Goal: Task Accomplishment & Management: Use online tool/utility

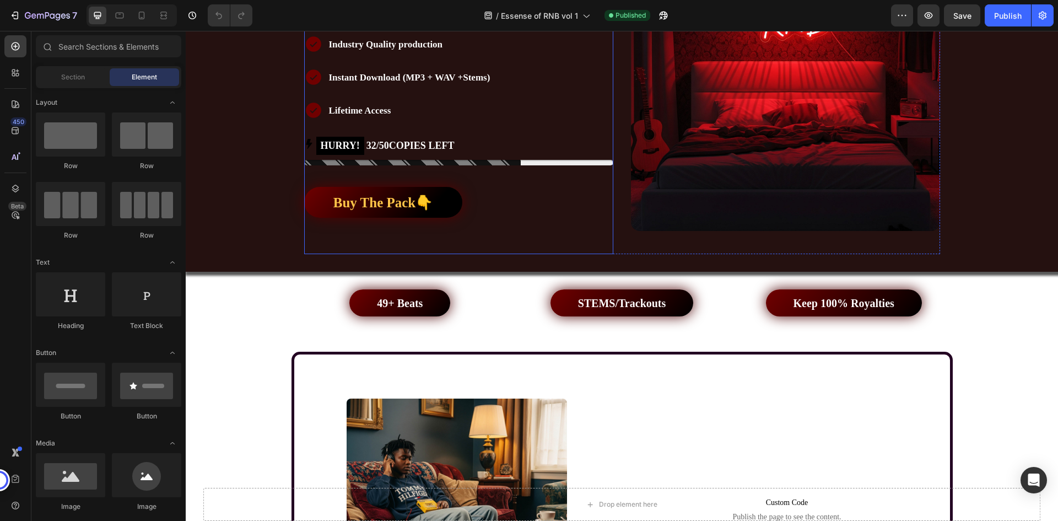
scroll to position [551, 0]
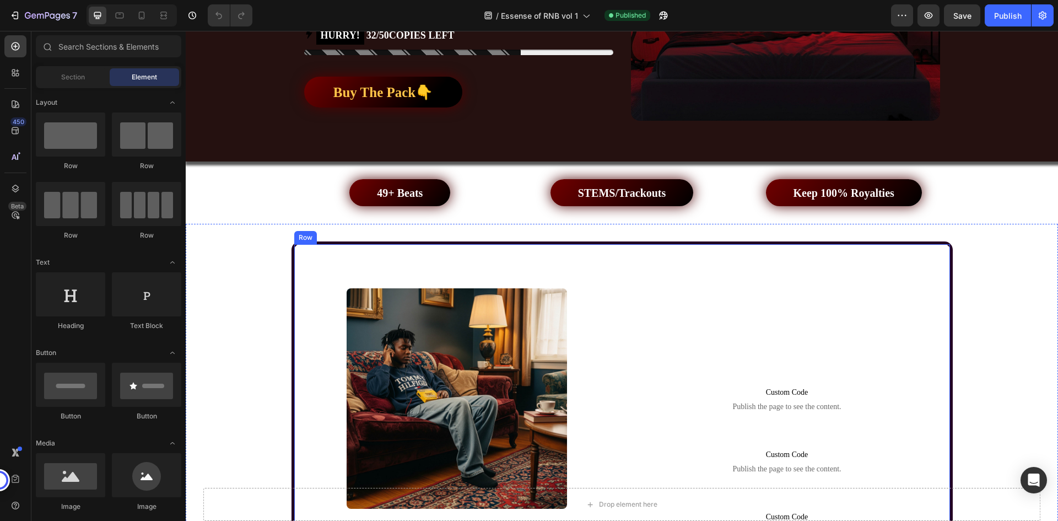
click at [451, 251] on div "Image" at bounding box center [457, 403] width 326 height 319
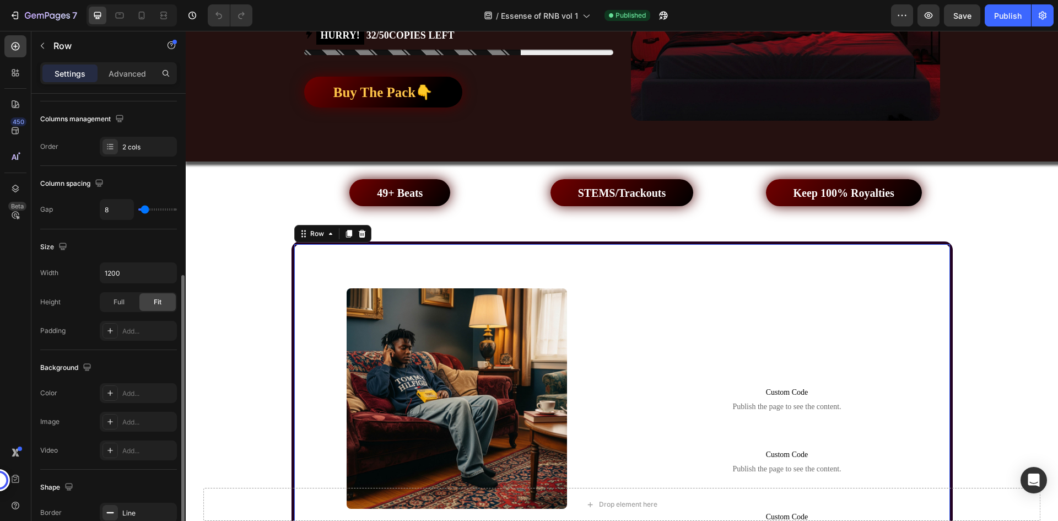
scroll to position [220, 0]
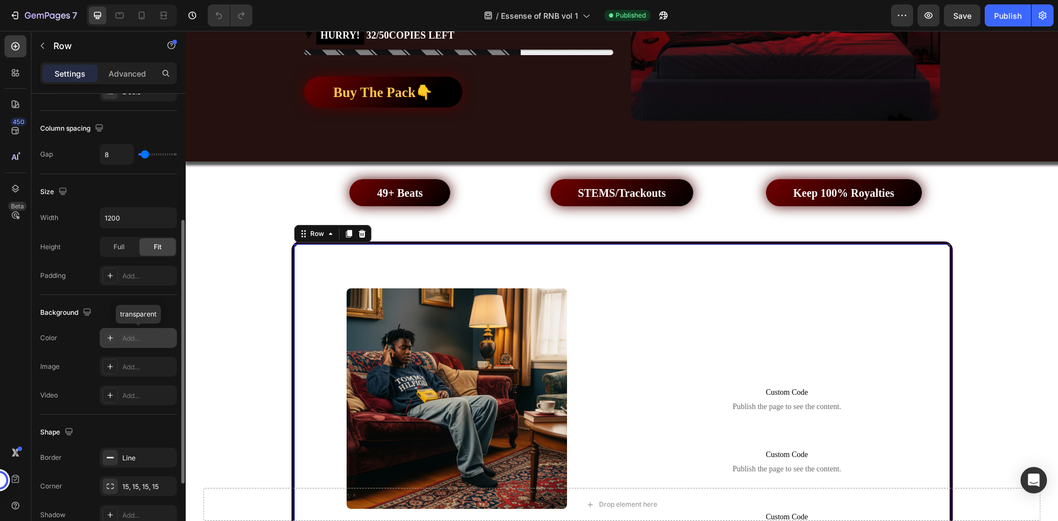
click at [137, 338] on div "Add..." at bounding box center [148, 338] width 52 height 10
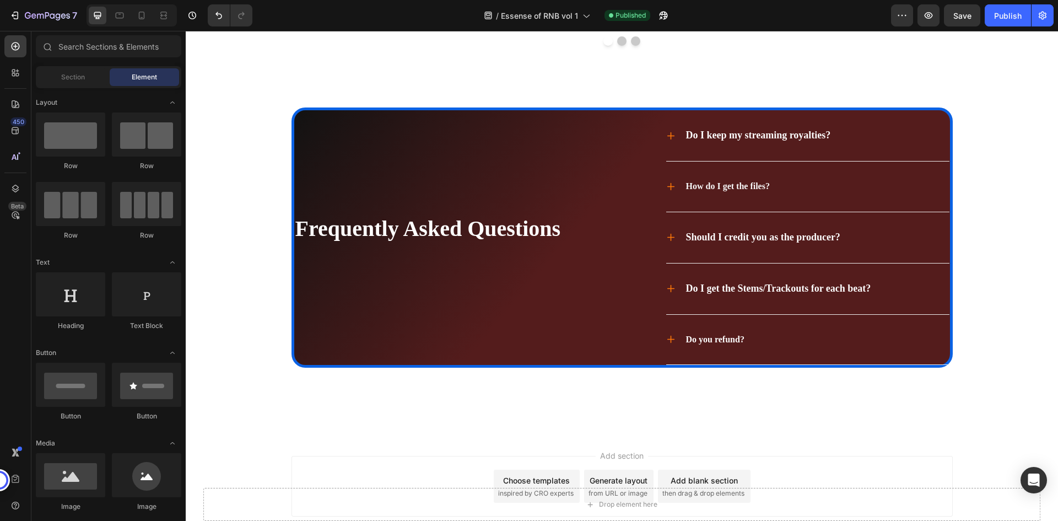
drag, startPoint x: 1058, startPoint y: 236, endPoint x: 1212, endPoint y: 519, distance: 322.1
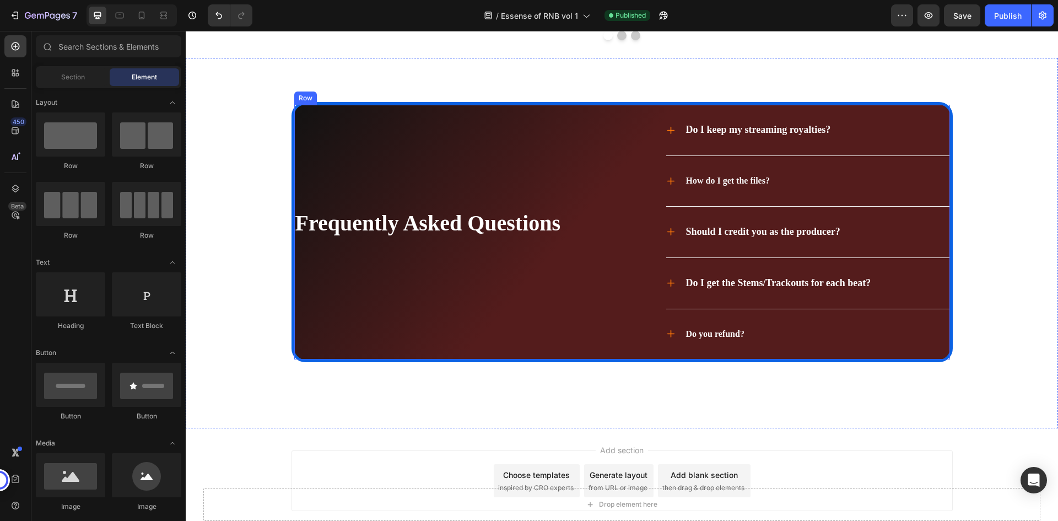
click at [555, 229] on div "Frequently Asked Questions Heading" at bounding box center [454, 232] width 320 height 255
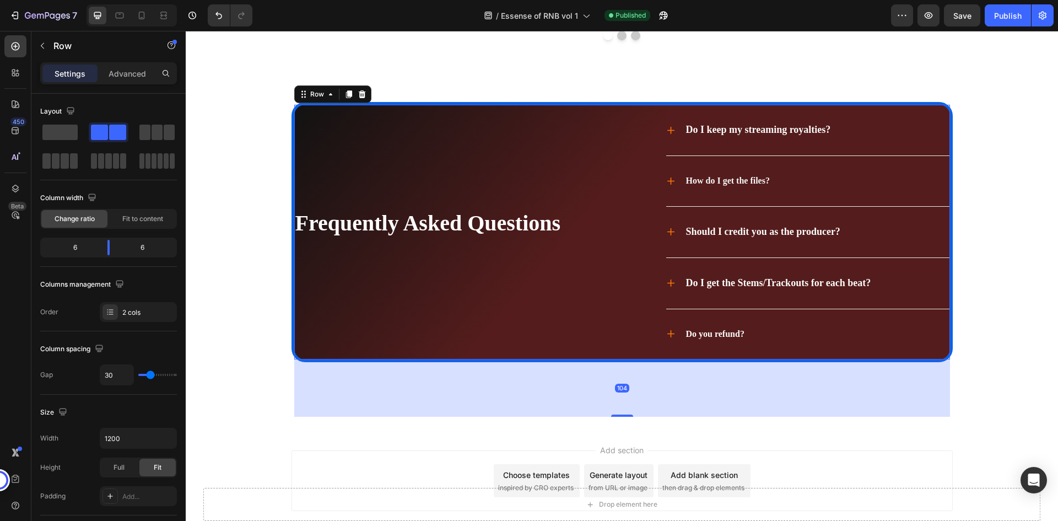
click at [498, 208] on div "Frequently Asked Questions Heading" at bounding box center [454, 232] width 320 height 255
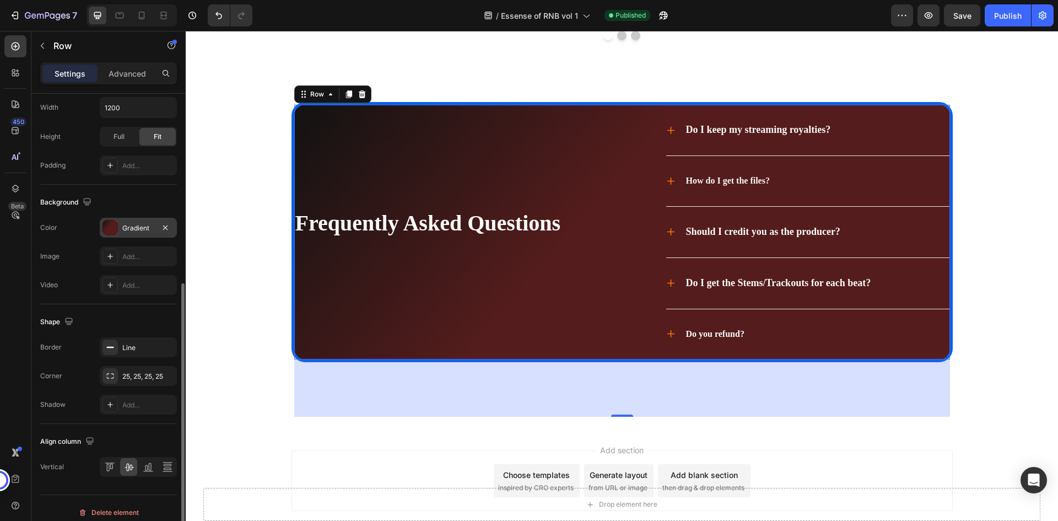
click at [132, 226] on div "Gradient" at bounding box center [138, 228] width 32 height 10
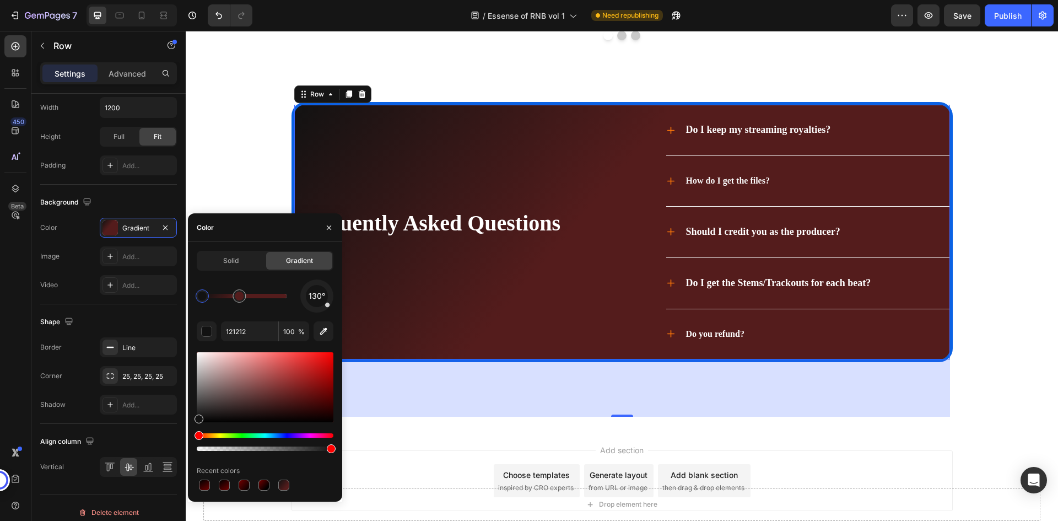
click at [201, 295] on div at bounding box center [202, 296] width 9 height 9
click at [229, 308] on div "130°" at bounding box center [265, 295] width 137 height 33
click at [244, 325] on input "121212" at bounding box center [249, 331] width 57 height 20
click at [257, 310] on div "130°" at bounding box center [265, 295] width 137 height 33
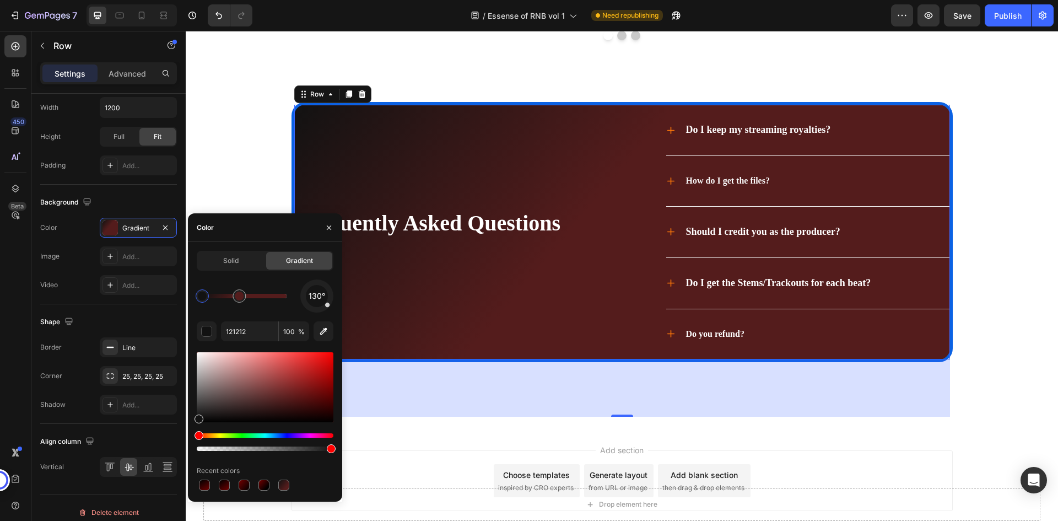
click at [264, 317] on div "130° 121212 100 % Recent colors" at bounding box center [265, 385] width 137 height 213
type input "541C1C"
click at [243, 297] on div at bounding box center [239, 296] width 9 height 9
click at [247, 327] on input "541C1C" at bounding box center [249, 331] width 57 height 20
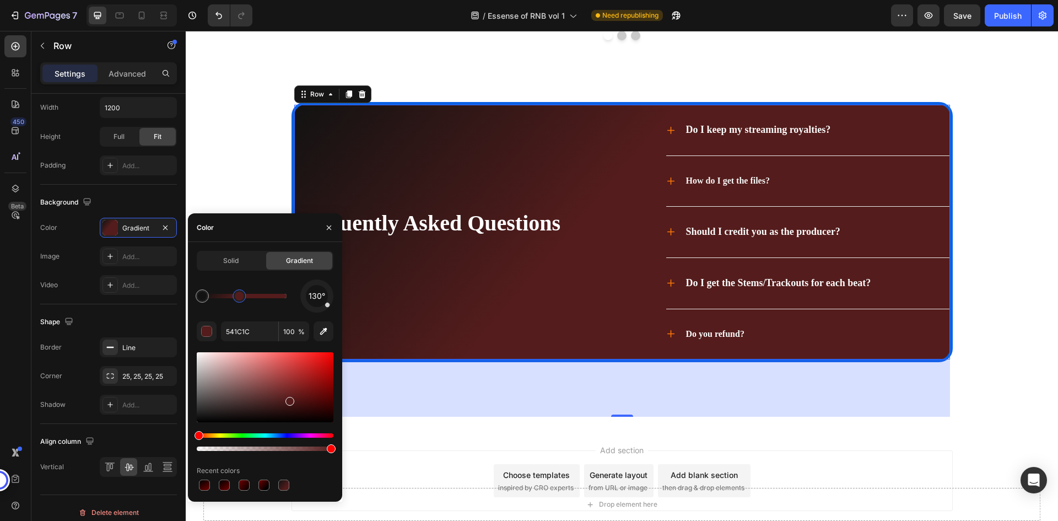
click at [262, 309] on div "130°" at bounding box center [265, 295] width 137 height 33
click at [123, 205] on div "Background" at bounding box center [108, 202] width 137 height 18
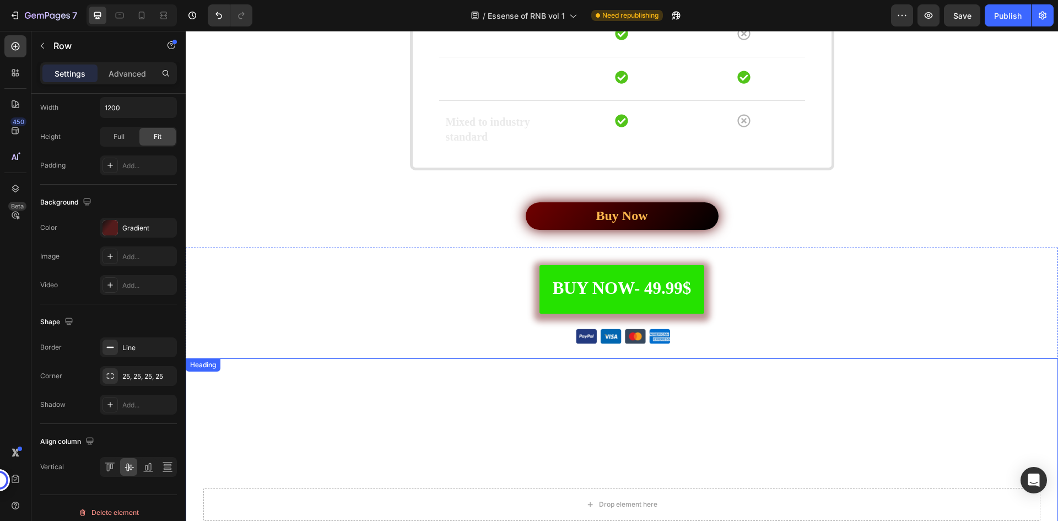
scroll to position [2743, 0]
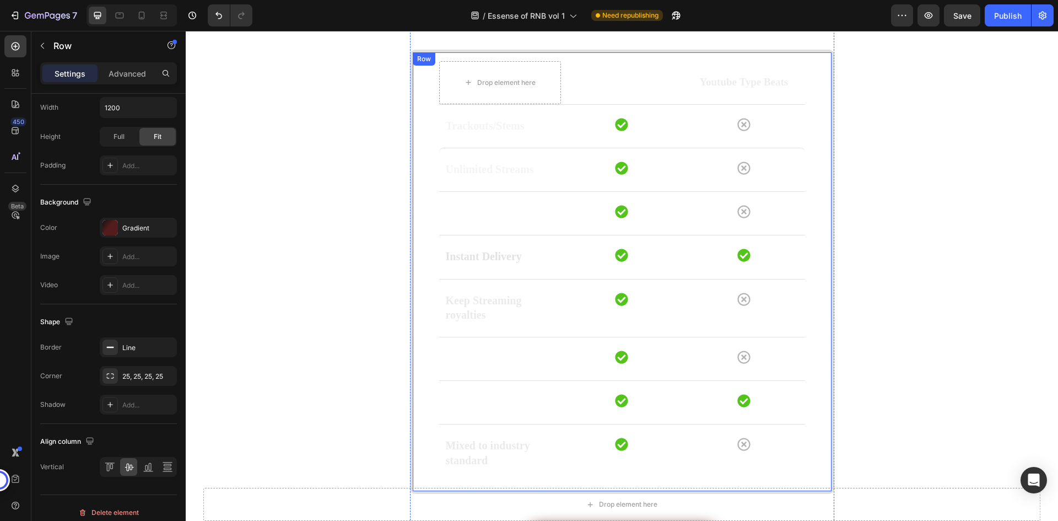
click at [417, 213] on div "Drop element here Essence of RNB Text block Youtube Type Beats Text block Row R…" at bounding box center [622, 272] width 424 height 444
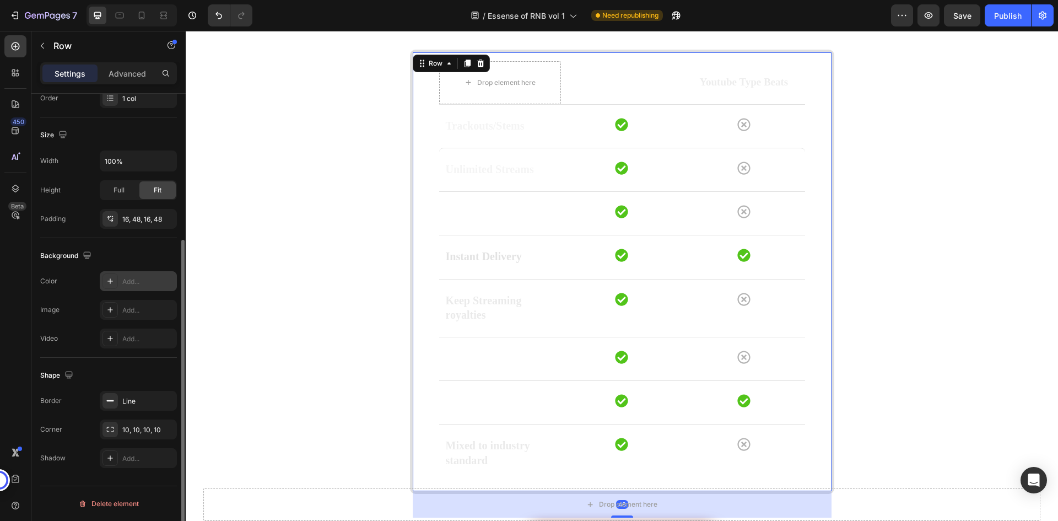
click at [130, 283] on div "Add..." at bounding box center [148, 282] width 52 height 10
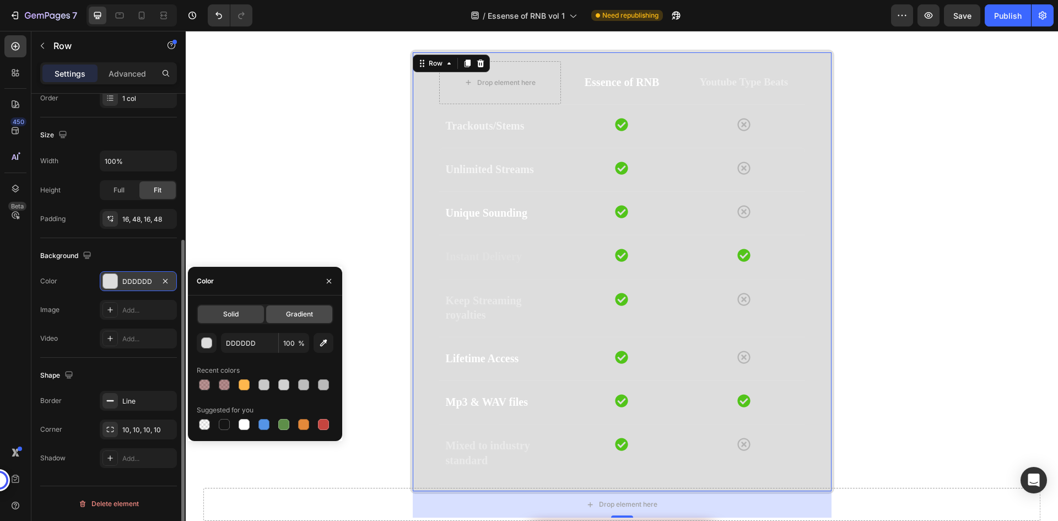
click at [305, 315] on span "Gradient" at bounding box center [299, 314] width 27 height 10
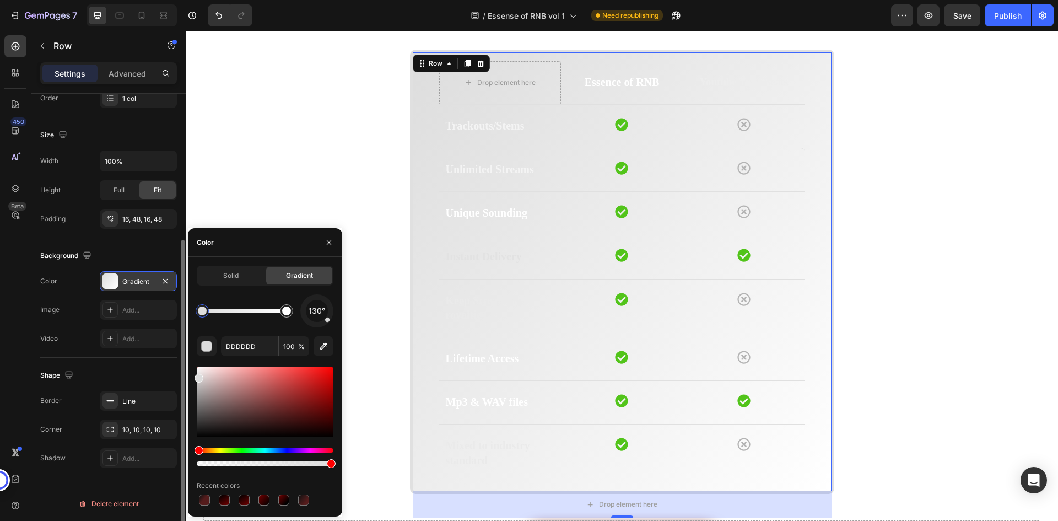
click at [203, 311] on div at bounding box center [202, 310] width 9 height 9
click at [241, 347] on input "DDDDDD" at bounding box center [249, 346] width 57 height 20
paste input "121212"
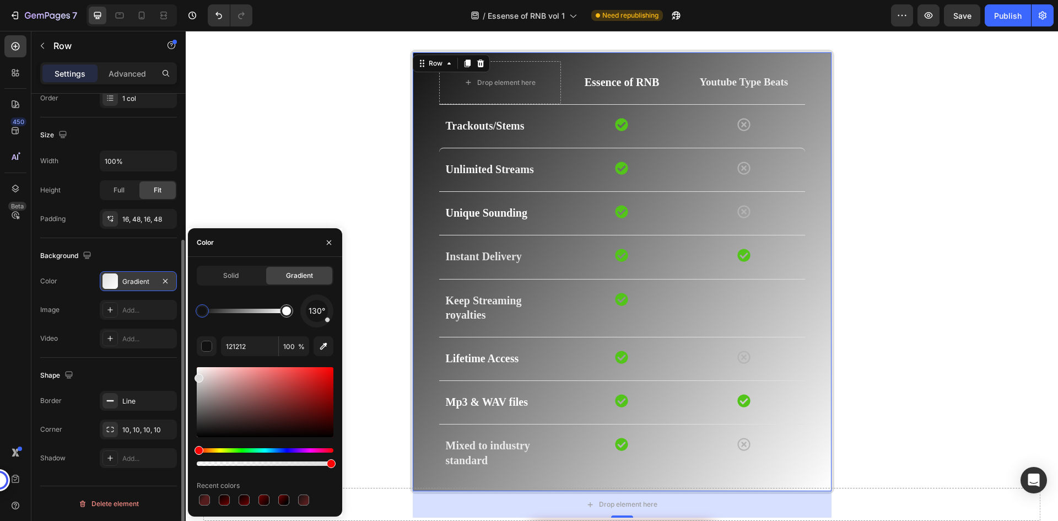
click at [230, 325] on div "130°" at bounding box center [265, 310] width 137 height 33
click at [283, 315] on div at bounding box center [286, 310] width 13 height 13
click at [248, 347] on input "FFFFFF" at bounding box center [249, 346] width 57 height 20
paste input "541C1C"
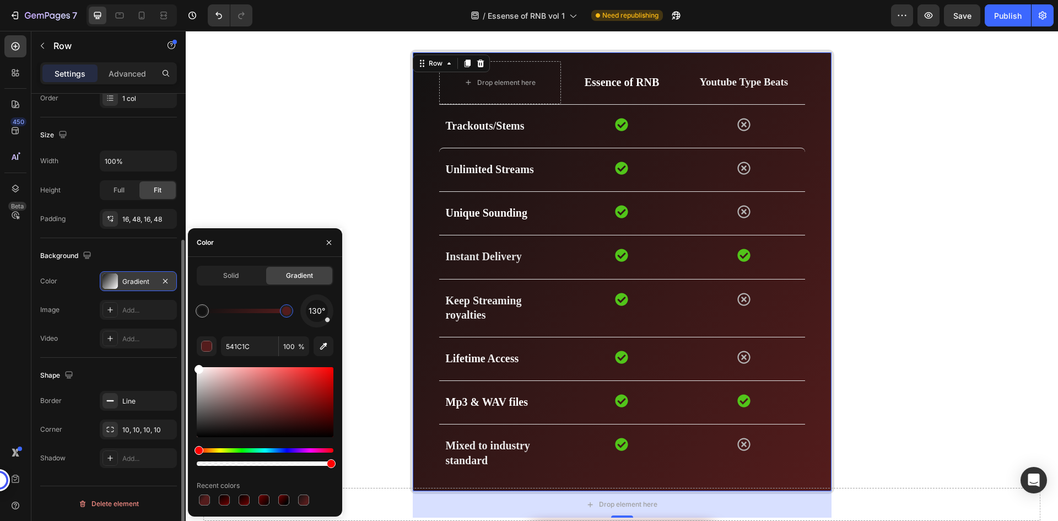
click at [241, 294] on div "Solid Gradient 130° 541C1C 100 % Recent colors" at bounding box center [265, 387] width 137 height 242
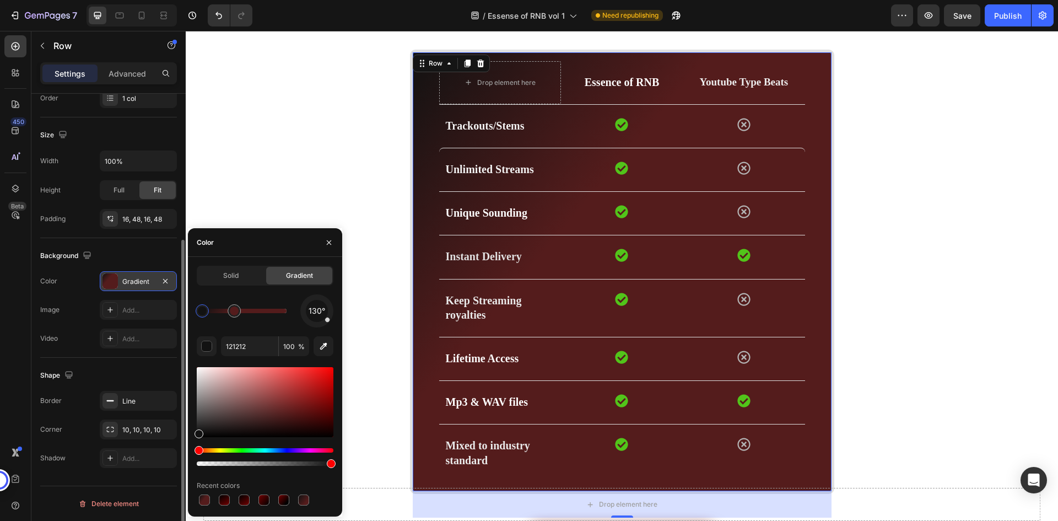
drag, startPoint x: 285, startPoint y: 314, endPoint x: 247, endPoint y: 313, distance: 37.5
type input "121212"
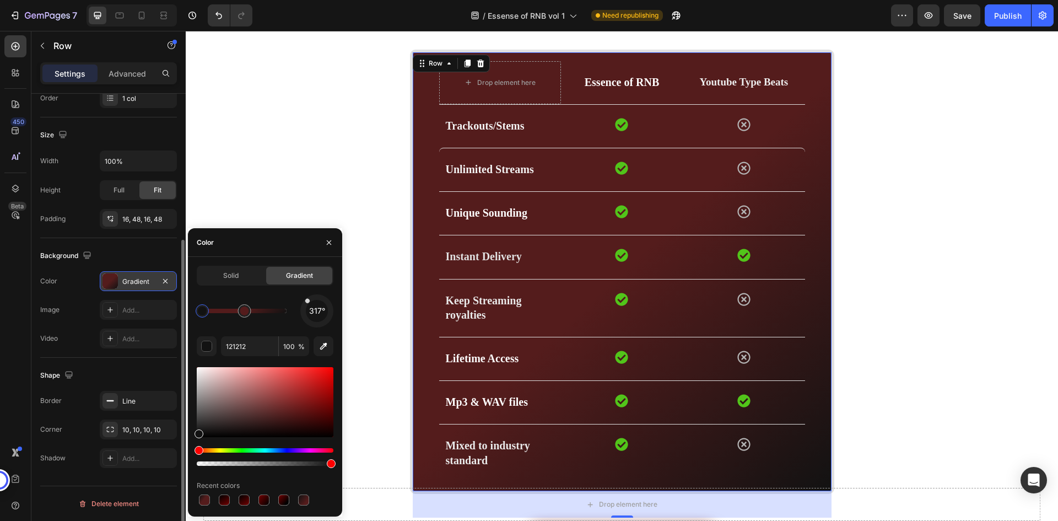
drag, startPoint x: 327, startPoint y: 320, endPoint x: 299, endPoint y: 292, distance: 39.8
click at [299, 292] on div "Solid Gradient 317° 121212 100 % Recent colors" at bounding box center [265, 387] width 137 height 242
drag, startPoint x: 305, startPoint y: 301, endPoint x: 305, endPoint y: 309, distance: 7.7
click at [305, 309] on div at bounding box center [303, 308] width 5 height 5
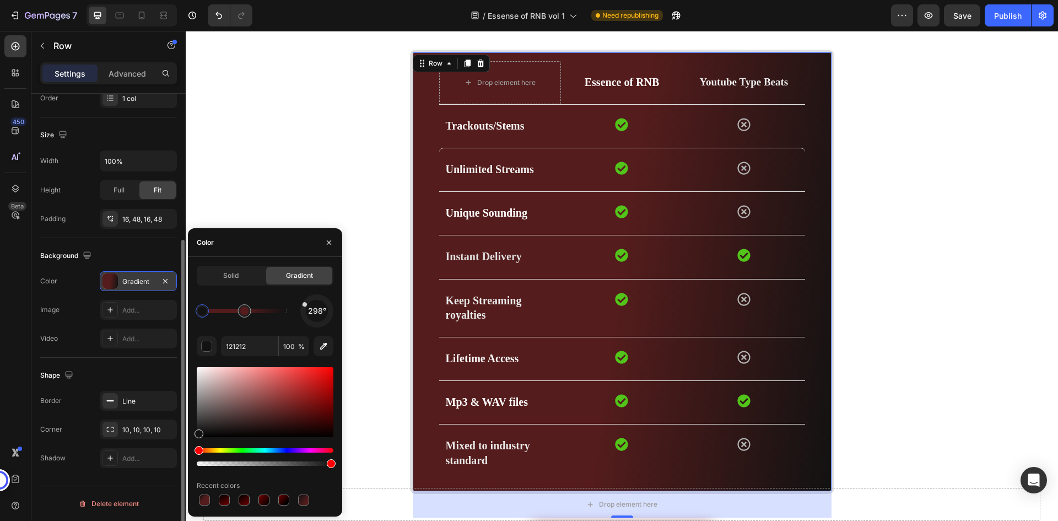
drag, startPoint x: 305, startPoint y: 310, endPoint x: 308, endPoint y: 304, distance: 6.5
click at [308, 304] on div "298°" at bounding box center [316, 310] width 33 height 33
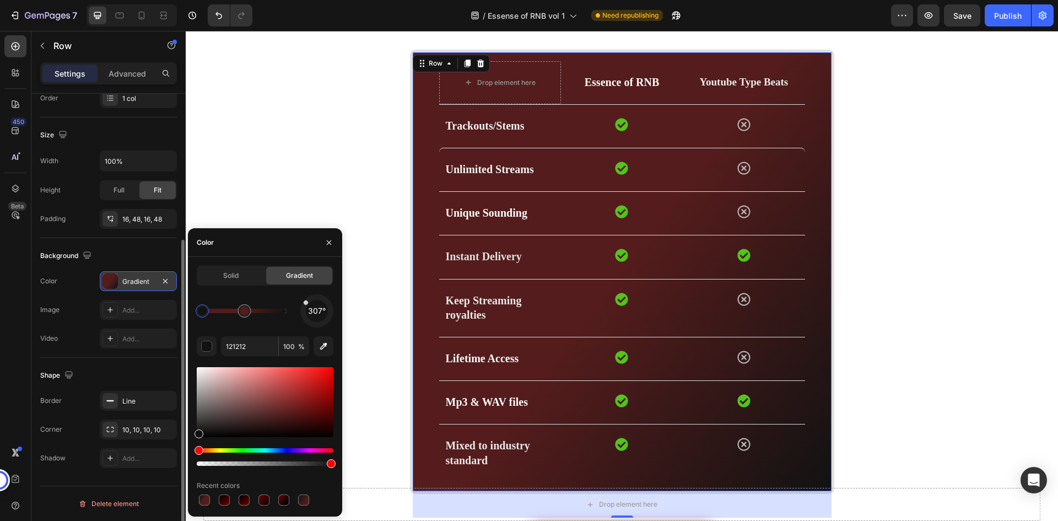
click at [294, 294] on div "Solid Gradient 307° 121212 100 % Recent colors" at bounding box center [265, 387] width 137 height 242
click at [143, 254] on div "Background" at bounding box center [108, 256] width 137 height 18
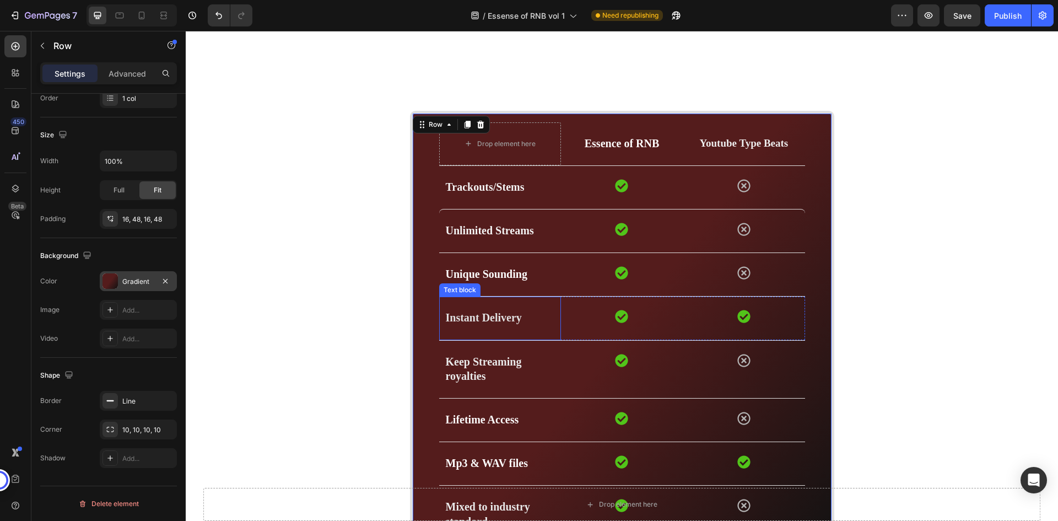
scroll to position [2632, 0]
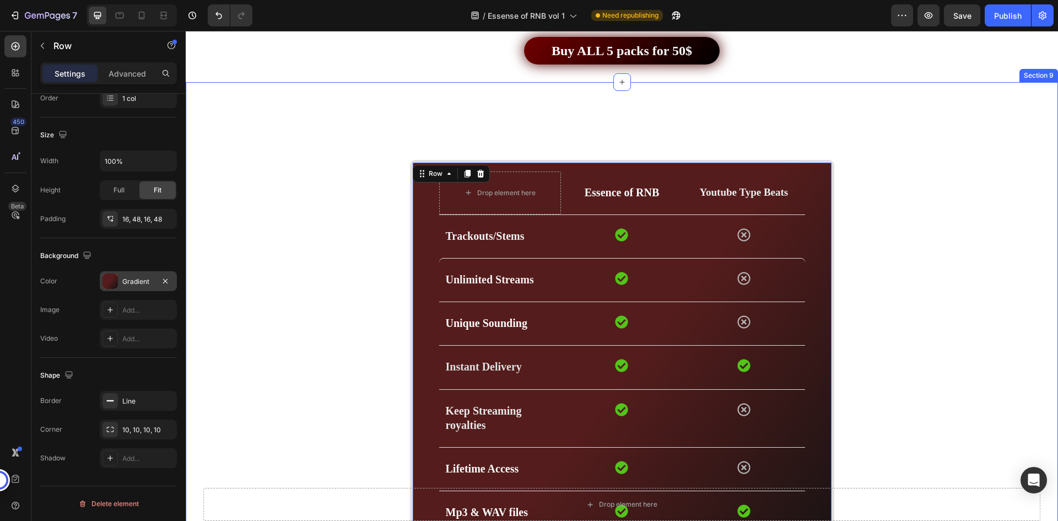
click at [857, 258] on div "Compare features Heading Drop element here Essence of RNB Text block Youtube Ty…" at bounding box center [622, 381] width 856 height 565
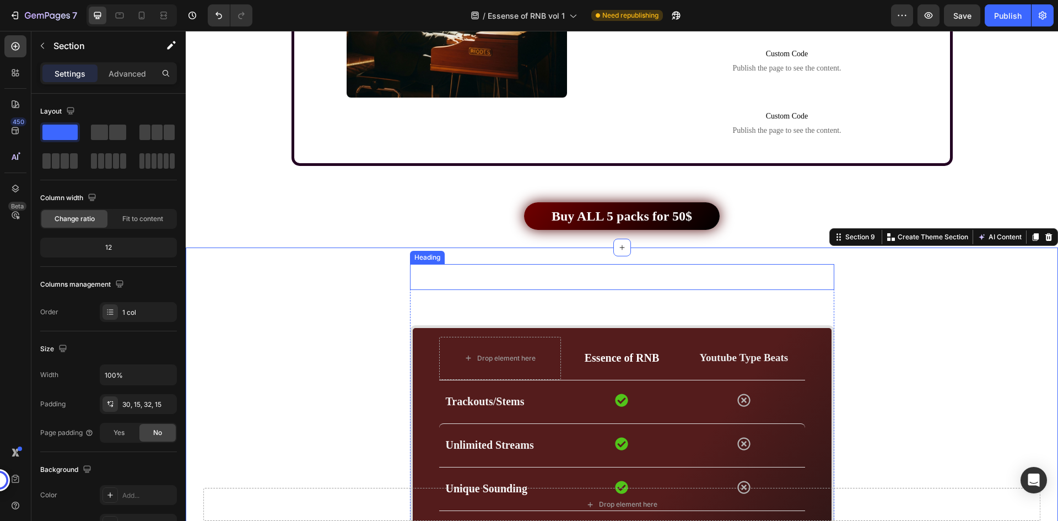
scroll to position [2246, 0]
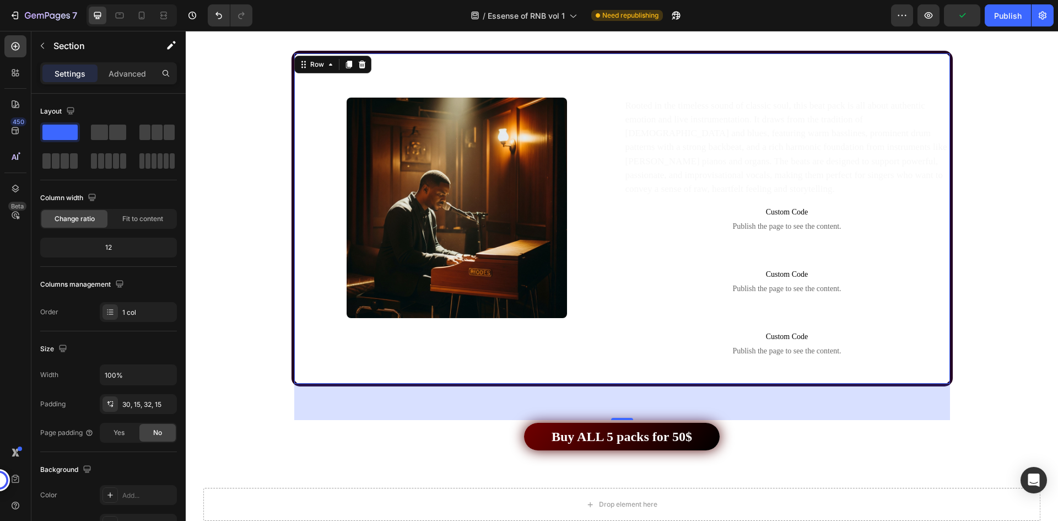
click at [567, 372] on div "Image" at bounding box center [457, 218] width 326 height 330
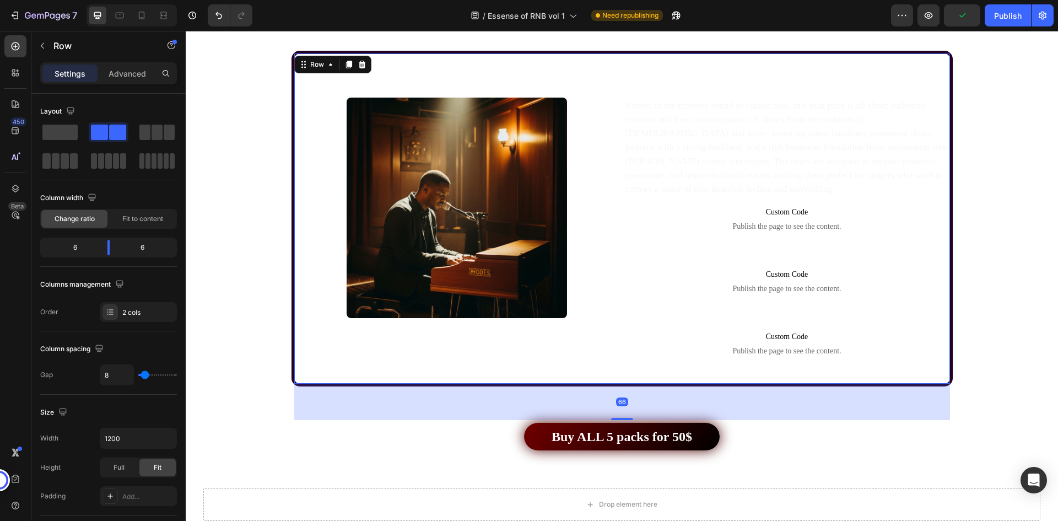
click at [537, 364] on div "Image" at bounding box center [457, 218] width 326 height 330
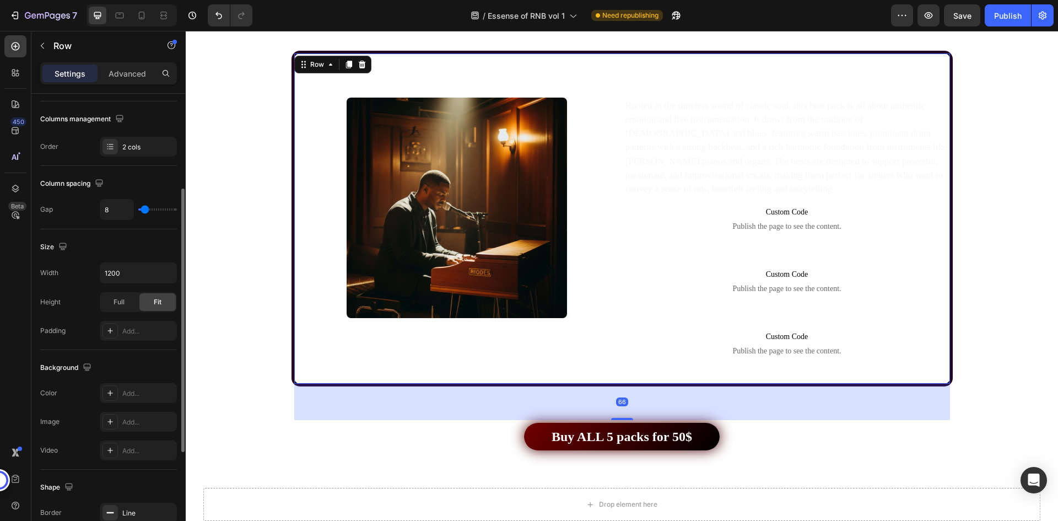
scroll to position [220, 0]
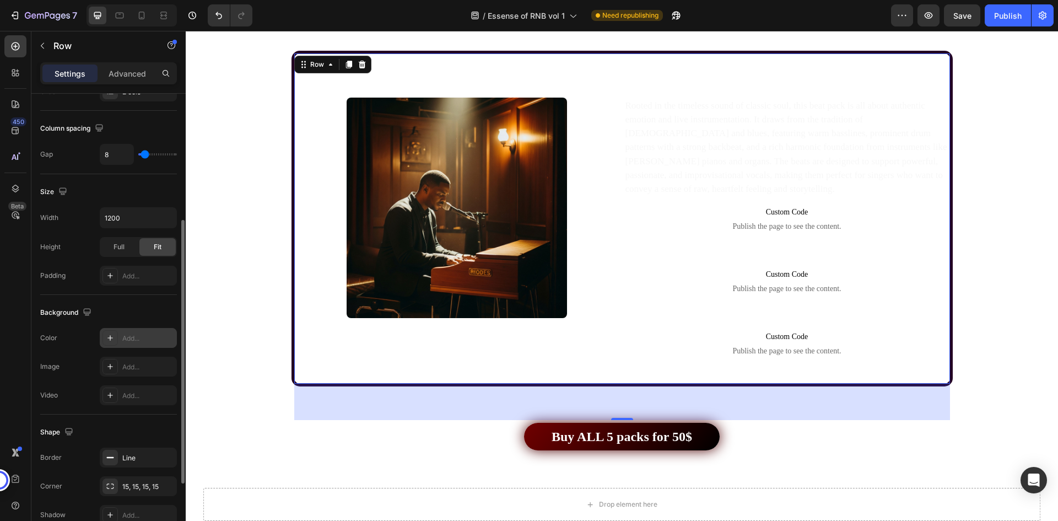
click at [134, 341] on div "Add..." at bounding box center [148, 338] width 52 height 10
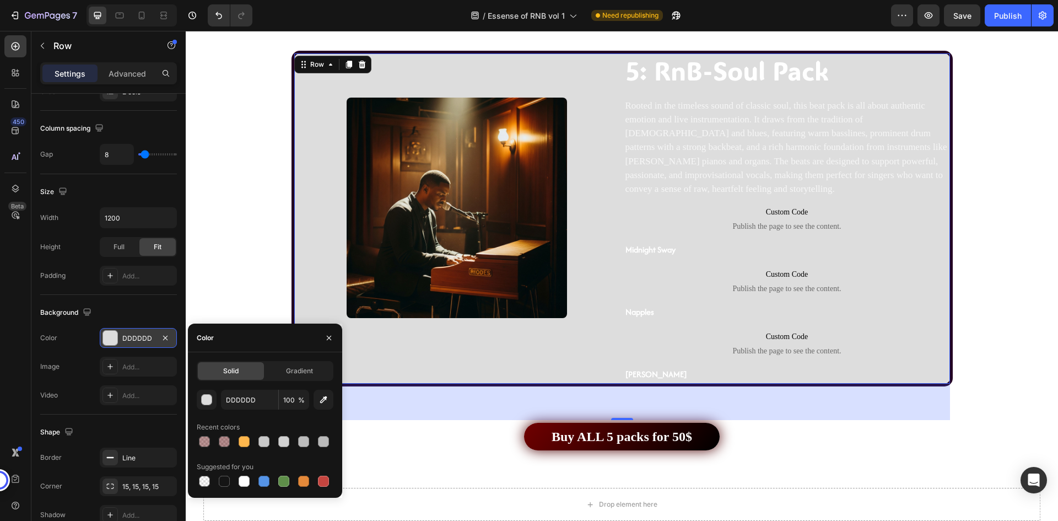
drag, startPoint x: 289, startPoint y: 366, endPoint x: 174, endPoint y: 356, distance: 116.2
click at [289, 367] on span "Gradient" at bounding box center [299, 371] width 27 height 10
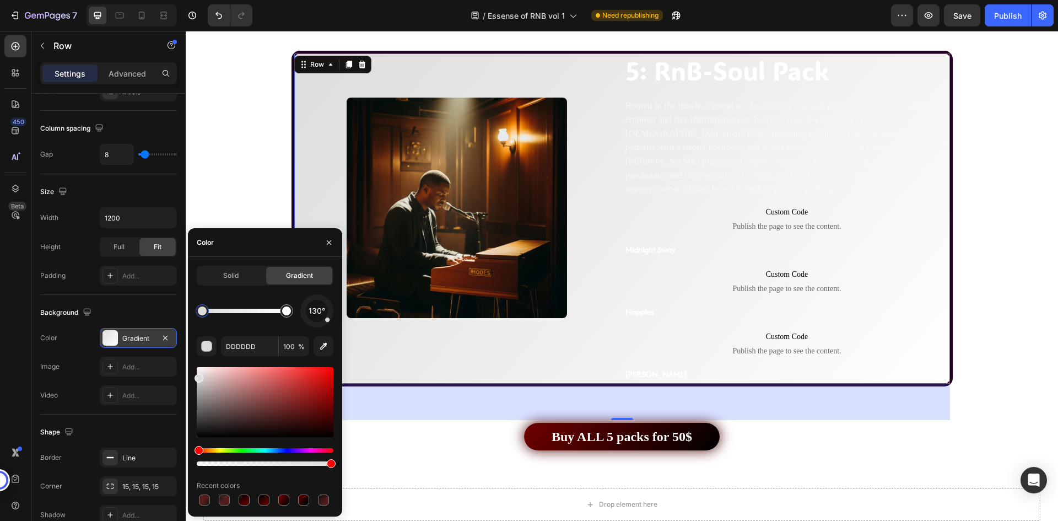
click at [206, 311] on div at bounding box center [202, 310] width 9 height 9
click at [230, 345] on input "DDDDDD" at bounding box center [249, 346] width 57 height 20
paste input "121212"
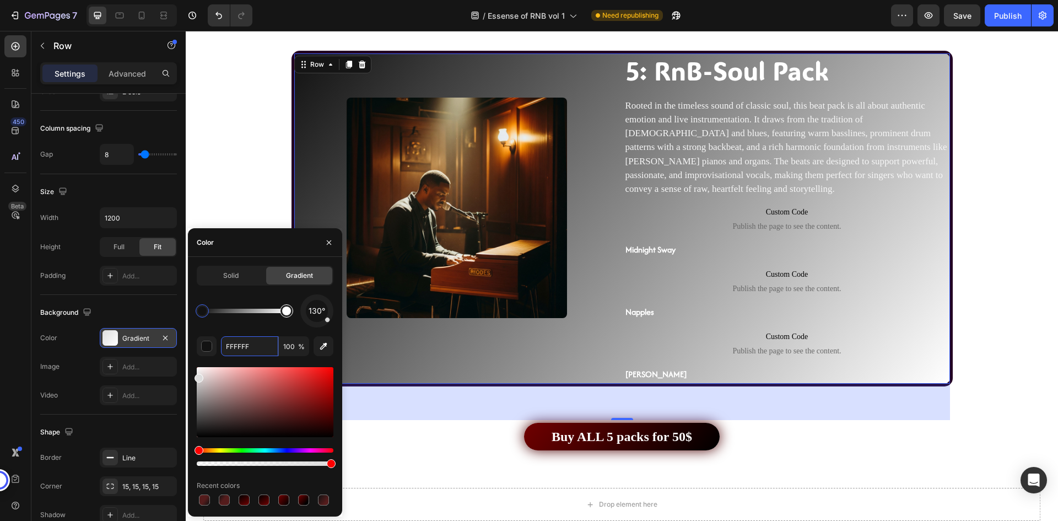
click at [288, 309] on div at bounding box center [286, 310] width 9 height 9
click at [252, 347] on input "FFFFFF" at bounding box center [249, 346] width 57 height 20
paste input "541C1C"
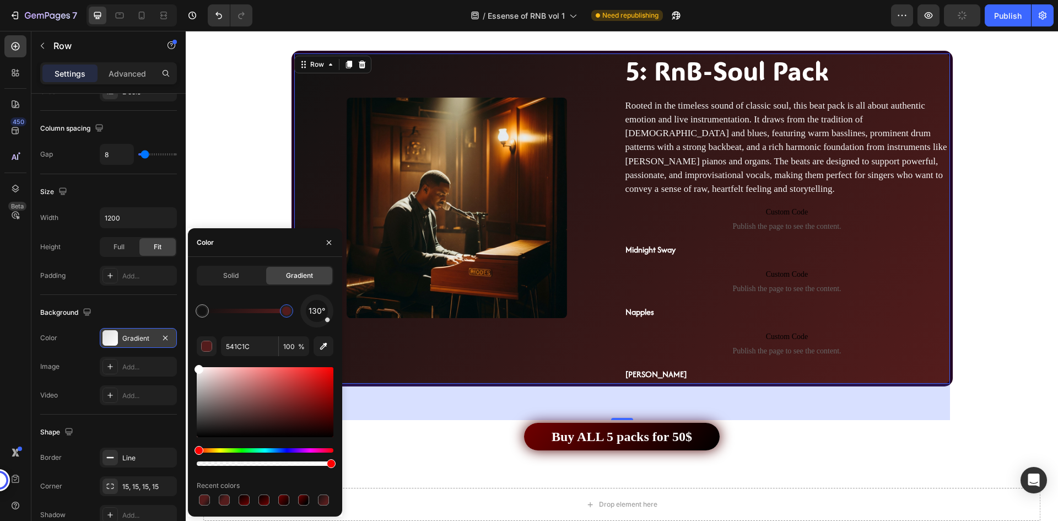
click at [248, 320] on div "130°" at bounding box center [265, 310] width 137 height 33
click at [243, 311] on div at bounding box center [244, 311] width 84 height 4
click at [265, 322] on div "130°" at bounding box center [265, 310] width 137 height 33
type input "121212"
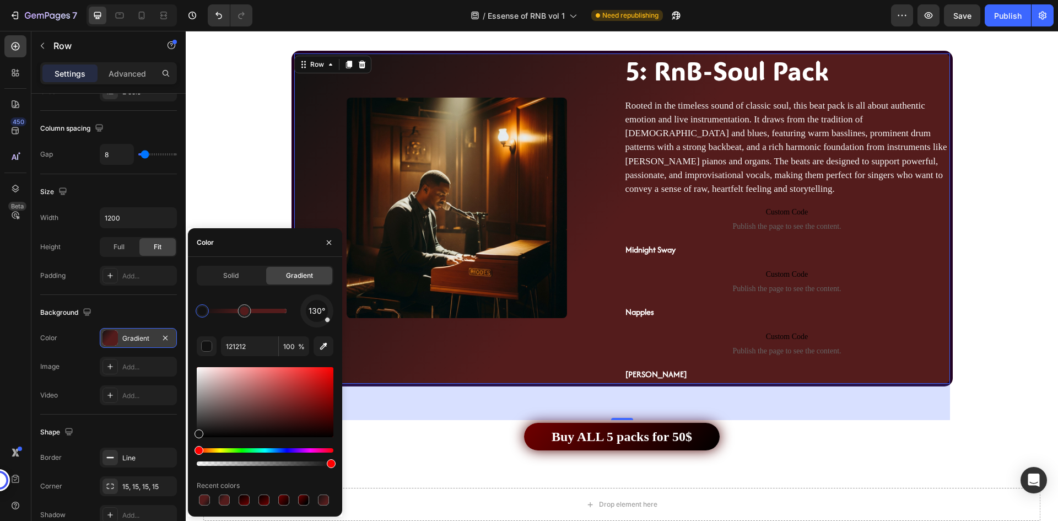
drag, startPoint x: 287, startPoint y: 313, endPoint x: 245, endPoint y: 313, distance: 42.4
click at [274, 324] on div "130°" at bounding box center [265, 310] width 137 height 33
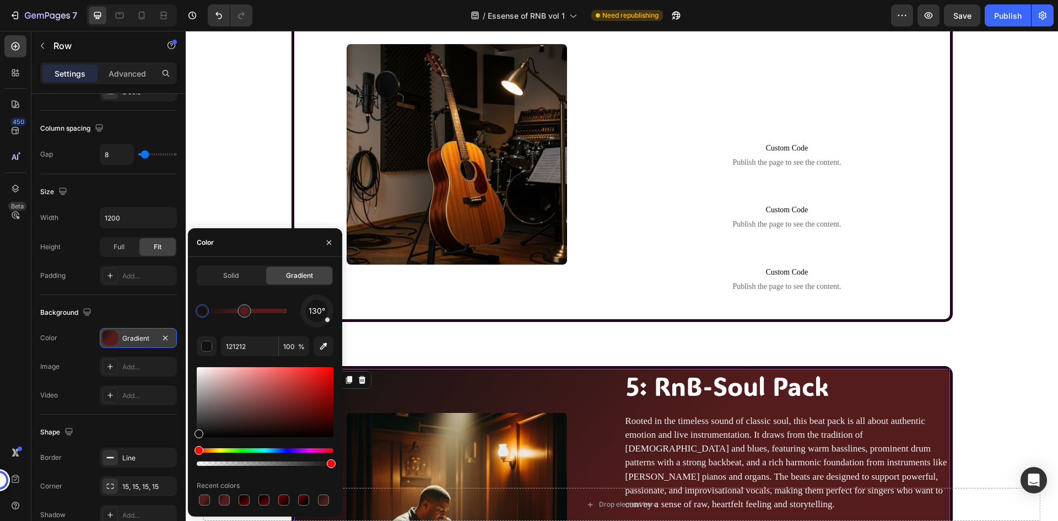
scroll to position [1916, 0]
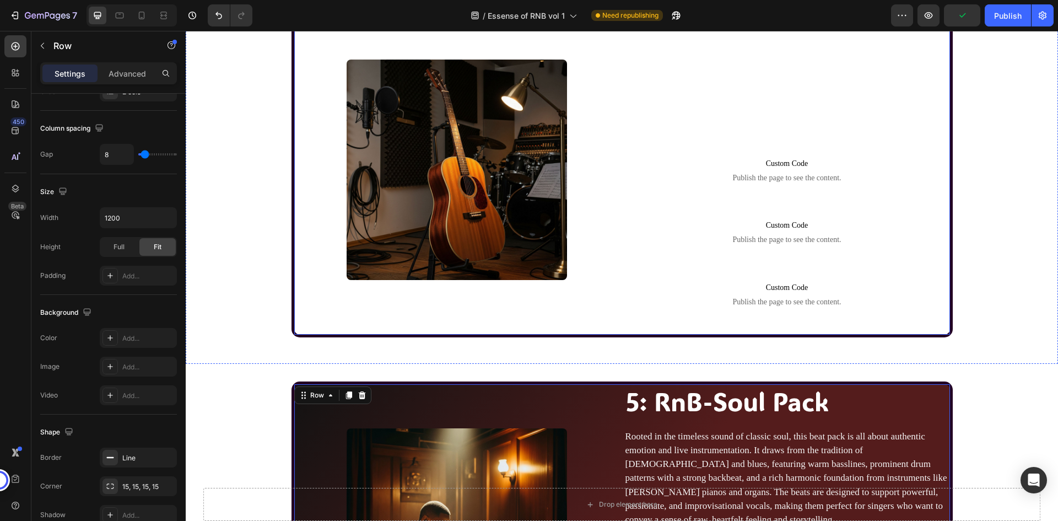
click at [538, 323] on div "Image" at bounding box center [457, 174] width 326 height 319
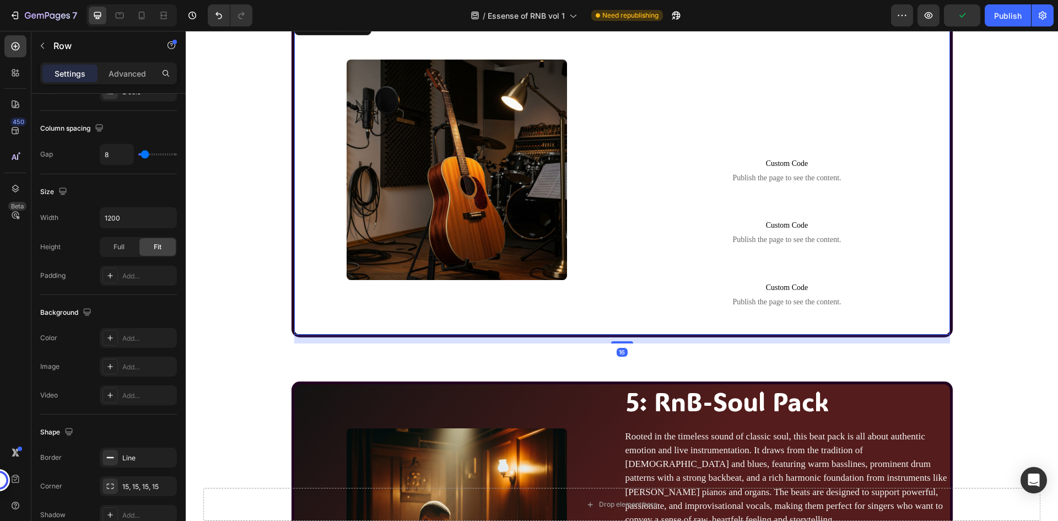
click at [538, 323] on div "Image" at bounding box center [457, 174] width 326 height 319
click at [494, 318] on div "Image" at bounding box center [457, 174] width 326 height 319
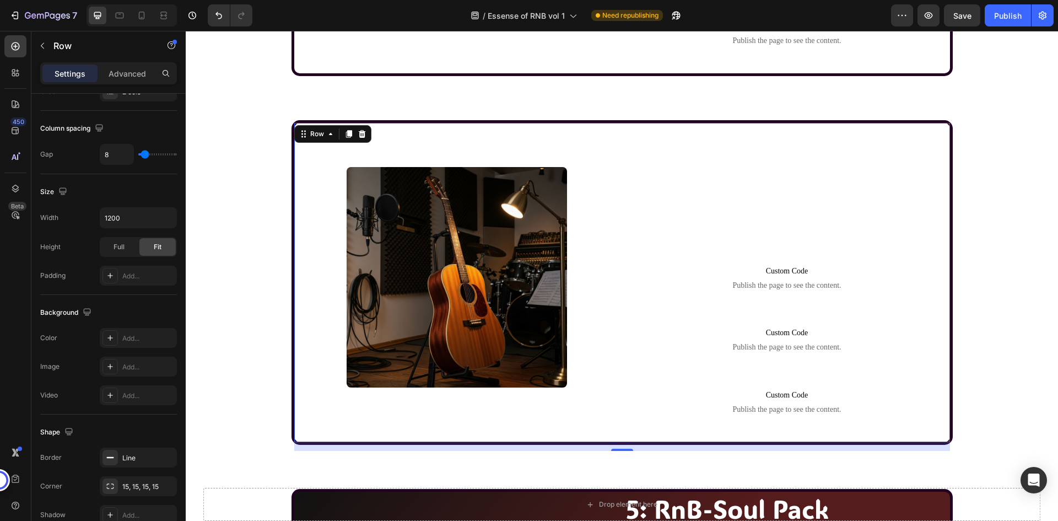
scroll to position [1806, 0]
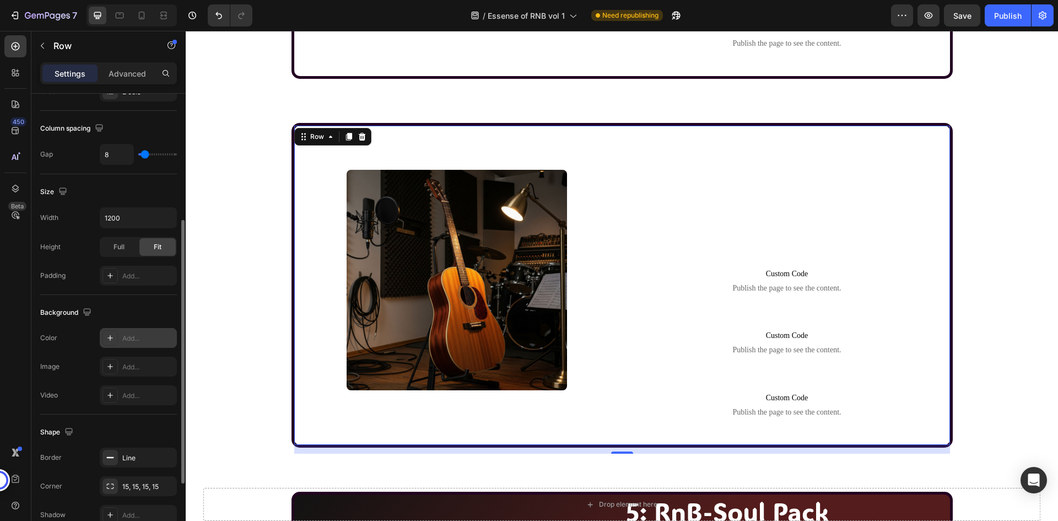
click at [148, 341] on div "Add..." at bounding box center [148, 338] width 52 height 10
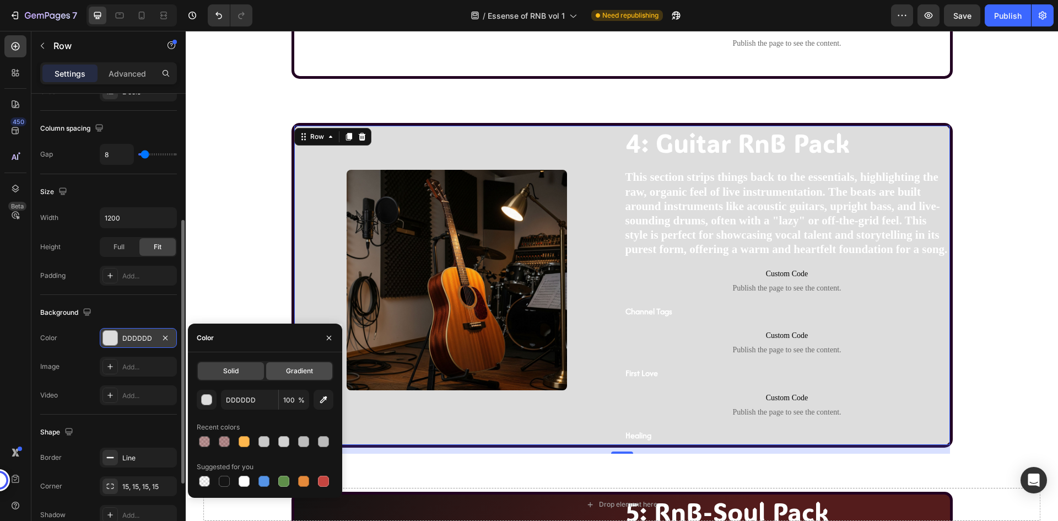
click at [308, 376] on div "Gradient" at bounding box center [299, 371] width 66 height 18
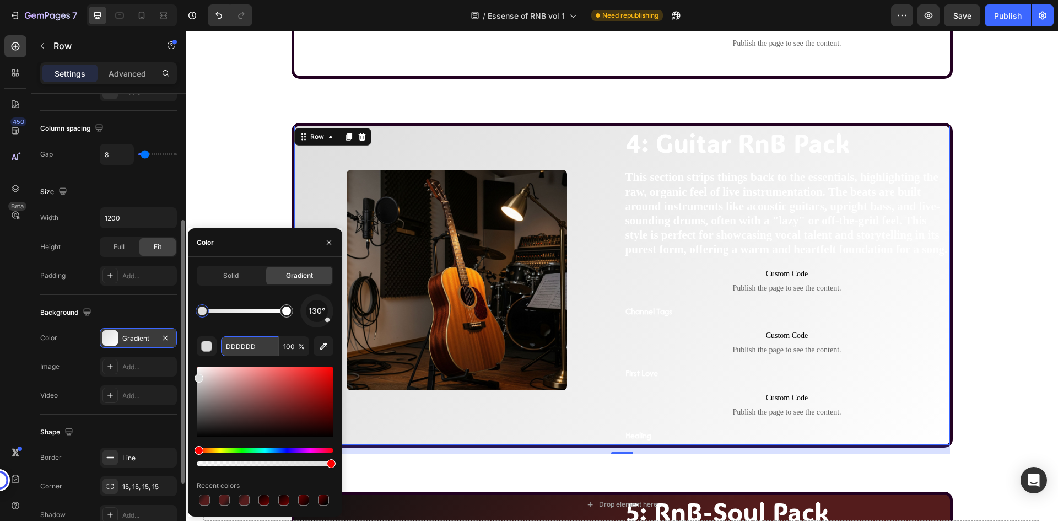
click at [239, 337] on input "DDDDDD" at bounding box center [249, 346] width 57 height 20
paste input "121212"
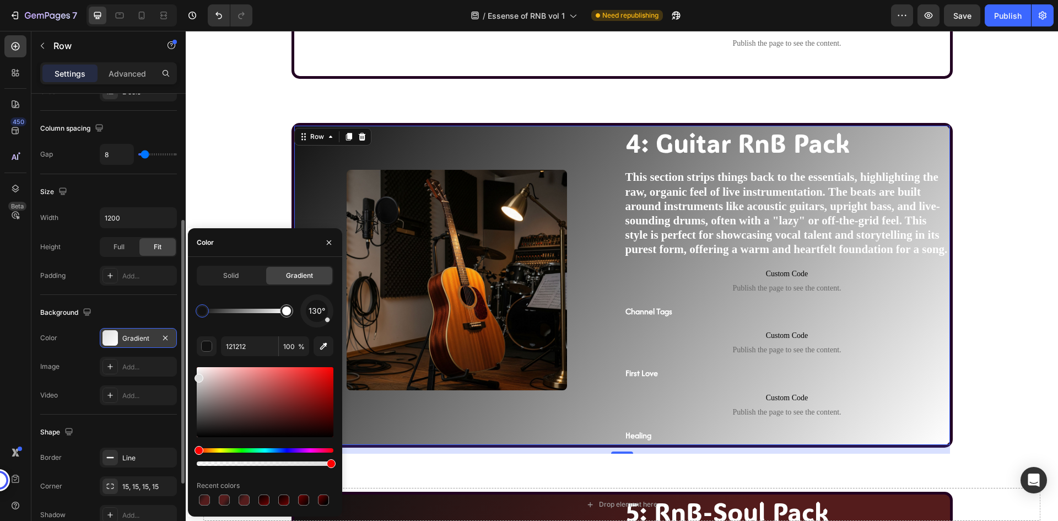
click at [246, 321] on div "130°" at bounding box center [265, 310] width 137 height 33
click at [291, 313] on div at bounding box center [286, 310] width 13 height 13
click at [239, 345] on input "FFFFFF" at bounding box center [249, 346] width 57 height 20
paste input "541C1C"
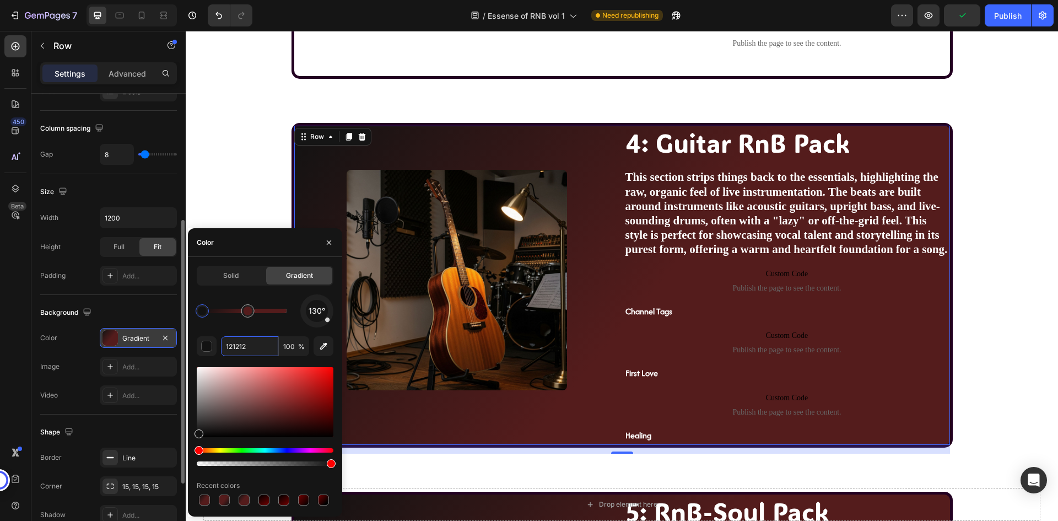
type input "121212"
drag, startPoint x: 330, startPoint y: 322, endPoint x: 315, endPoint y: 327, distance: 15.0
click at [315, 327] on div "130°" at bounding box center [316, 310] width 33 height 33
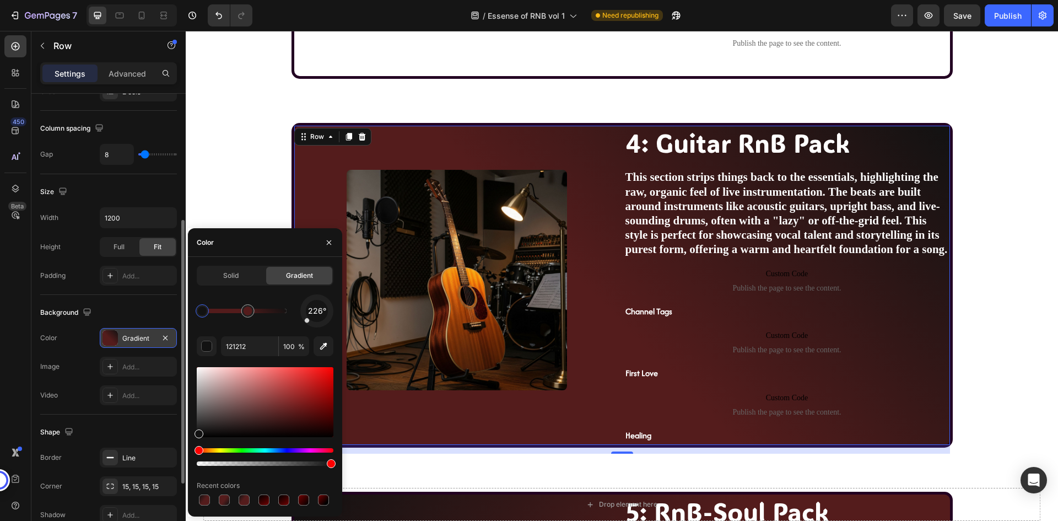
drag, startPoint x: 327, startPoint y: 319, endPoint x: 304, endPoint y: 323, distance: 22.9
click at [304, 323] on div "226°" at bounding box center [316, 310] width 33 height 33
click at [268, 295] on div "226°" at bounding box center [265, 310] width 137 height 33
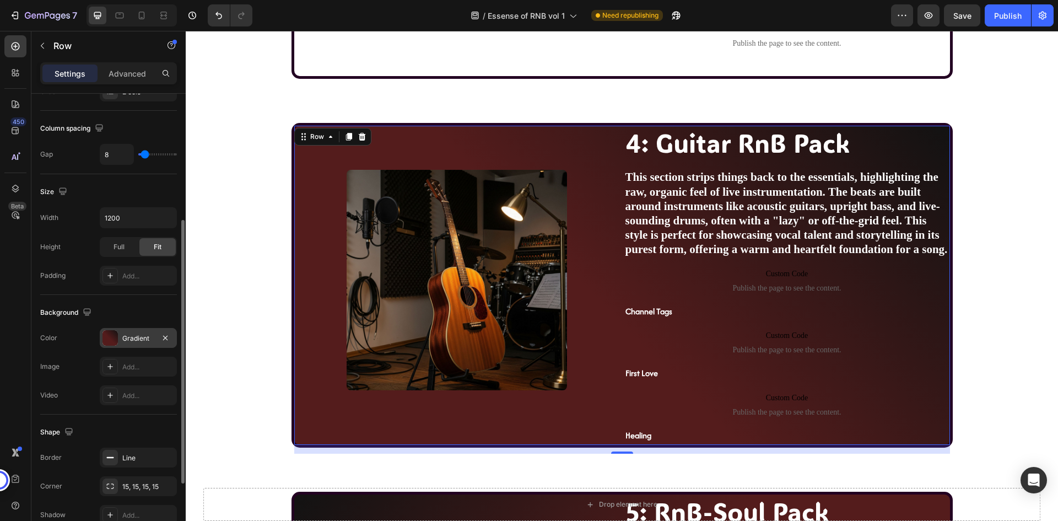
click at [170, 299] on div "Background The changes might be hidden by the video. Color Gradient Image Add..…" at bounding box center [108, 355] width 137 height 120
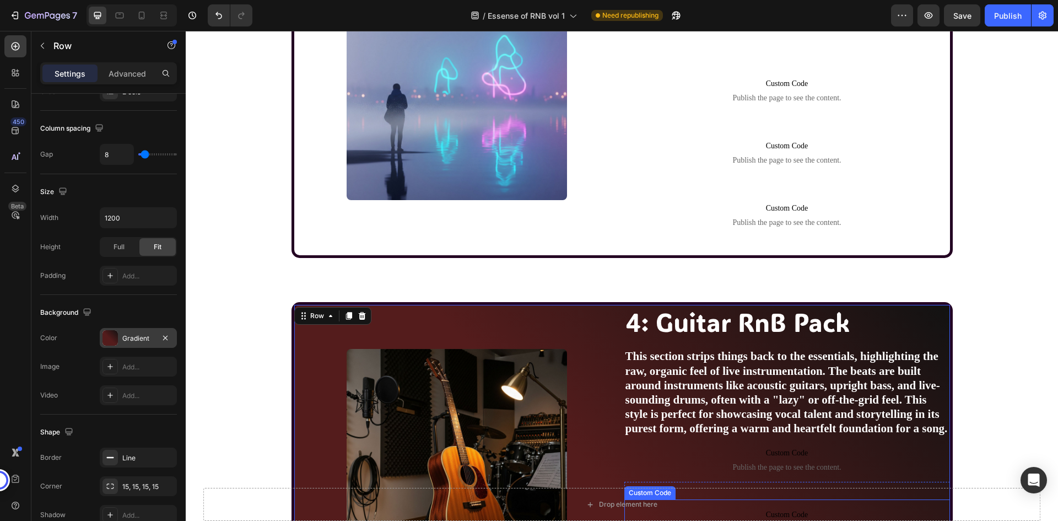
scroll to position [1475, 0]
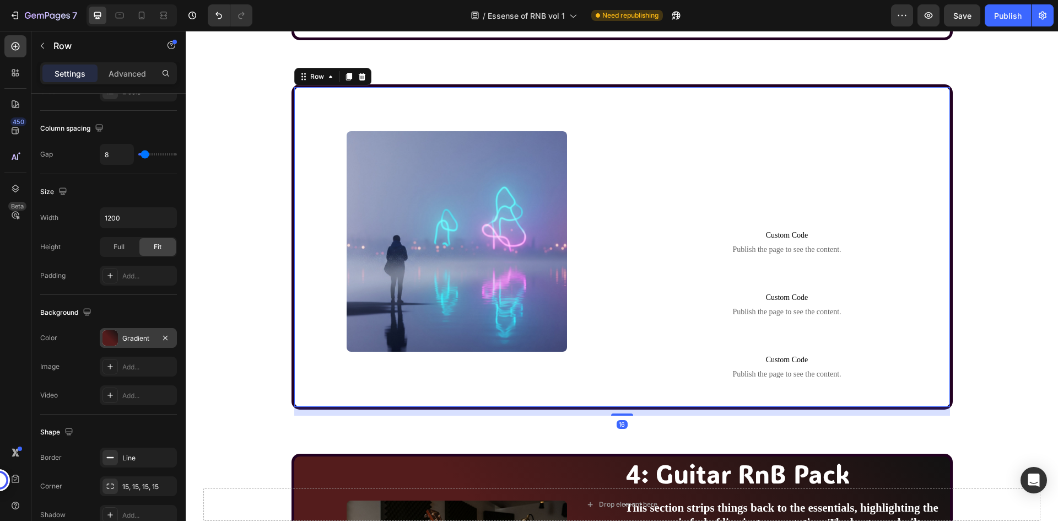
click at [558, 387] on div "Image" at bounding box center [457, 246] width 326 height 319
click at [141, 333] on div "Add..." at bounding box center [148, 338] width 52 height 10
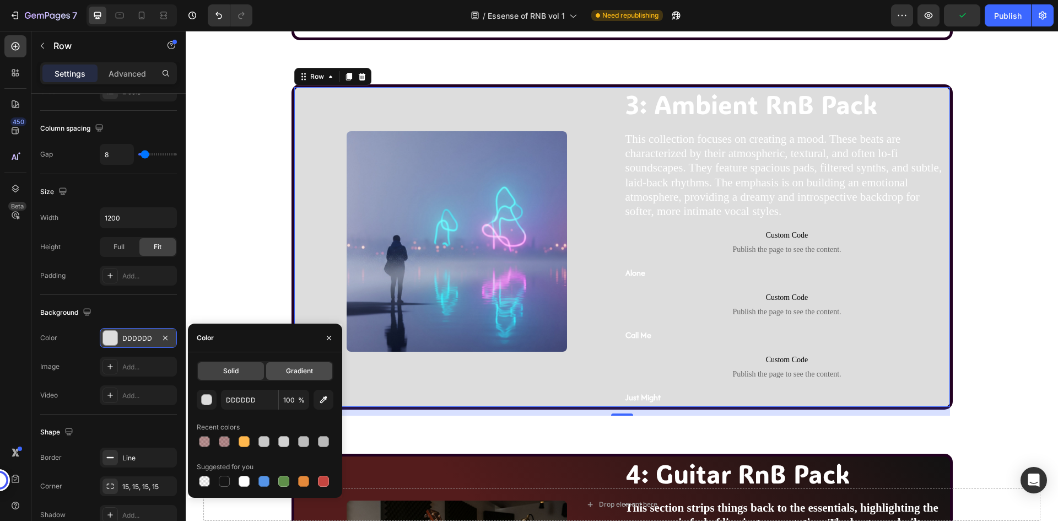
click at [309, 370] on span "Gradient" at bounding box center [299, 371] width 27 height 10
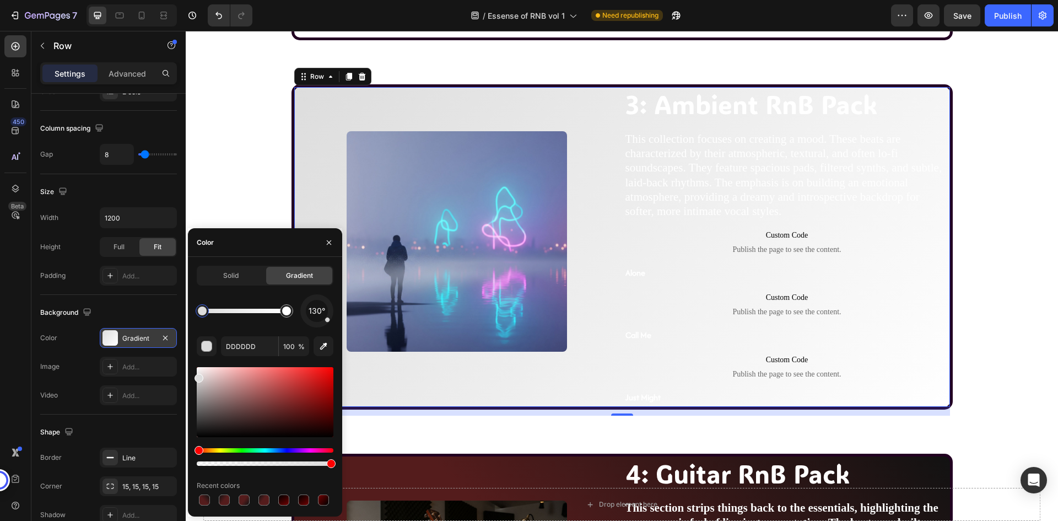
click at [204, 306] on div at bounding box center [202, 310] width 9 height 9
click at [244, 342] on input "DDDDDD" at bounding box center [249, 346] width 57 height 20
paste input "121212"
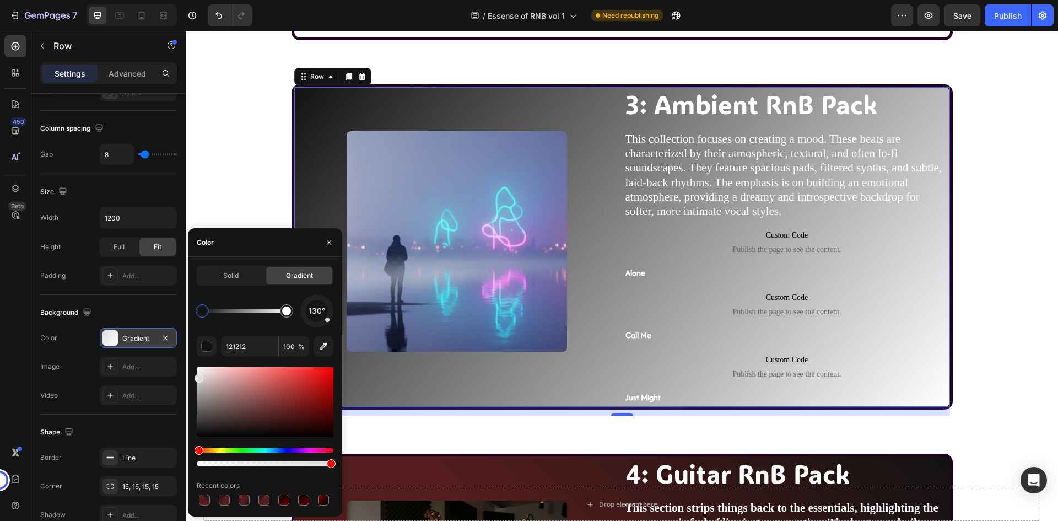
click at [231, 330] on div "130° 121212 100 % Recent colors" at bounding box center [265, 400] width 137 height 213
click at [288, 312] on div at bounding box center [286, 310] width 9 height 9
click at [259, 343] on input "FFFFFF" at bounding box center [249, 346] width 57 height 20
paste input "541C1C"
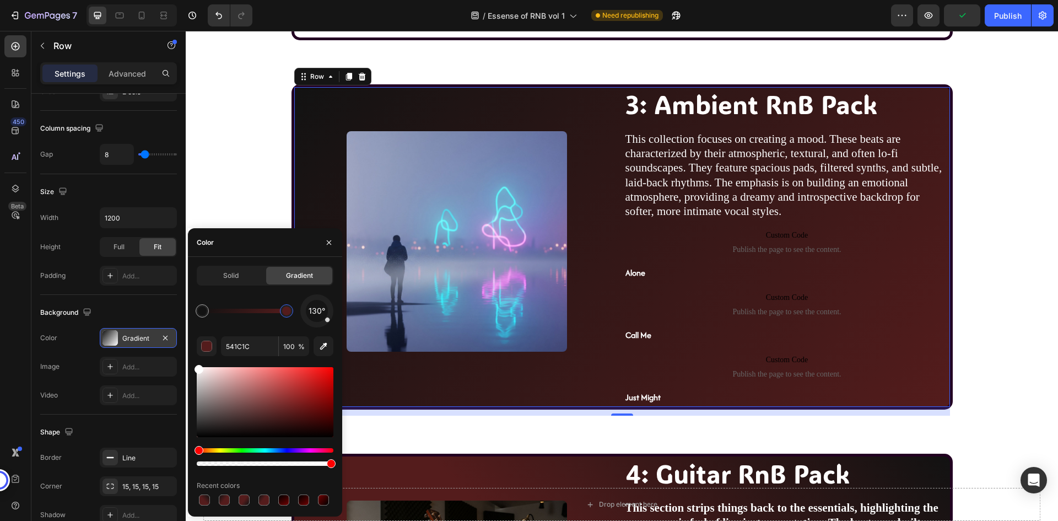
click at [254, 319] on div "130°" at bounding box center [265, 310] width 137 height 33
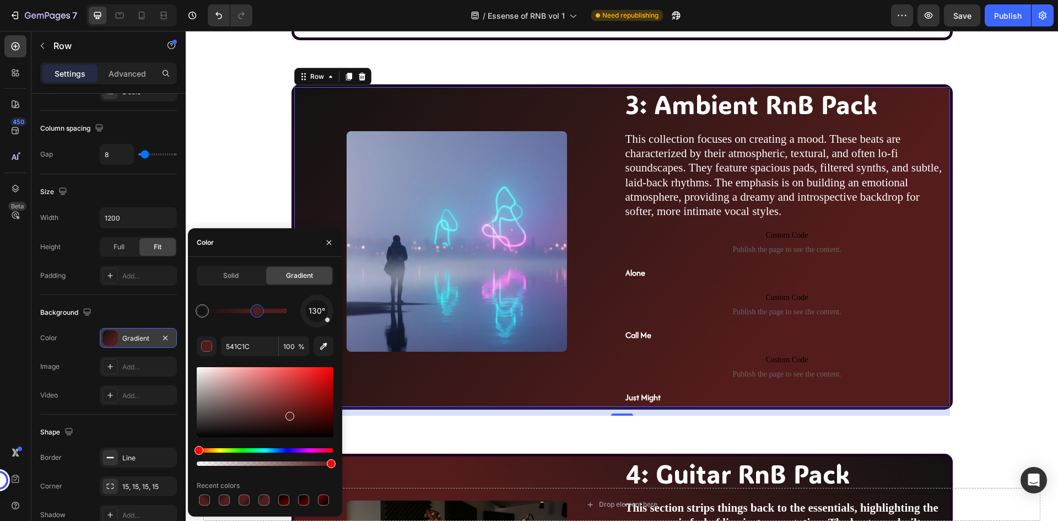
drag, startPoint x: 265, startPoint y: 313, endPoint x: 257, endPoint y: 314, distance: 8.3
click at [257, 314] on div at bounding box center [256, 310] width 9 height 9
type input "121212"
drag, startPoint x: 329, startPoint y: 321, endPoint x: 331, endPoint y: 307, distance: 13.9
click at [331, 307] on div at bounding box center [330, 307] width 6 height 6
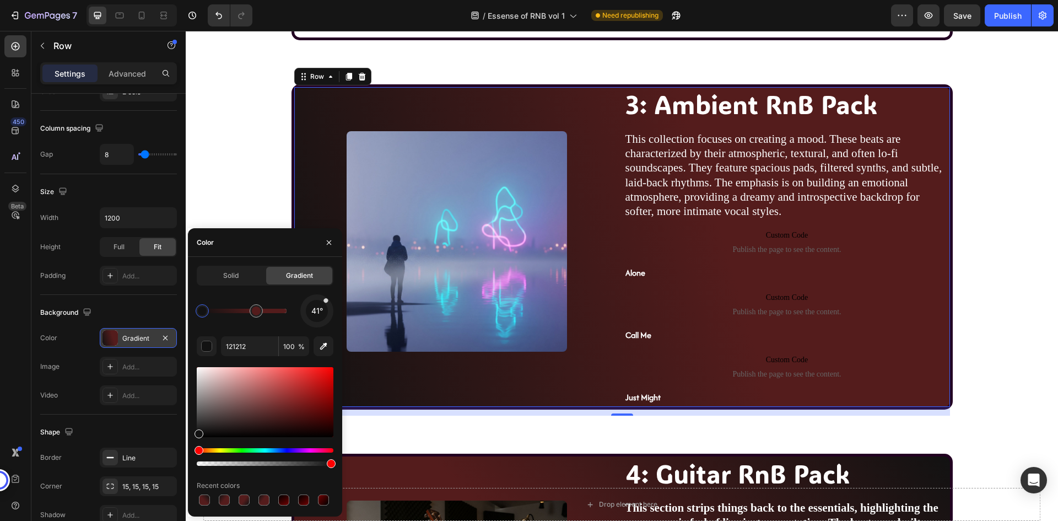
drag, startPoint x: 331, startPoint y: 307, endPoint x: 331, endPoint y: 294, distance: 12.7
click at [331, 294] on div "41°" at bounding box center [316, 310] width 33 height 33
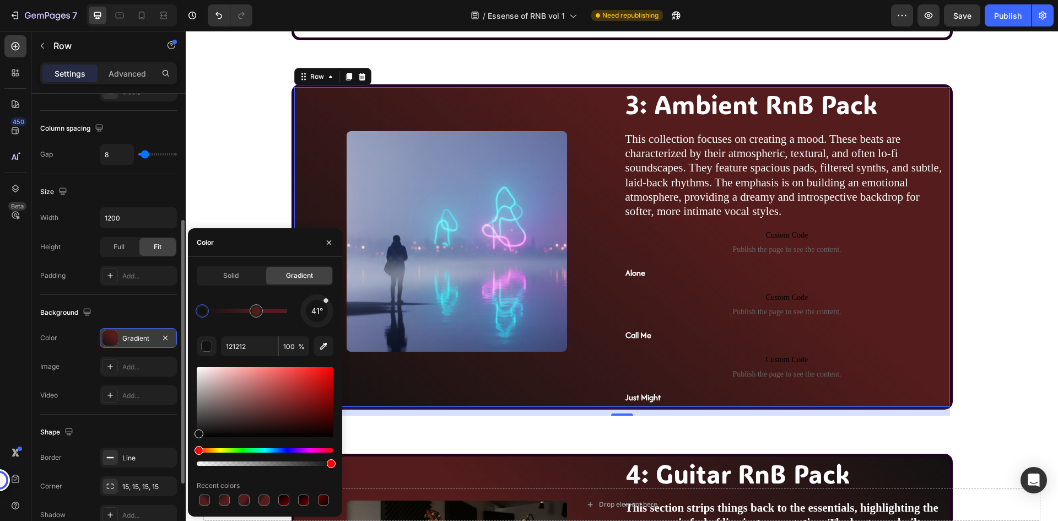
click at [164, 311] on div "Background" at bounding box center [108, 313] width 137 height 18
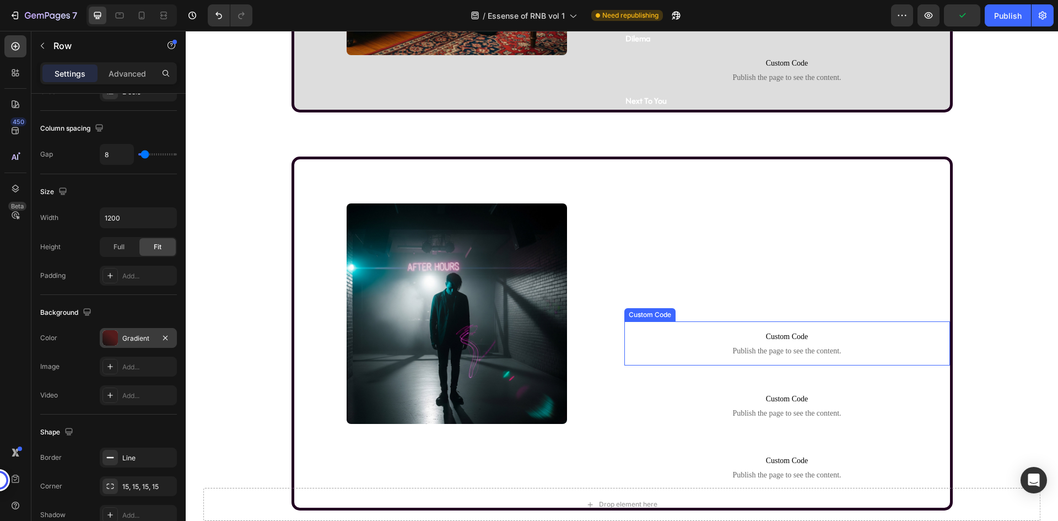
scroll to position [979, 0]
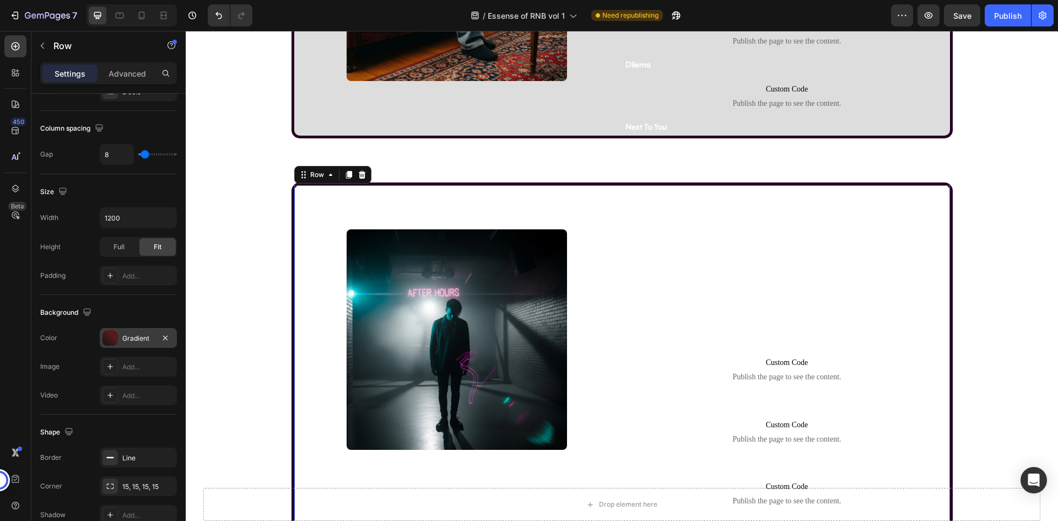
click at [564, 198] on div "Image" at bounding box center [457, 359] width 326 height 348
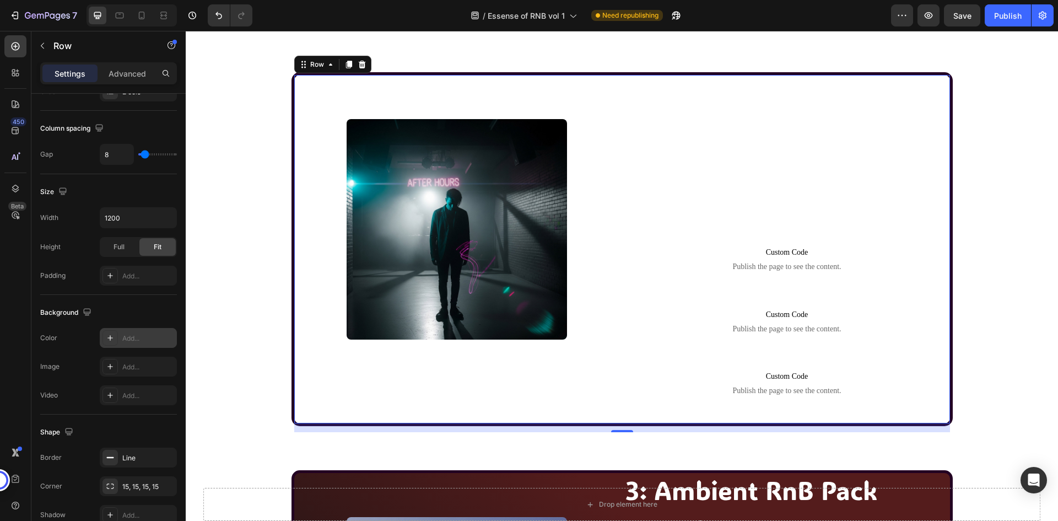
click at [141, 338] on div "Add..." at bounding box center [148, 338] width 52 height 10
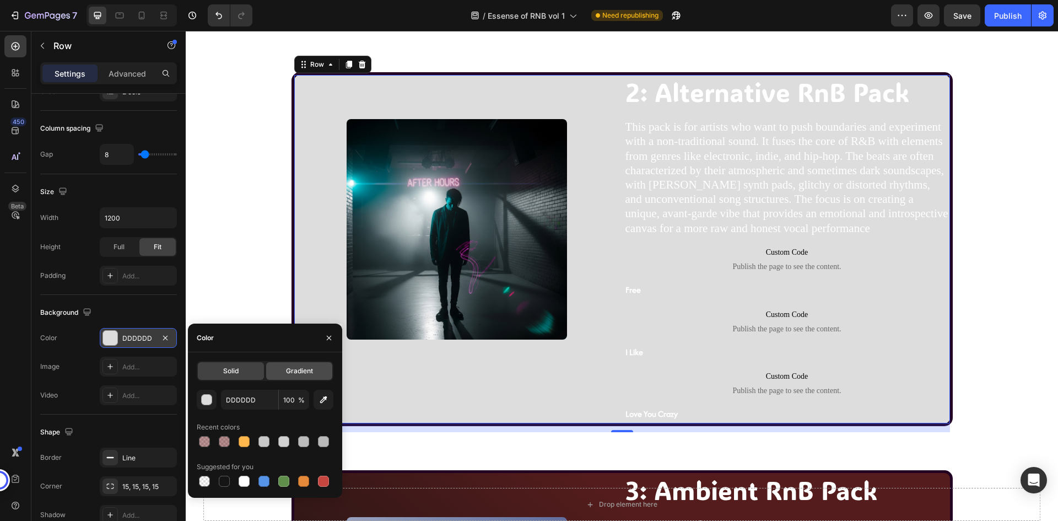
click at [296, 369] on span "Gradient" at bounding box center [299, 371] width 27 height 10
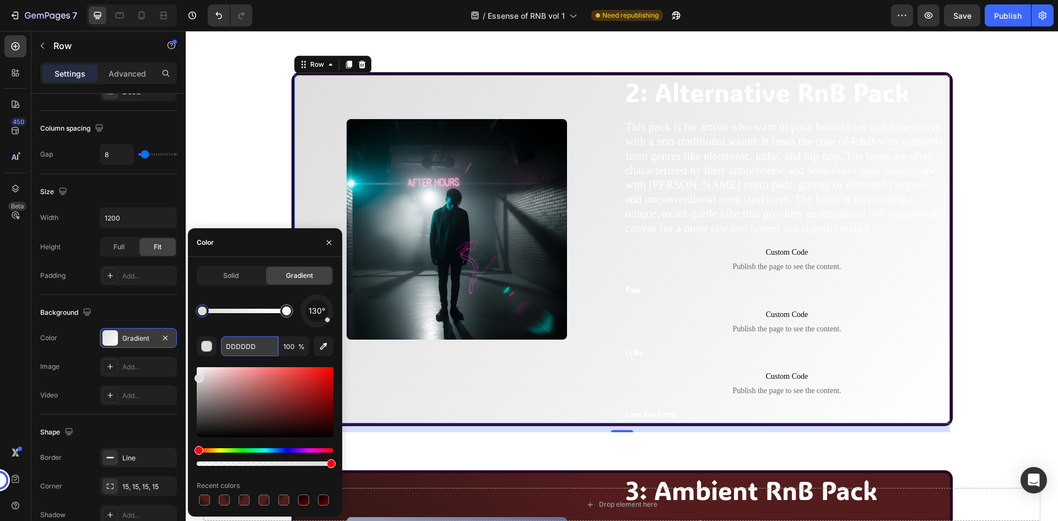
click at [237, 341] on input "DDDDDD" at bounding box center [249, 346] width 57 height 20
click at [242, 347] on input "DDDDDD" at bounding box center [249, 346] width 57 height 20
click at [250, 328] on div "130° DDDDDD 100 % Recent colors" at bounding box center [265, 400] width 137 height 213
click at [249, 338] on input "DDDDDD" at bounding box center [249, 346] width 57 height 20
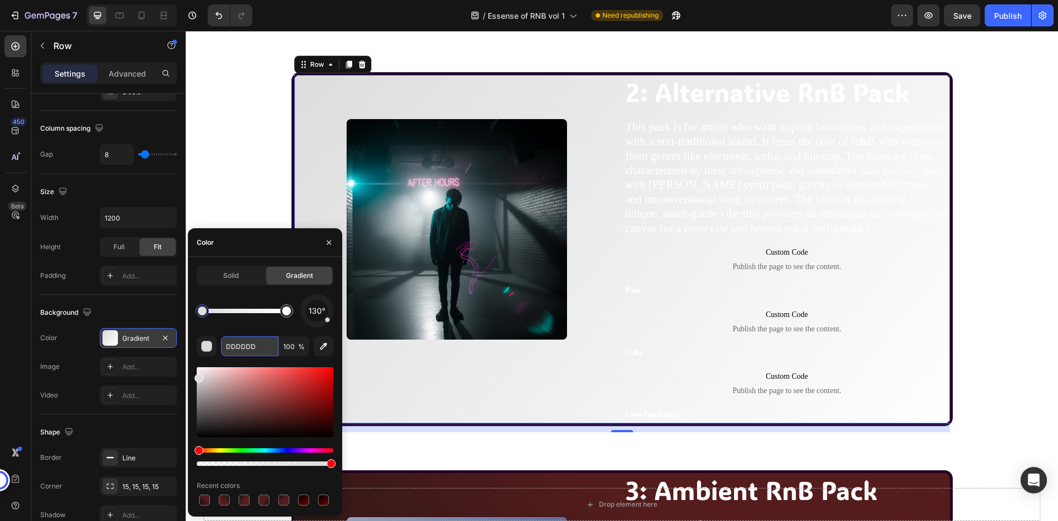
click at [249, 338] on input "DDDDDD" at bounding box center [249, 346] width 57 height 20
paste input "121212"
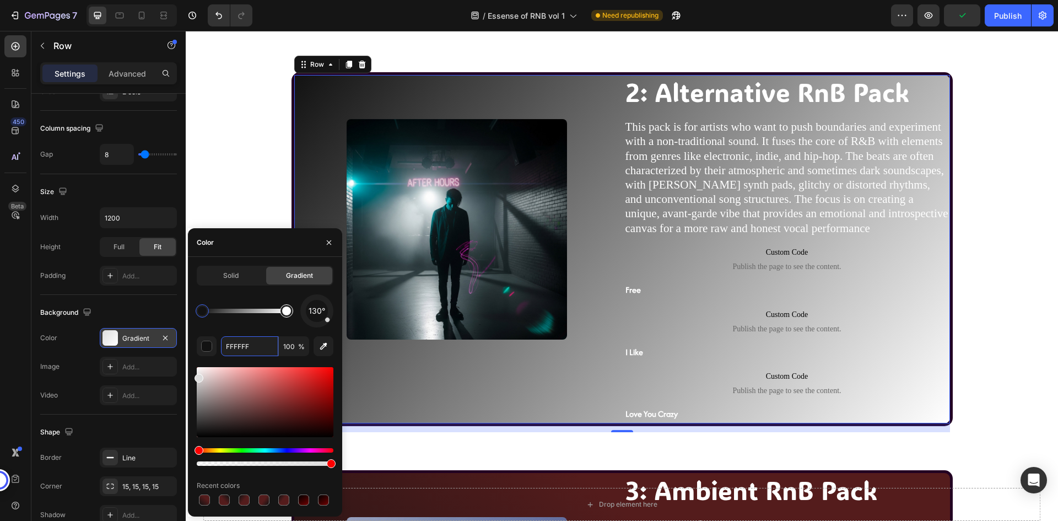
click at [289, 313] on div at bounding box center [286, 310] width 9 height 9
click at [246, 350] on input "FFFFFF" at bounding box center [249, 346] width 57 height 20
paste input "541C1C"
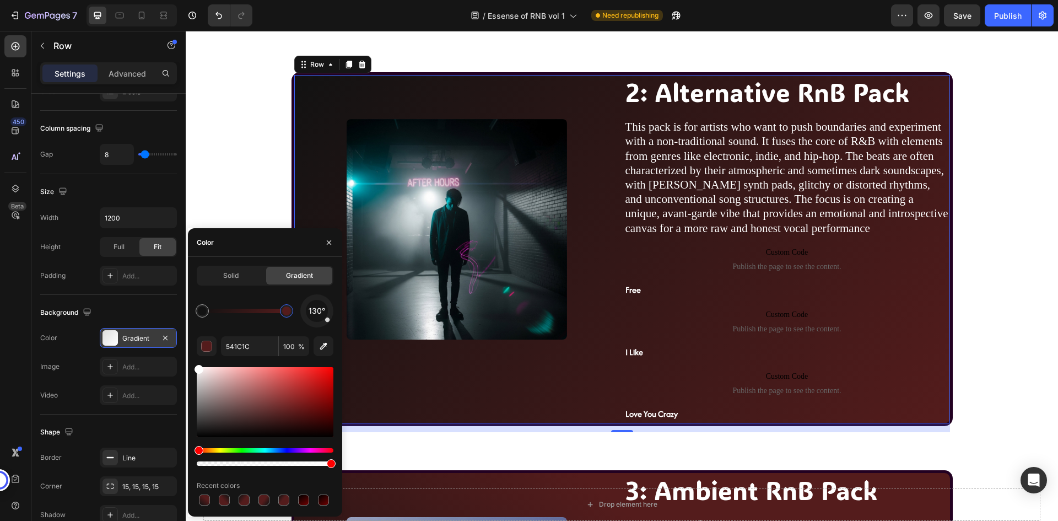
click at [255, 299] on div "130°" at bounding box center [265, 310] width 137 height 33
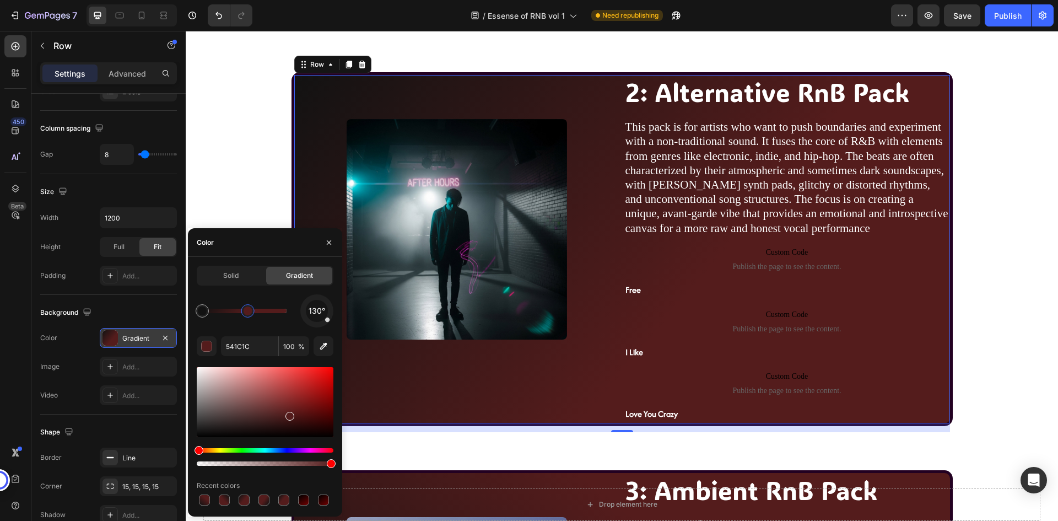
click at [248, 313] on div at bounding box center [248, 310] width 9 height 9
type input "121212"
click at [278, 299] on div "130°" at bounding box center [265, 310] width 137 height 33
drag, startPoint x: 330, startPoint y: 322, endPoint x: 332, endPoint y: 302, distance: 20.0
click at [332, 302] on div "130°" at bounding box center [316, 310] width 33 height 33
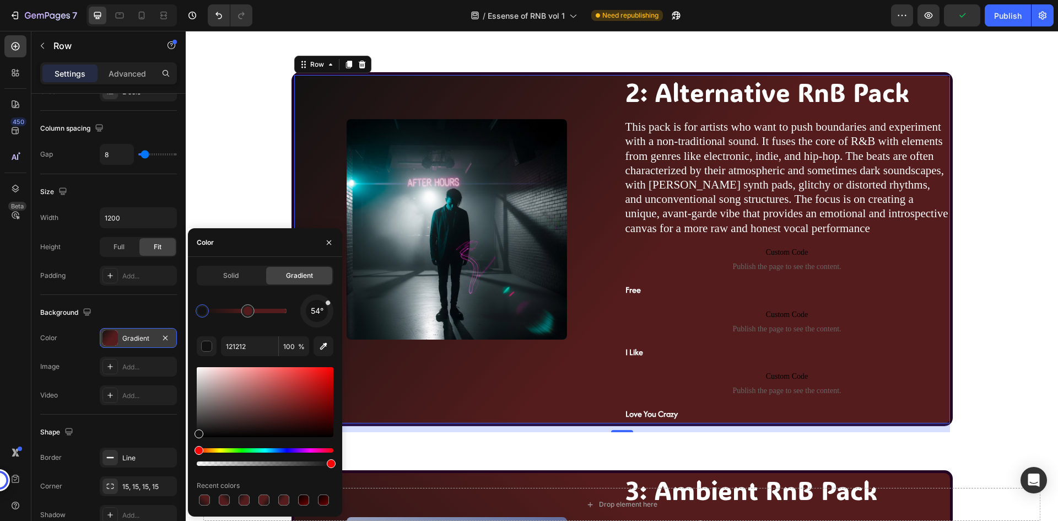
drag, startPoint x: 328, startPoint y: 319, endPoint x: 331, endPoint y: 301, distance: 17.9
click at [331, 301] on div "54°" at bounding box center [316, 310] width 33 height 33
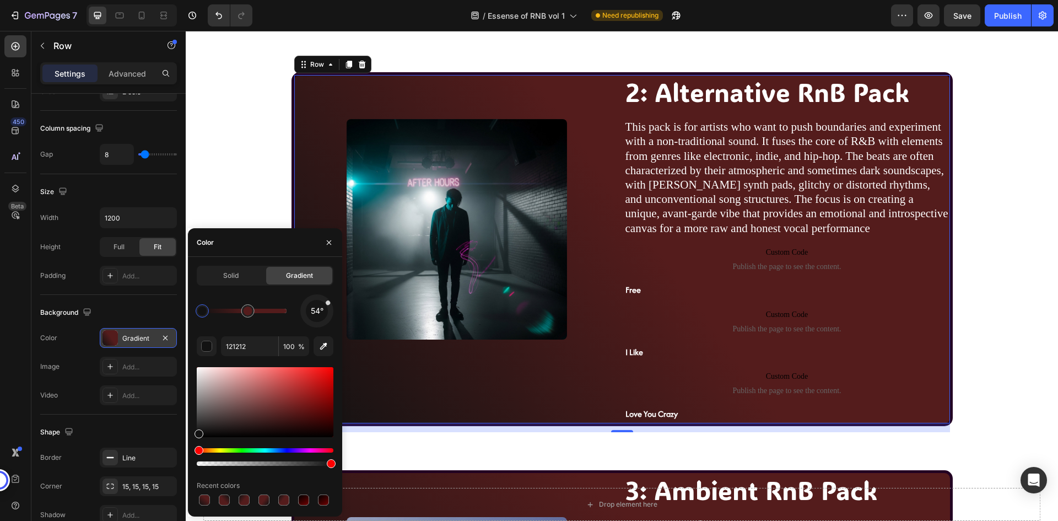
drag, startPoint x: 331, startPoint y: 301, endPoint x: 331, endPoint y: 321, distance: 19.8
click at [331, 321] on div "54°" at bounding box center [316, 310] width 33 height 33
drag, startPoint x: 328, startPoint y: 305, endPoint x: 302, endPoint y: 300, distance: 26.9
click at [302, 300] on div "307°" at bounding box center [316, 310] width 33 height 33
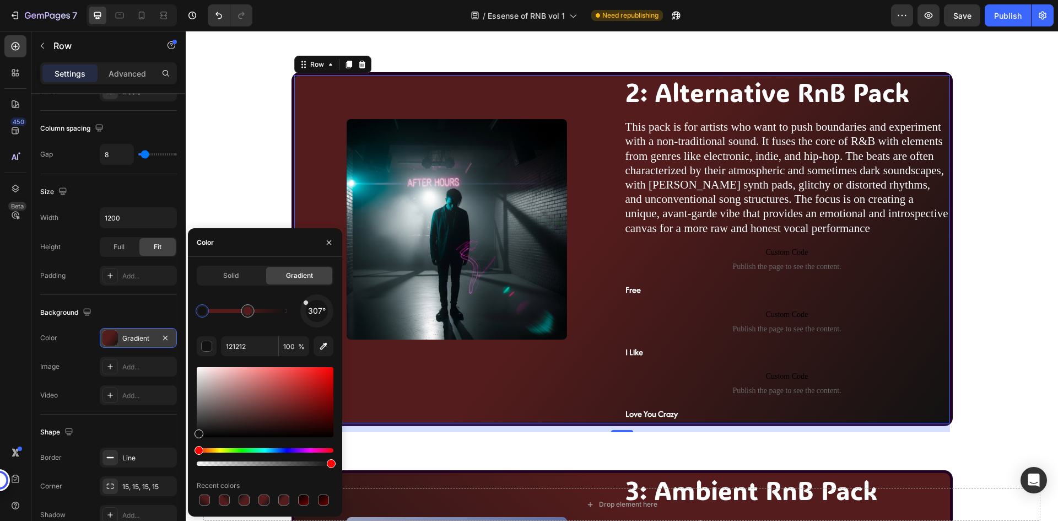
drag, startPoint x: 302, startPoint y: 301, endPoint x: 301, endPoint y: 310, distance: 8.9
click at [301, 310] on div "307°" at bounding box center [316, 310] width 33 height 33
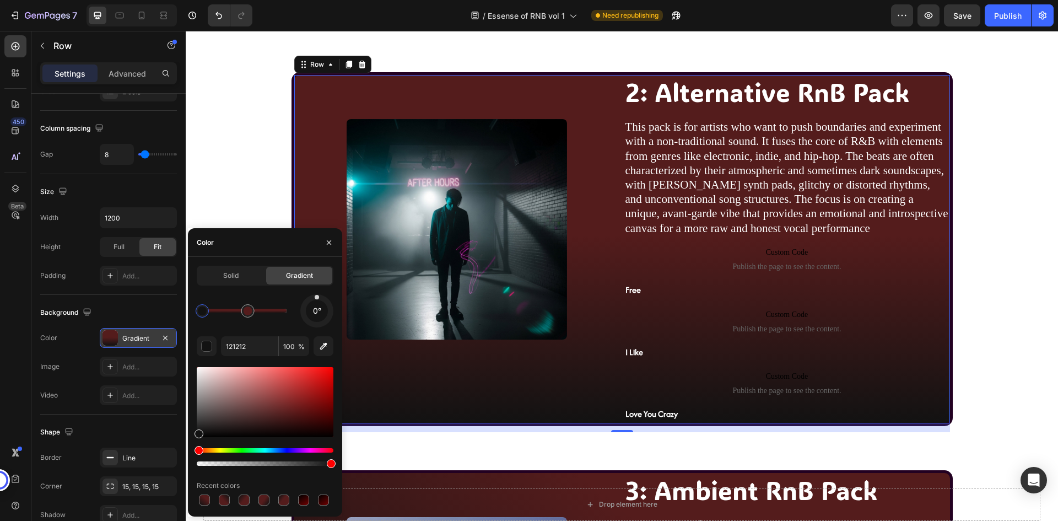
drag, startPoint x: 308, startPoint y: 304, endPoint x: 317, endPoint y: 298, distance: 10.7
click at [317, 298] on div "0°" at bounding box center [316, 310] width 33 height 33
drag, startPoint x: 319, startPoint y: 297, endPoint x: 308, endPoint y: 297, distance: 11.0
click at [308, 297] on div at bounding box center [317, 311] width 46 height 46
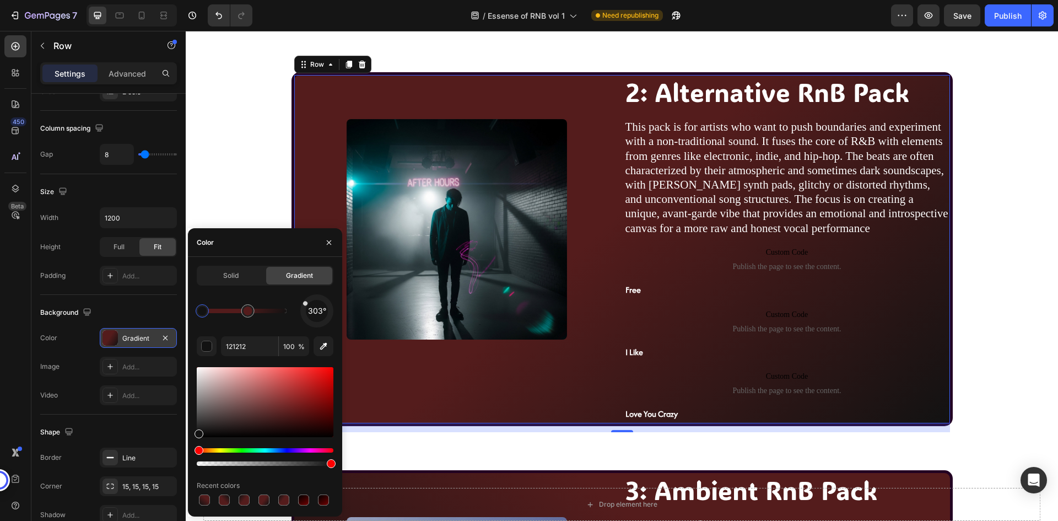
drag, startPoint x: 308, startPoint y: 297, endPoint x: 303, endPoint y: 302, distance: 7.4
click at [303, 302] on div at bounding box center [317, 311] width 46 height 46
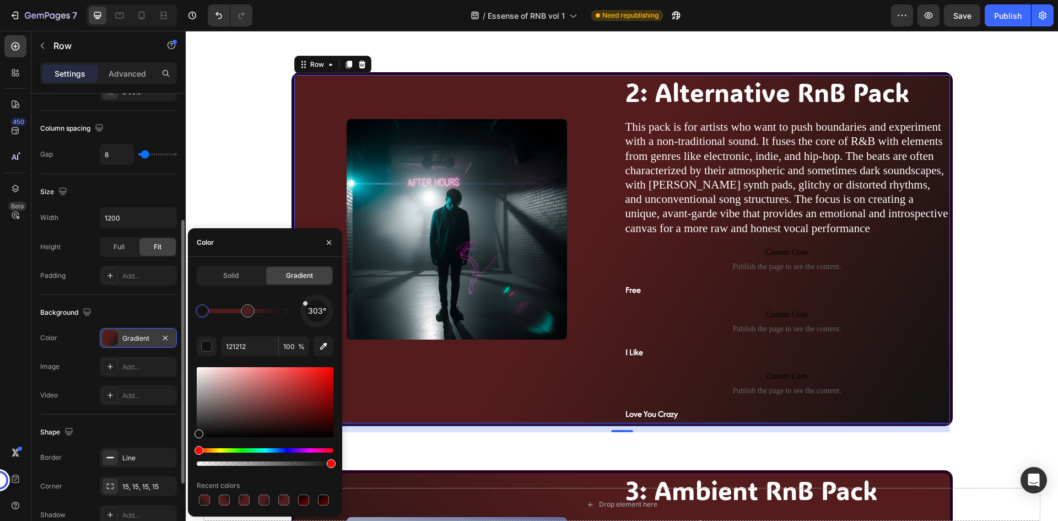
click at [147, 306] on div "Background" at bounding box center [108, 313] width 137 height 18
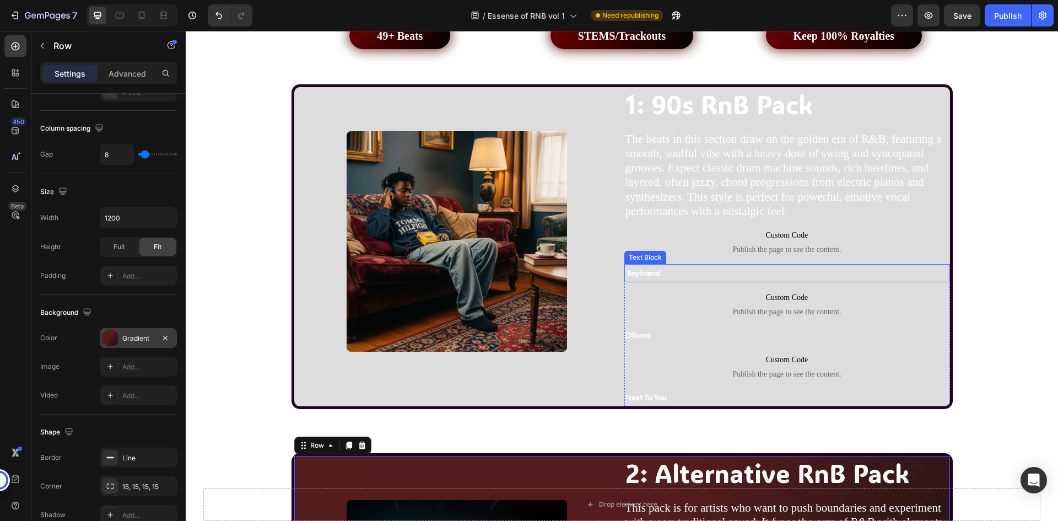
scroll to position [703, 0]
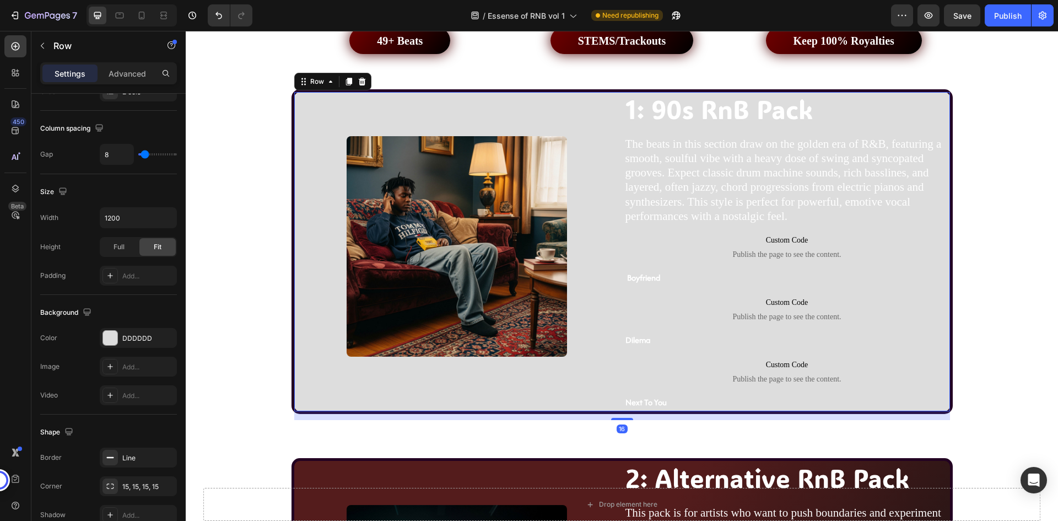
click at [310, 103] on div "Image" at bounding box center [457, 251] width 326 height 319
click at [144, 336] on div "DDDDDD" at bounding box center [138, 338] width 32 height 10
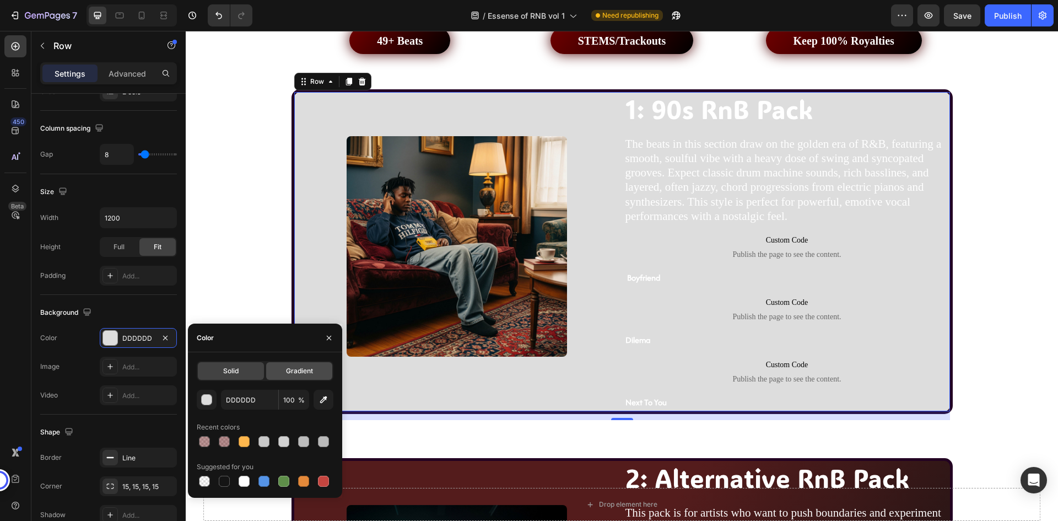
click at [303, 376] on div "Gradient" at bounding box center [299, 371] width 66 height 18
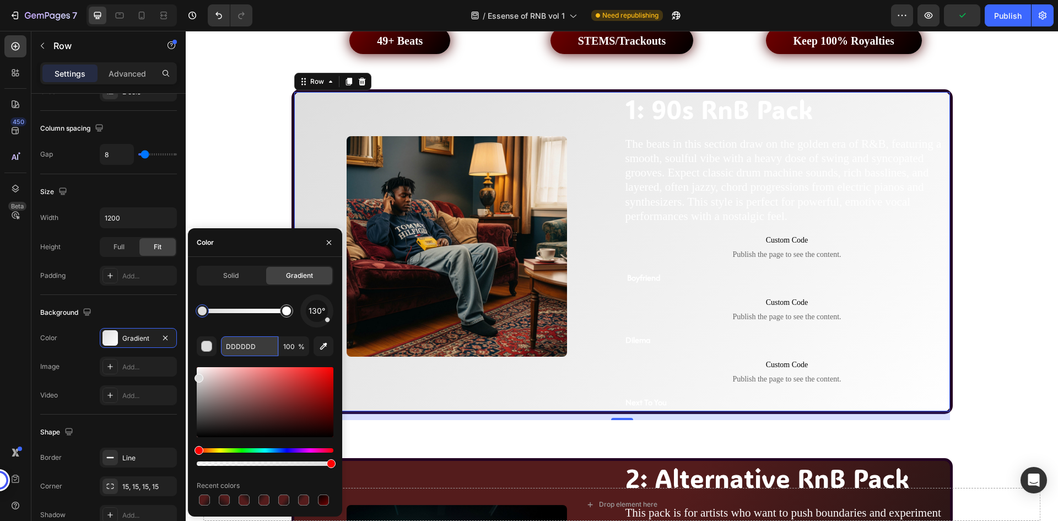
click at [244, 340] on input "DDDDDD" at bounding box center [249, 346] width 57 height 20
paste input "121212"
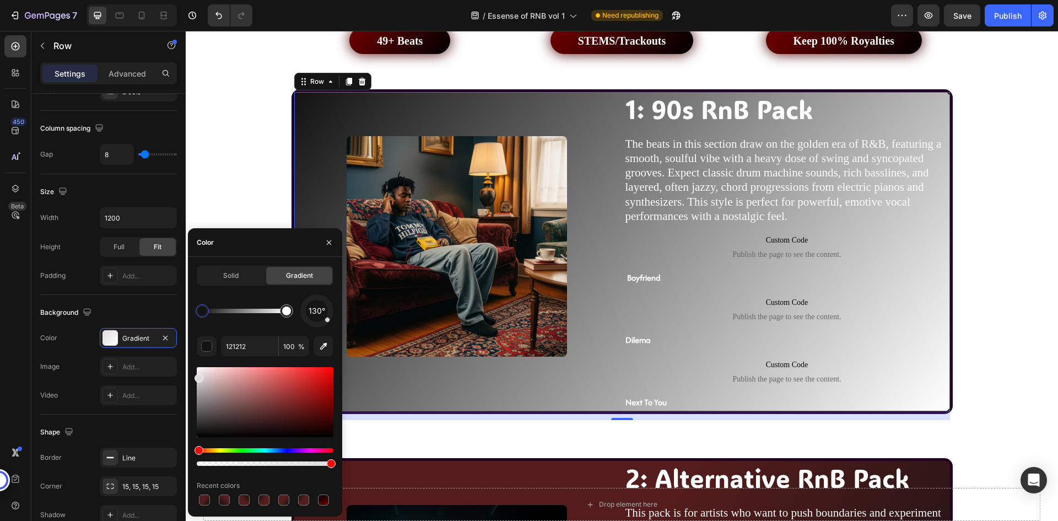
click at [244, 323] on div "130°" at bounding box center [265, 310] width 137 height 33
click at [281, 311] on div at bounding box center [286, 310] width 13 height 13
click at [250, 351] on input "FFFFFF" at bounding box center [249, 346] width 57 height 20
paste input "541C1C"
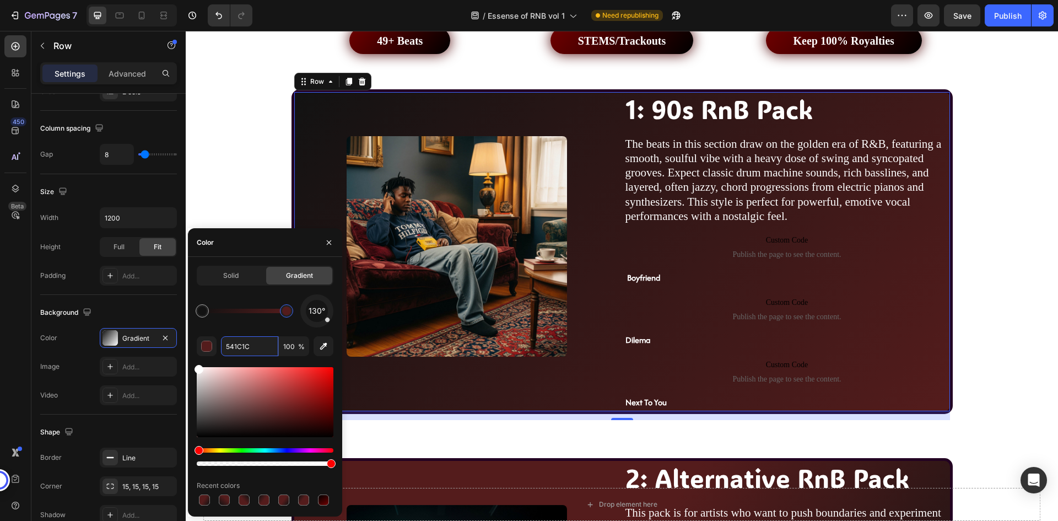
type input "541C1C"
click at [259, 300] on div "130°" at bounding box center [265, 310] width 137 height 33
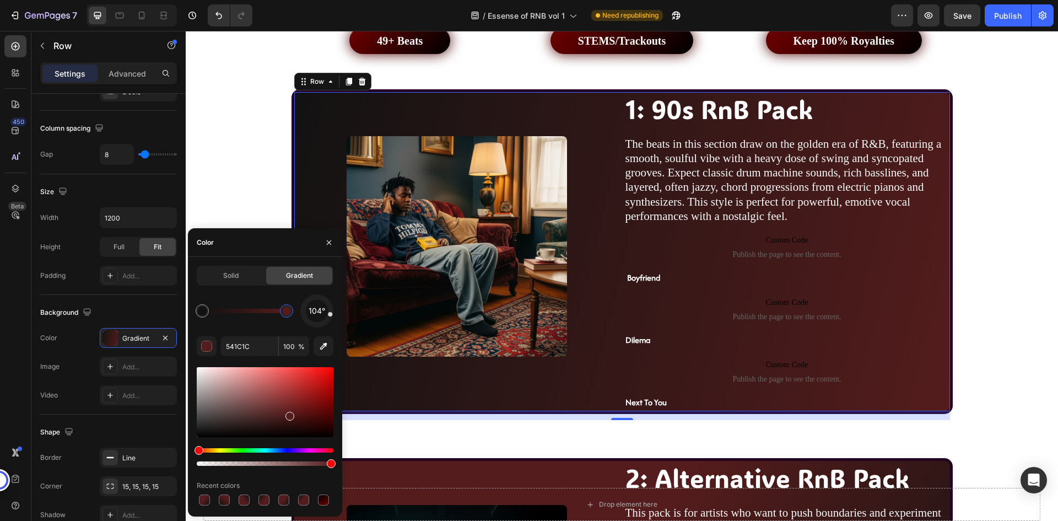
drag, startPoint x: 329, startPoint y: 321, endPoint x: 335, endPoint y: 315, distance: 7.8
click at [335, 315] on div "Solid Gradient 104° 541C1C 100 % Recent colors" at bounding box center [265, 387] width 154 height 242
drag, startPoint x: 330, startPoint y: 311, endPoint x: 333, endPoint y: 305, distance: 6.2
click at [333, 305] on div "71°" at bounding box center [316, 310] width 33 height 33
click at [255, 299] on div "71°" at bounding box center [265, 310] width 137 height 33
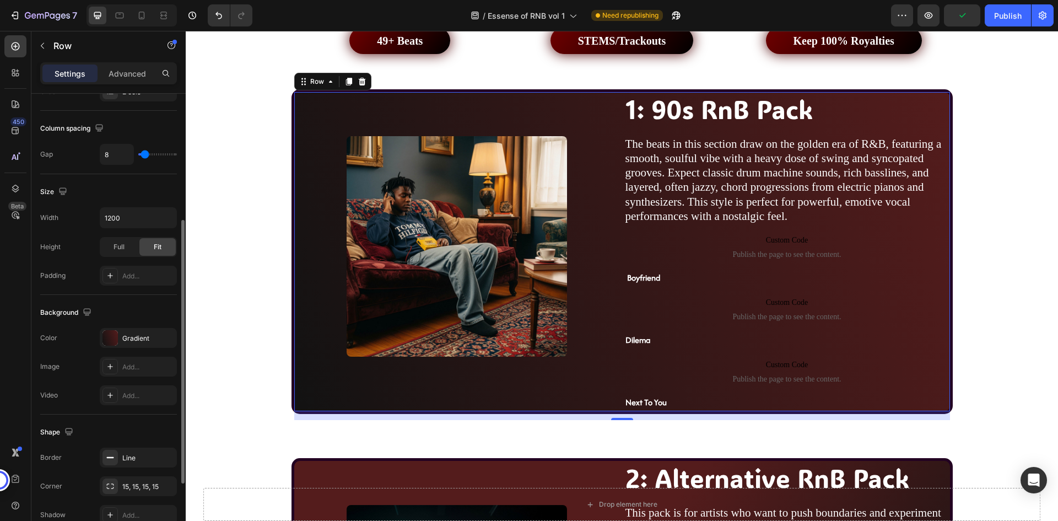
click at [161, 300] on div "Background The changes might be hidden by the video. Color Gradient Image Add..…" at bounding box center [108, 355] width 137 height 120
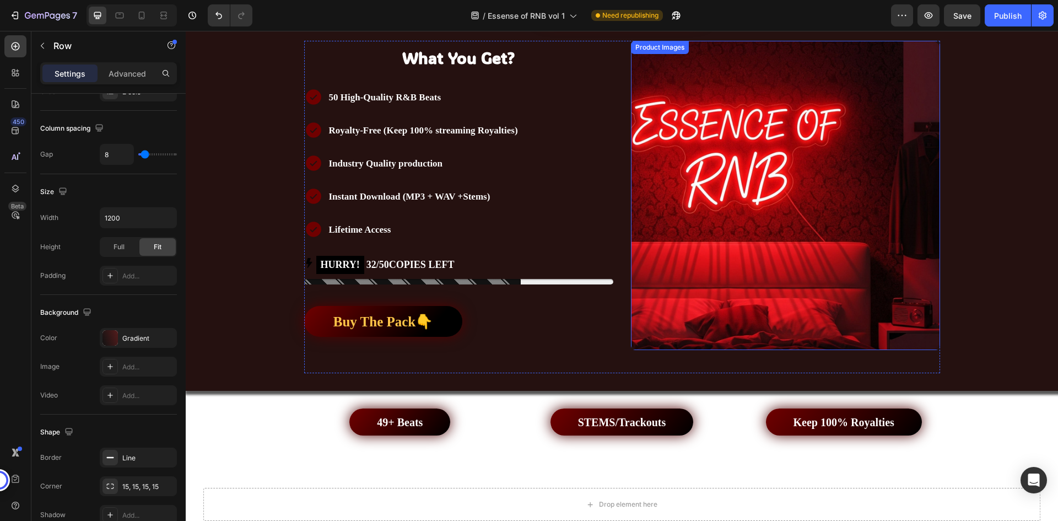
scroll to position [207, 0]
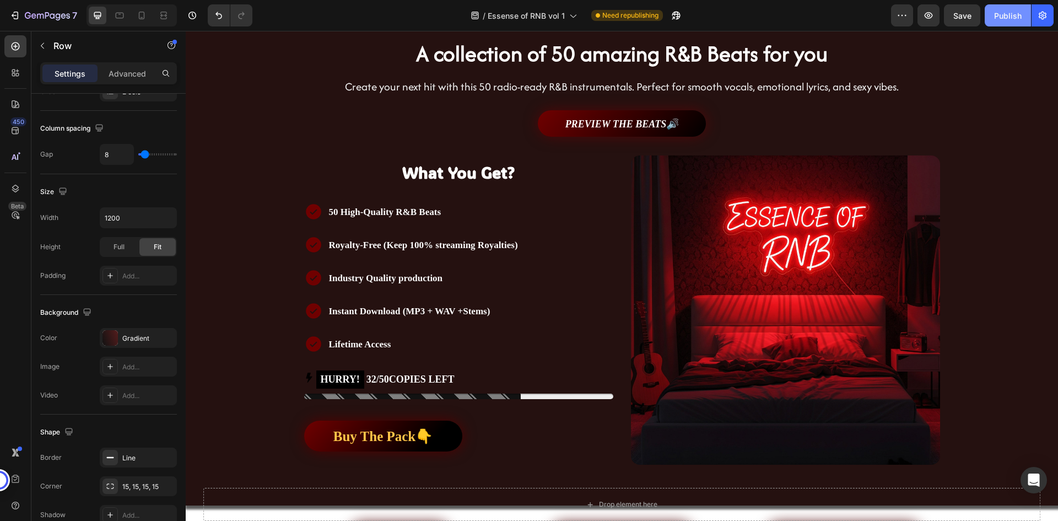
click at [1000, 15] on div "Publish" at bounding box center [1008, 16] width 28 height 12
click at [861, 20] on div "/ Essense of RNB vol 1 Need republishing" at bounding box center [576, 15] width 630 height 22
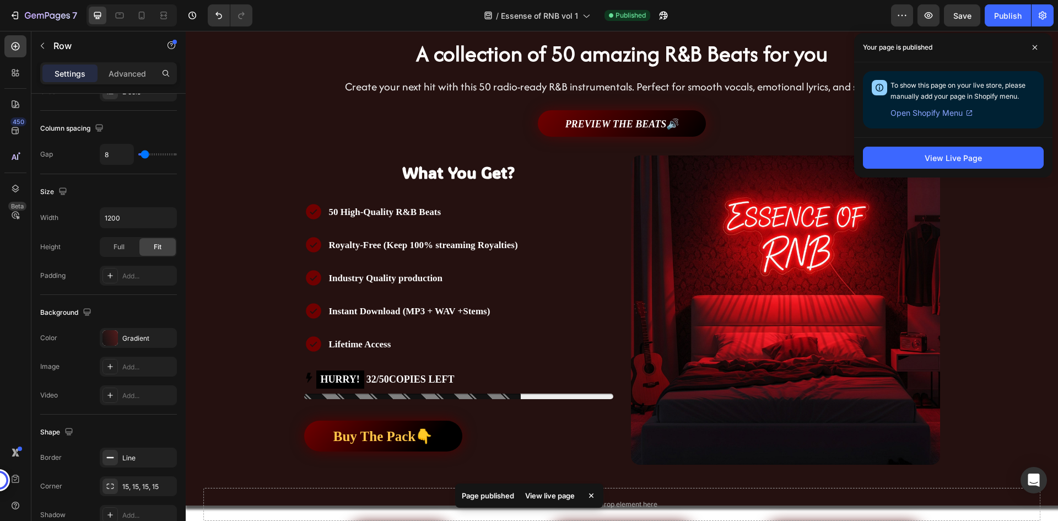
click at [837, 15] on div "/ Essense of RNB vol 1 Published" at bounding box center [576, 15] width 630 height 22
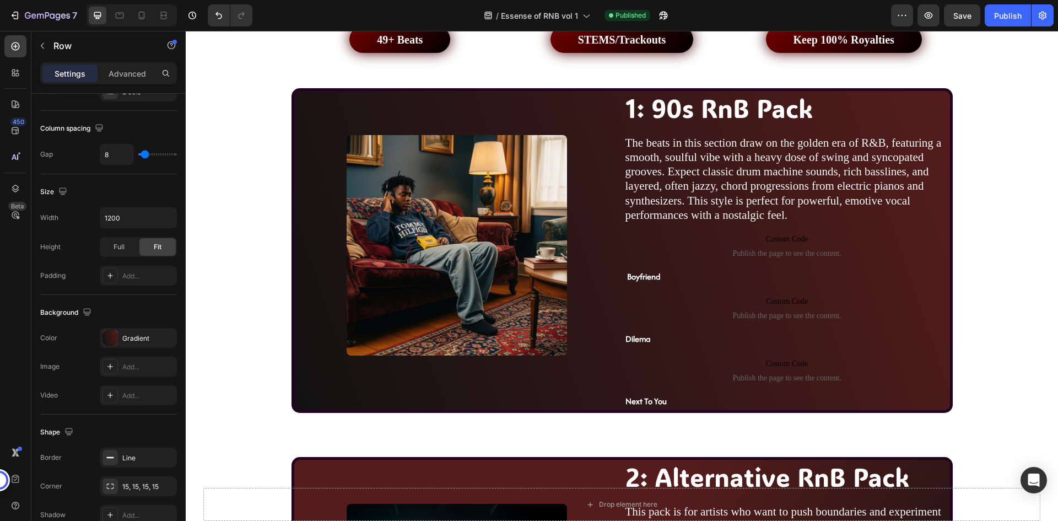
scroll to position [703, 0]
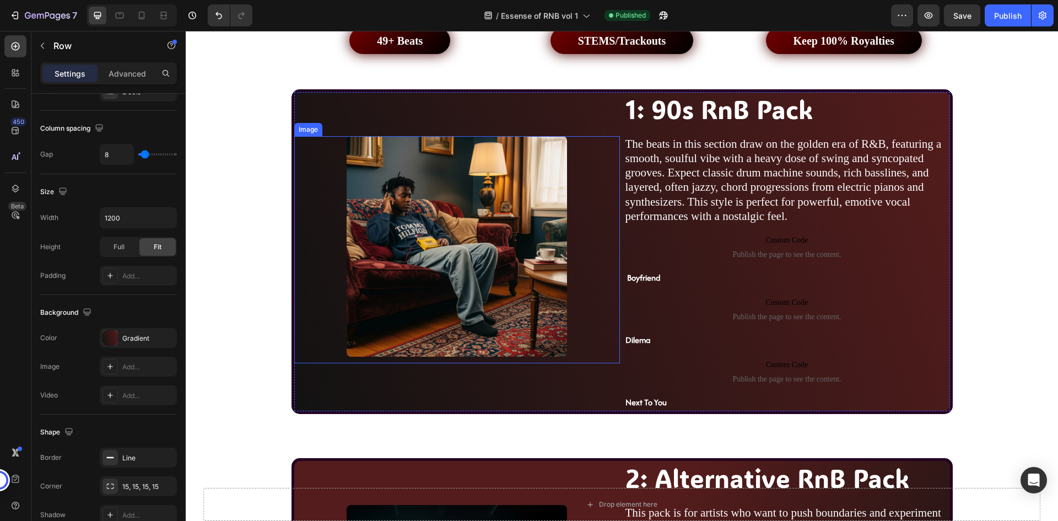
click at [549, 175] on img at bounding box center [457, 246] width 220 height 220
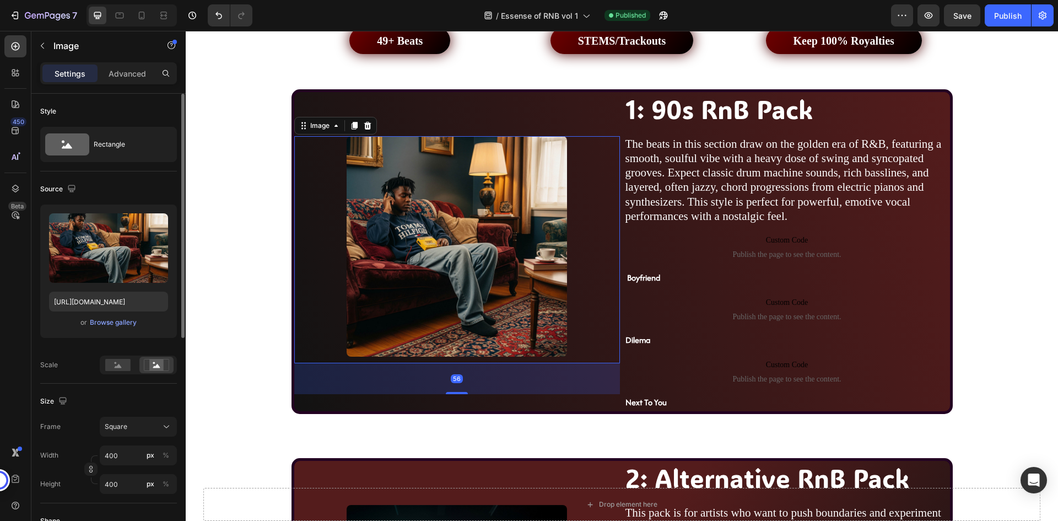
scroll to position [55, 0]
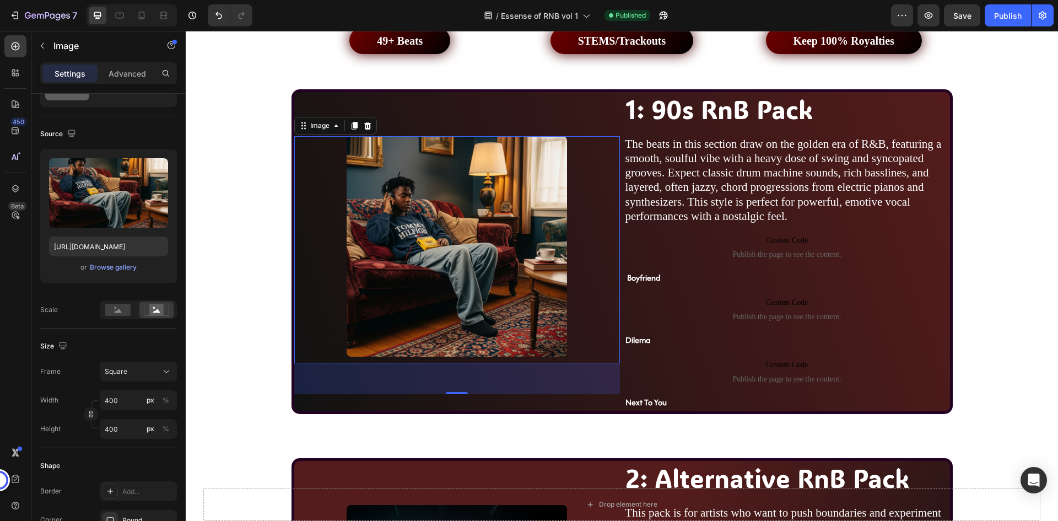
click at [491, 381] on div "56" at bounding box center [457, 378] width 326 height 31
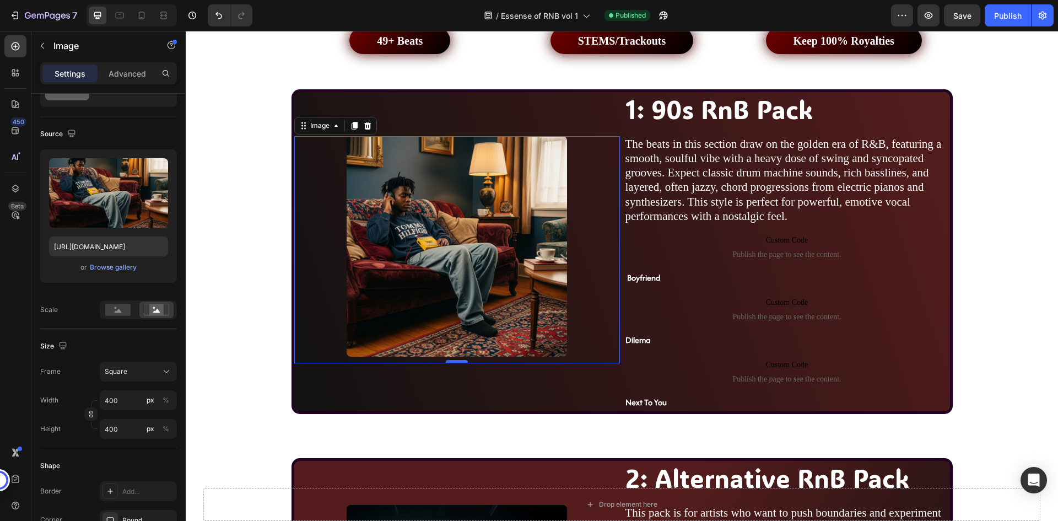
drag, startPoint x: 450, startPoint y: 394, endPoint x: 451, endPoint y: 362, distance: 32.0
click at [451, 362] on div at bounding box center [457, 361] width 22 height 3
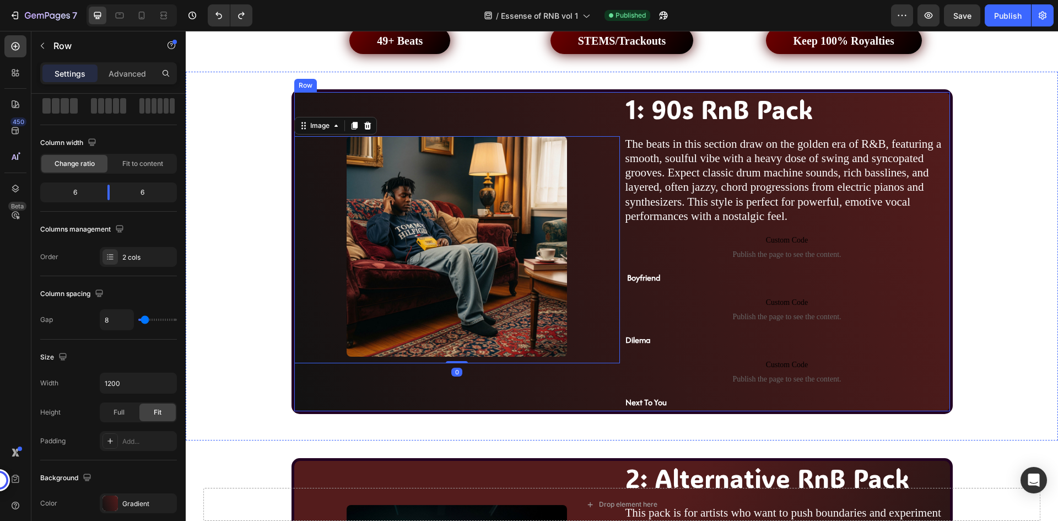
click at [575, 386] on div "Image 0" at bounding box center [457, 251] width 326 height 319
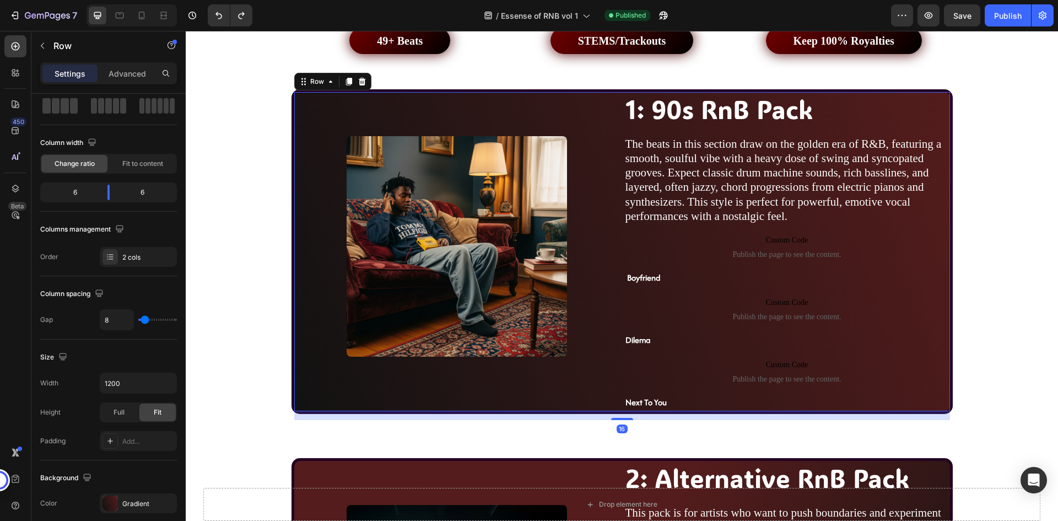
scroll to position [0, 0]
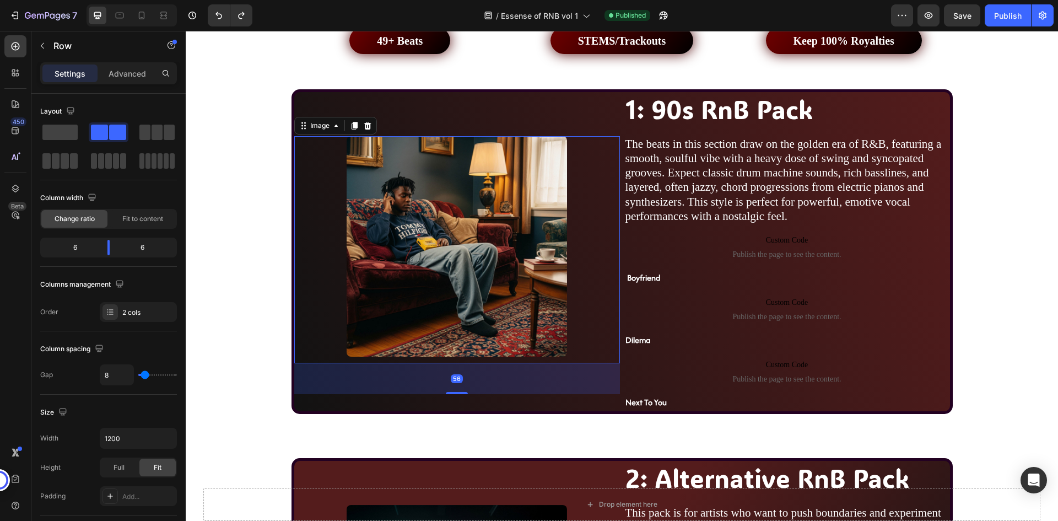
click at [536, 353] on img at bounding box center [457, 246] width 220 height 220
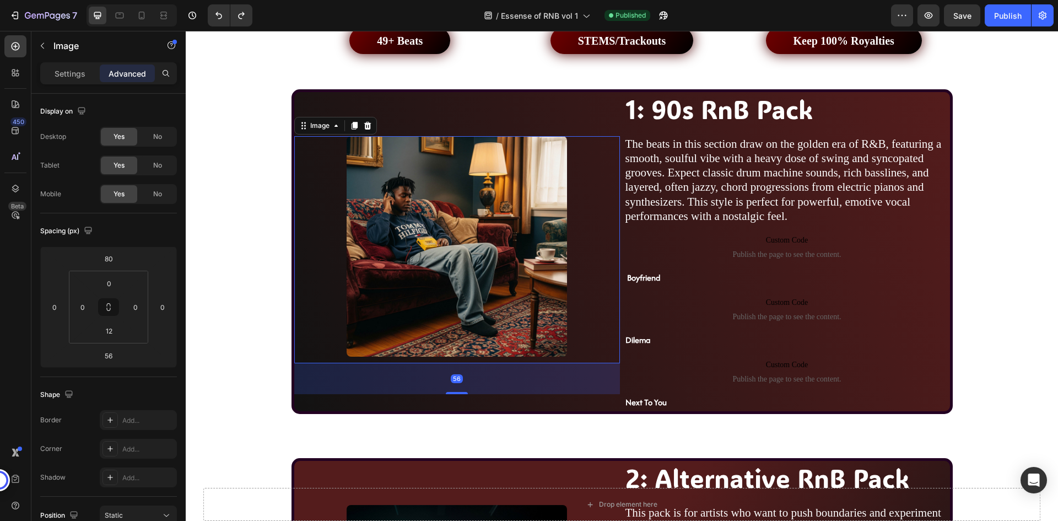
click at [468, 371] on div "56" at bounding box center [457, 378] width 326 height 31
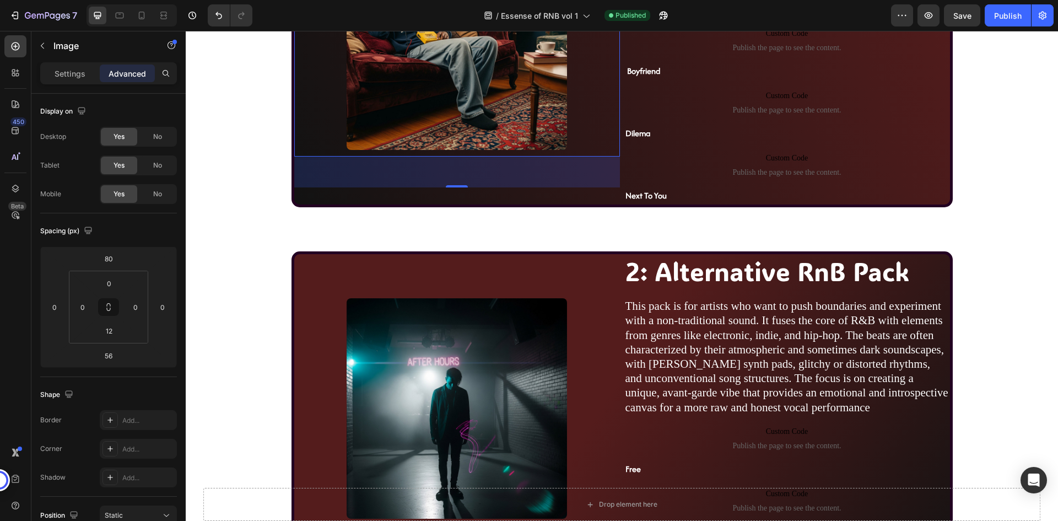
scroll to position [924, 0]
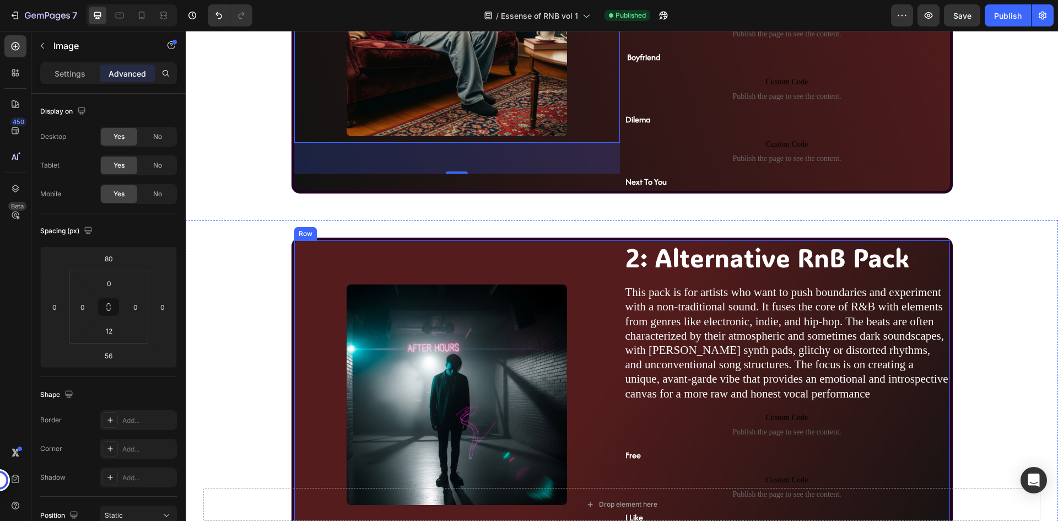
click at [579, 261] on div "Image" at bounding box center [457, 414] width 326 height 348
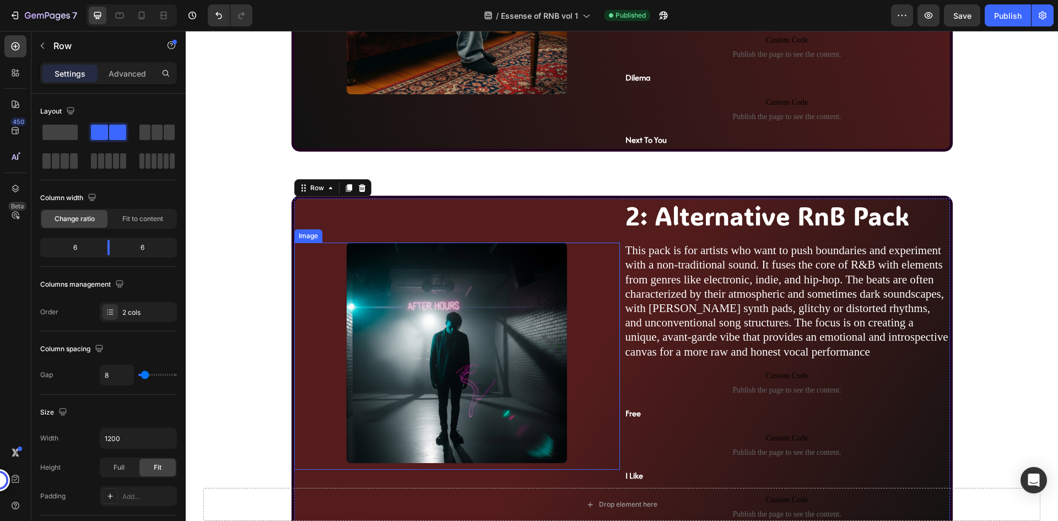
scroll to position [1034, 0]
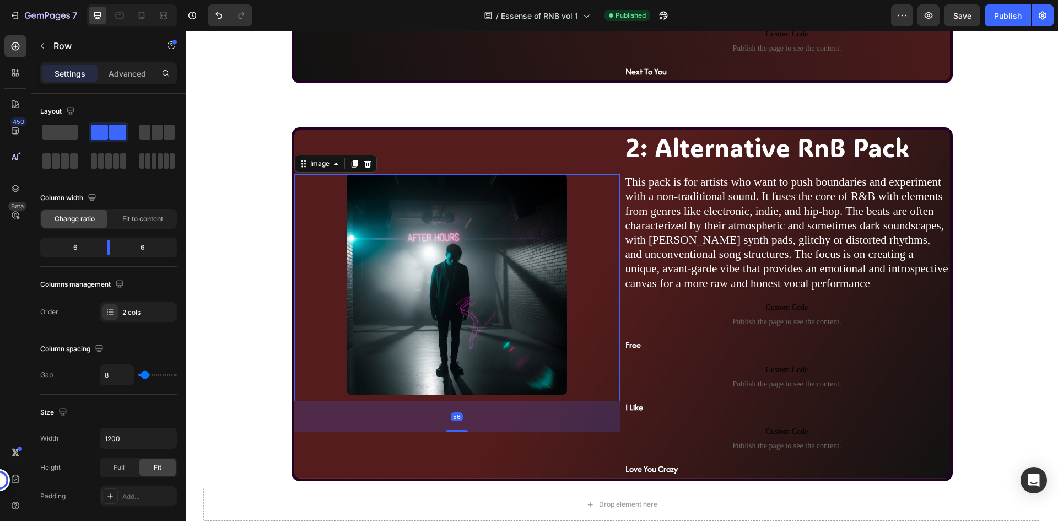
click at [584, 290] on div at bounding box center [457, 284] width 326 height 220
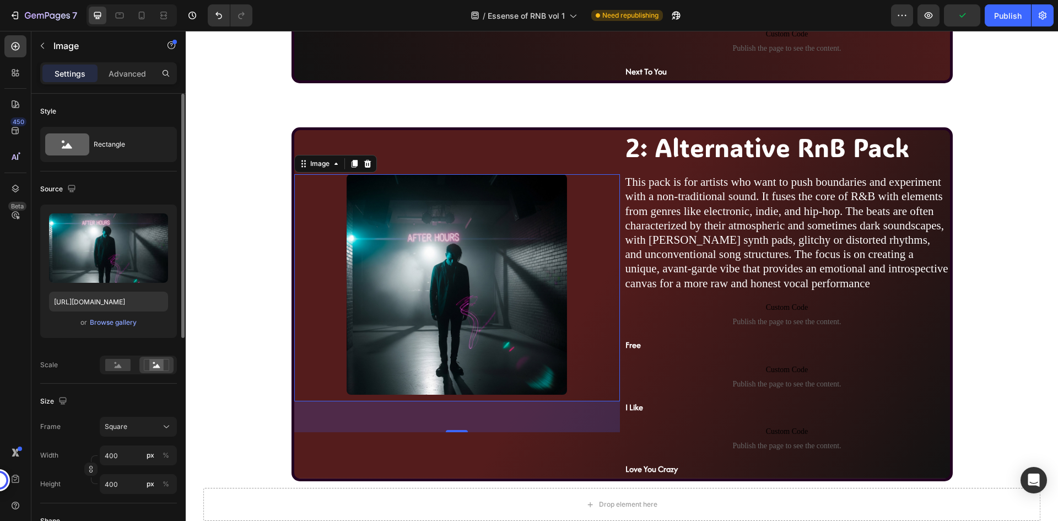
scroll to position [55, 0]
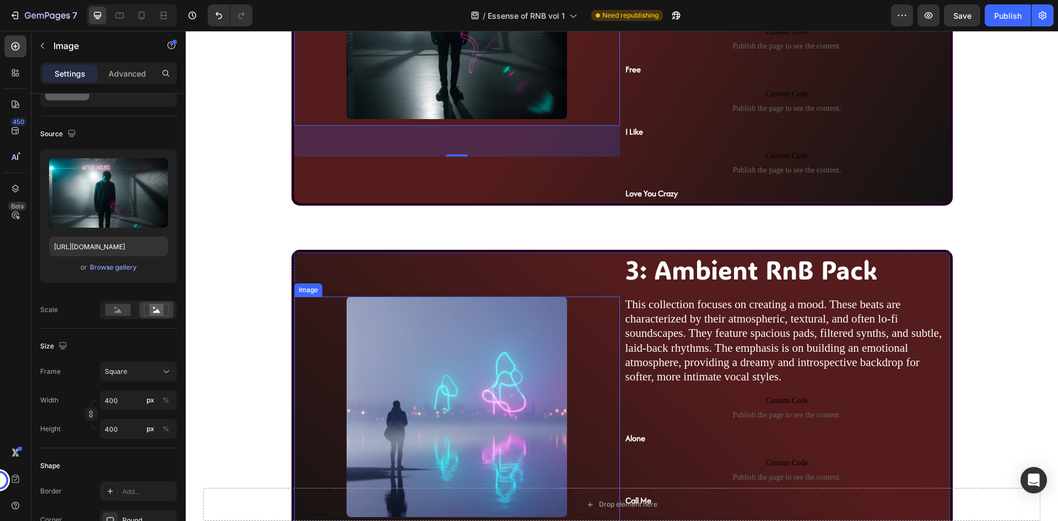
click at [587, 313] on div at bounding box center [457, 407] width 326 height 220
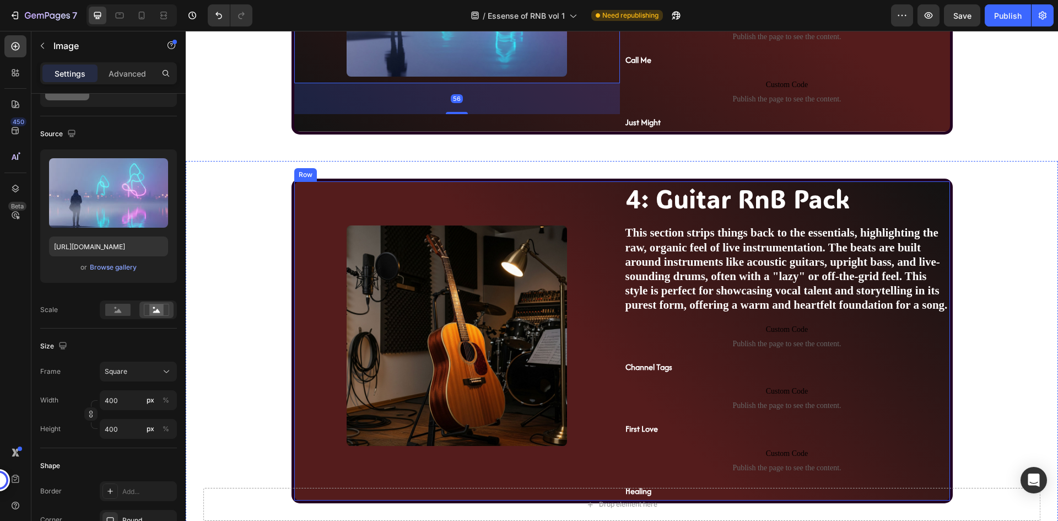
scroll to position [1750, 0]
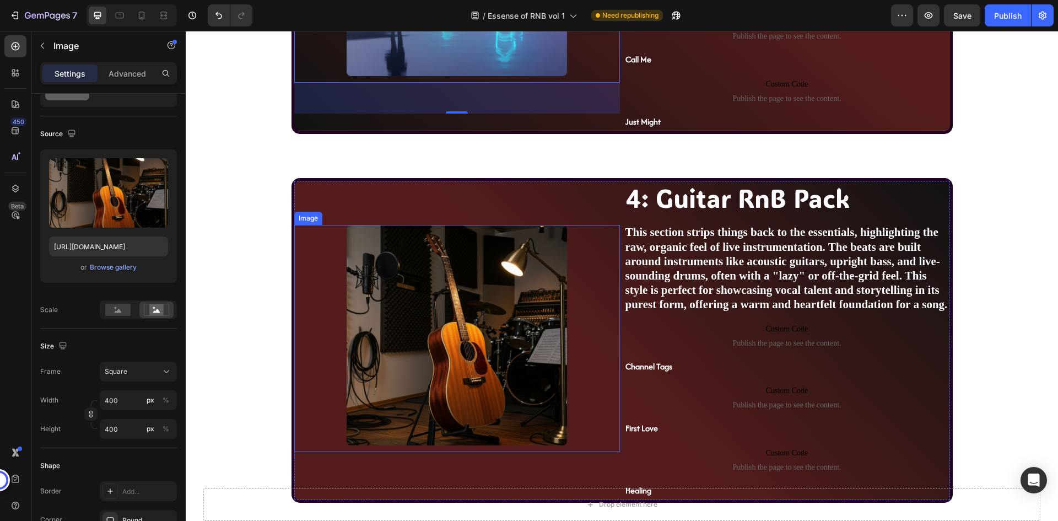
click at [571, 299] on div at bounding box center [457, 335] width 326 height 220
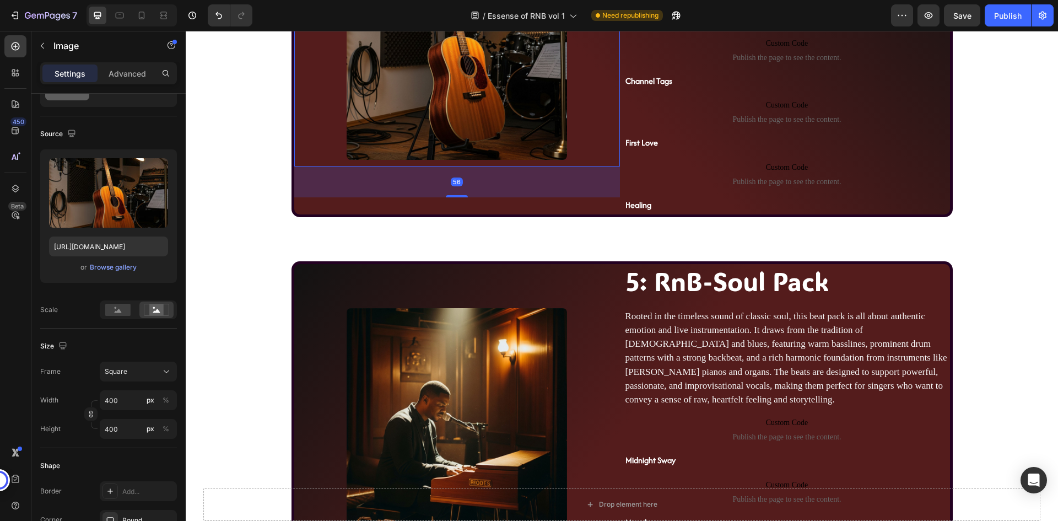
scroll to position [2136, 0]
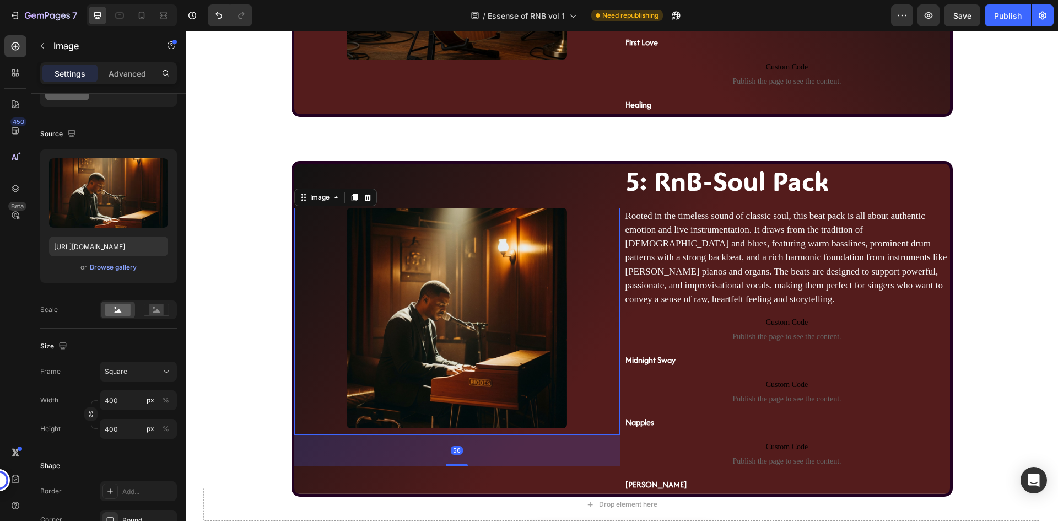
click at [575, 304] on div at bounding box center [457, 318] width 326 height 220
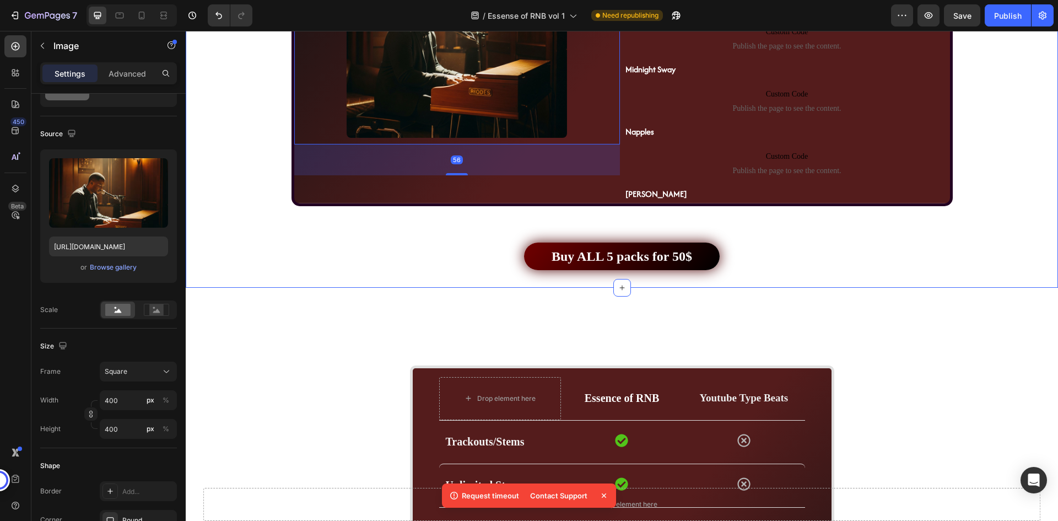
scroll to position [2467, 0]
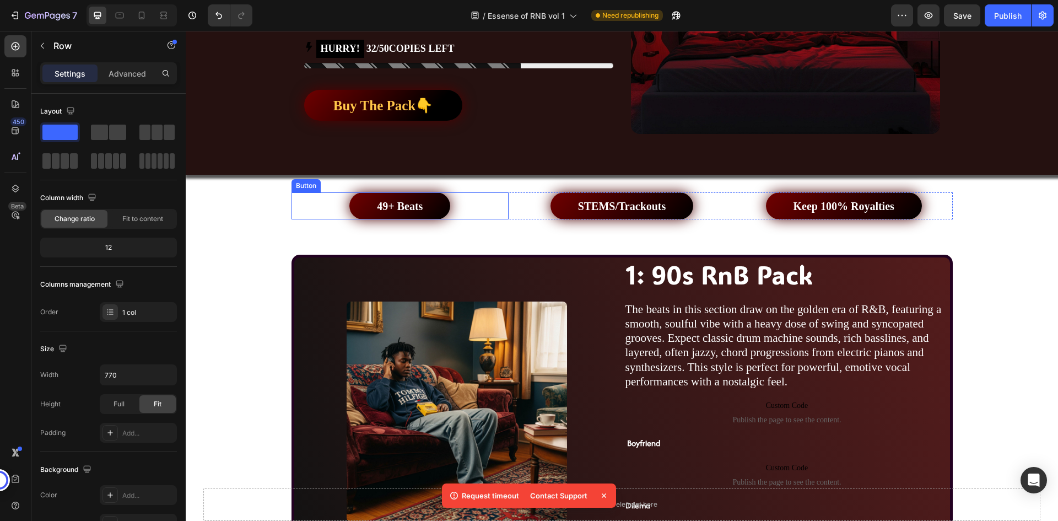
scroll to position [317, 0]
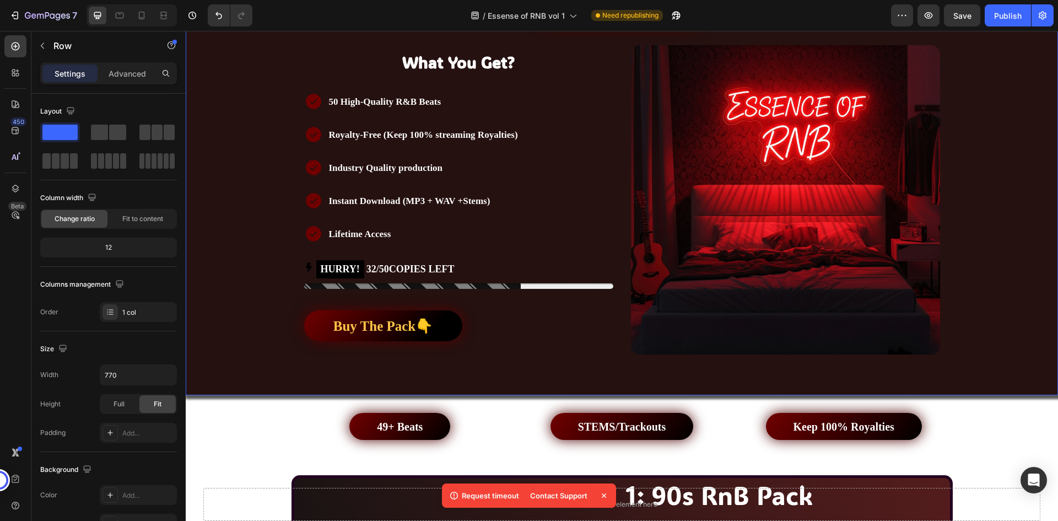
click at [292, 166] on div "Publish the page to see the content. Custom Code Publish the page to see the co…" at bounding box center [622, 66] width 661 height 624
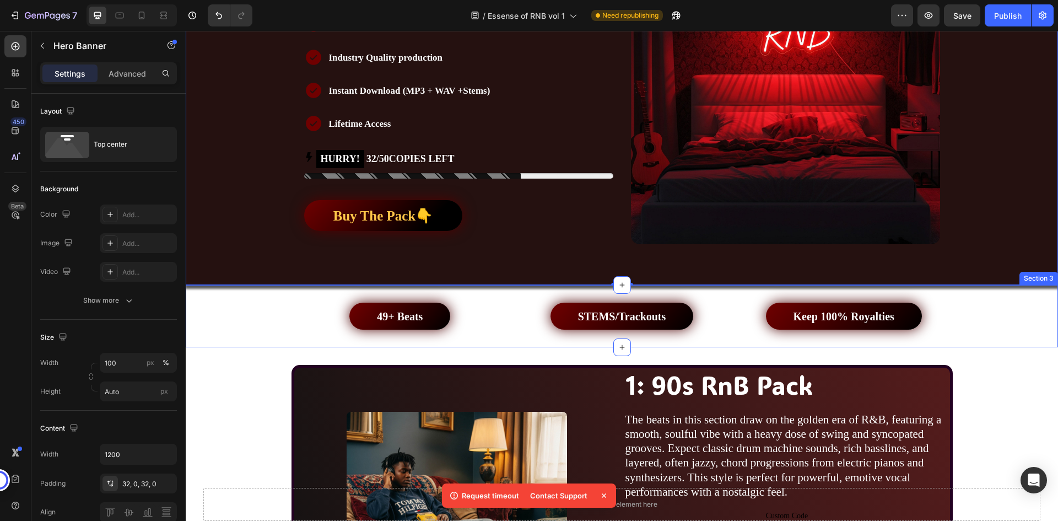
scroll to position [593, 0]
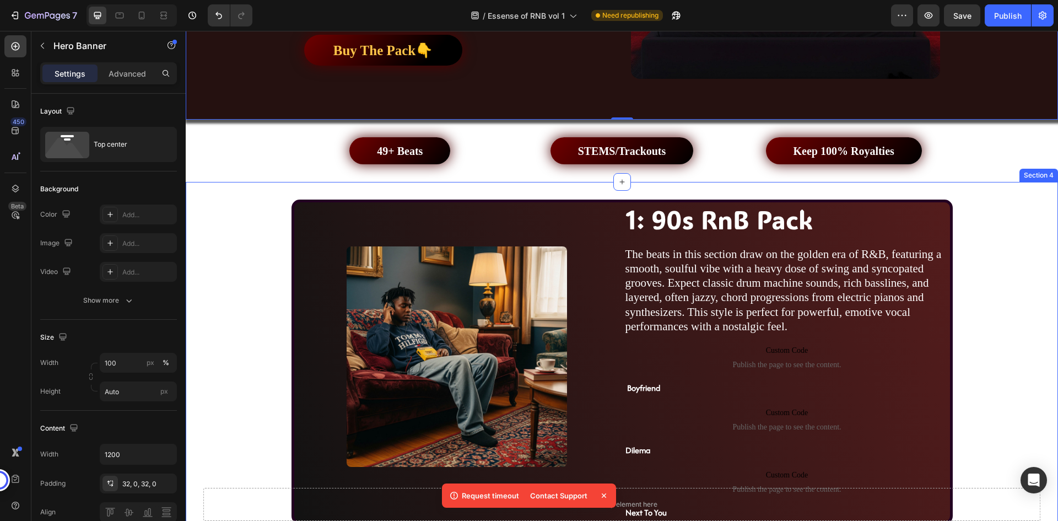
click at [252, 262] on div "Image 1: 90s RnB Pack Heading The beats in this section draw on the golden era …" at bounding box center [622, 366] width 872 height 333
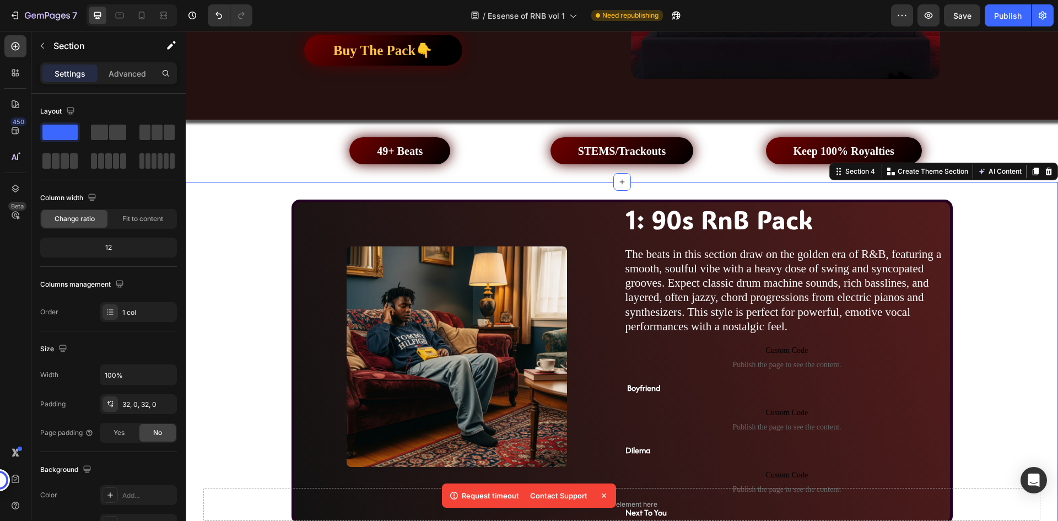
click at [257, 306] on div "Image 1: 90s RnB Pack Heading The beats in this section draw on the golden era …" at bounding box center [622, 366] width 872 height 333
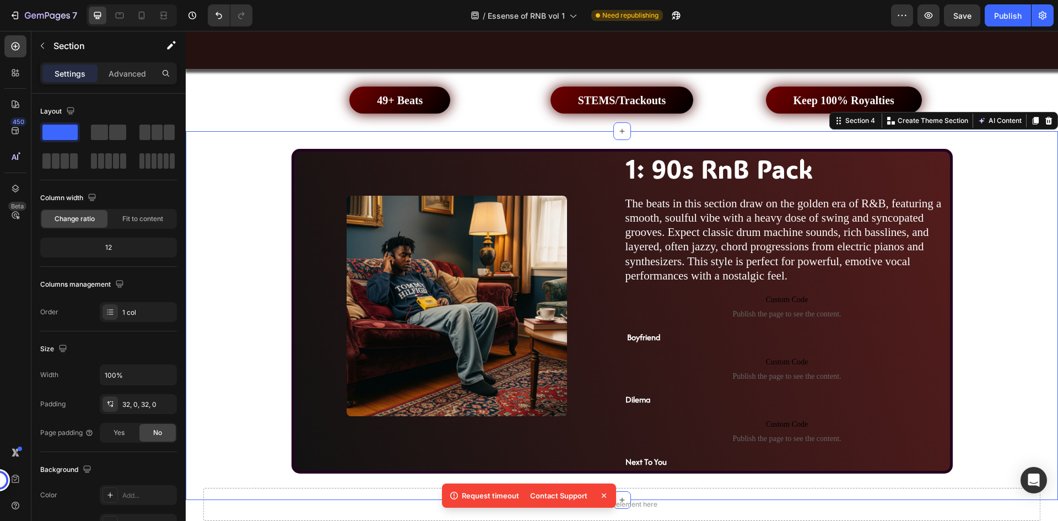
scroll to position [703, 0]
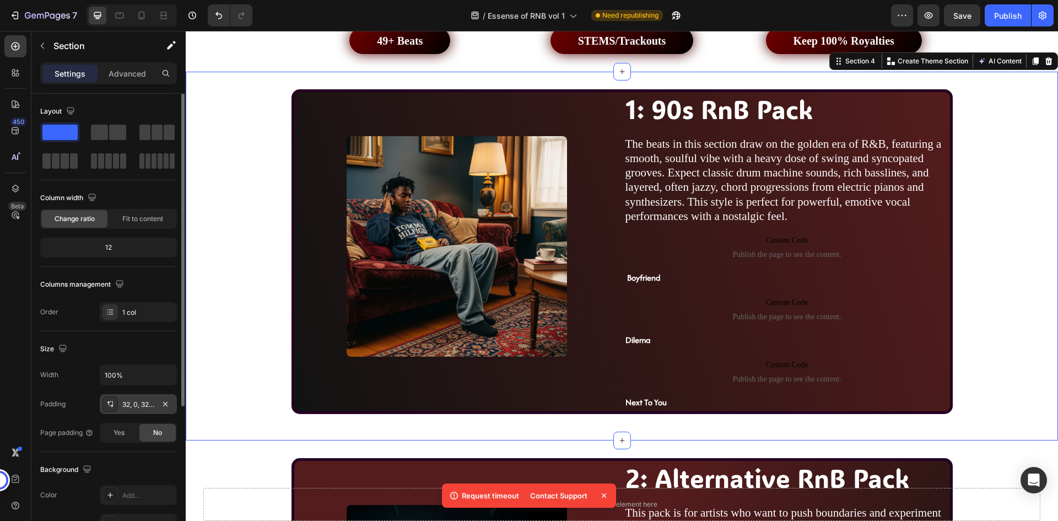
click at [146, 404] on div "32, 0, 32, 0" at bounding box center [138, 405] width 32 height 10
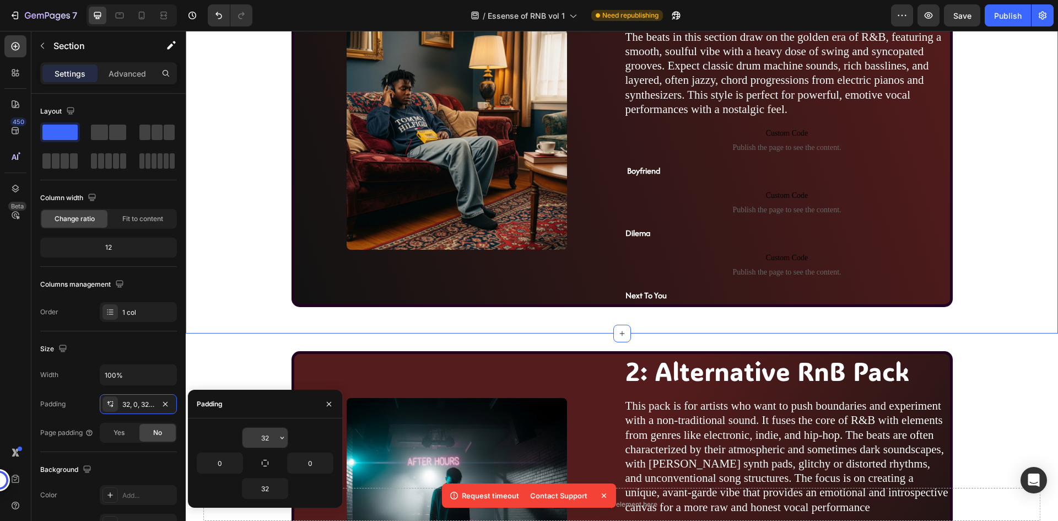
scroll to position [813, 0]
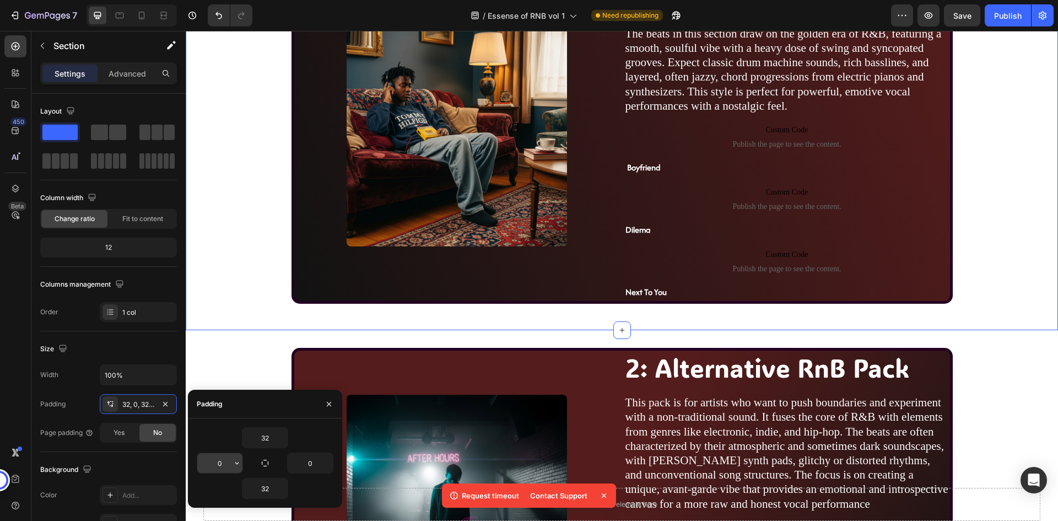
click at [223, 465] on input "0" at bounding box center [219, 463] width 45 height 20
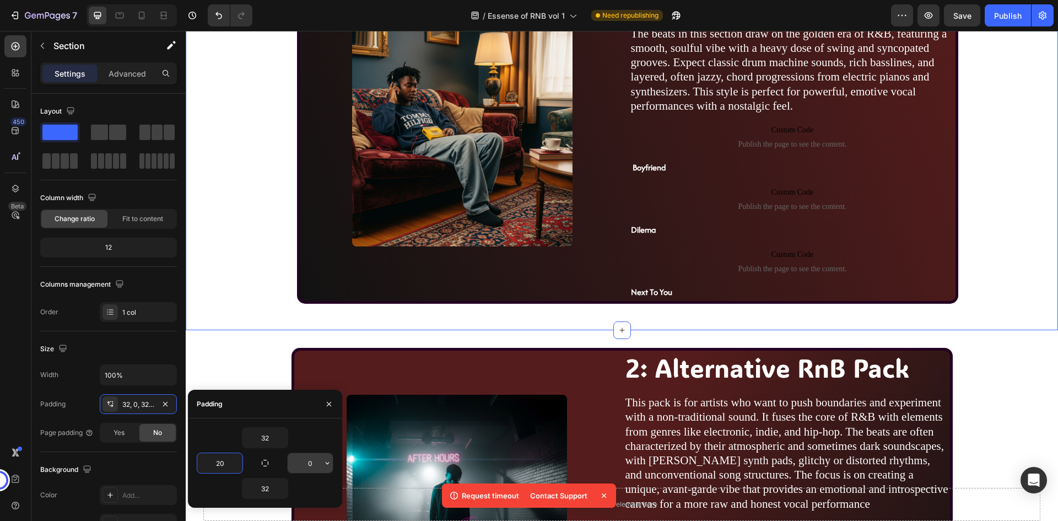
type input "20"
click at [299, 461] on input "0" at bounding box center [310, 463] width 45 height 20
type input "20"
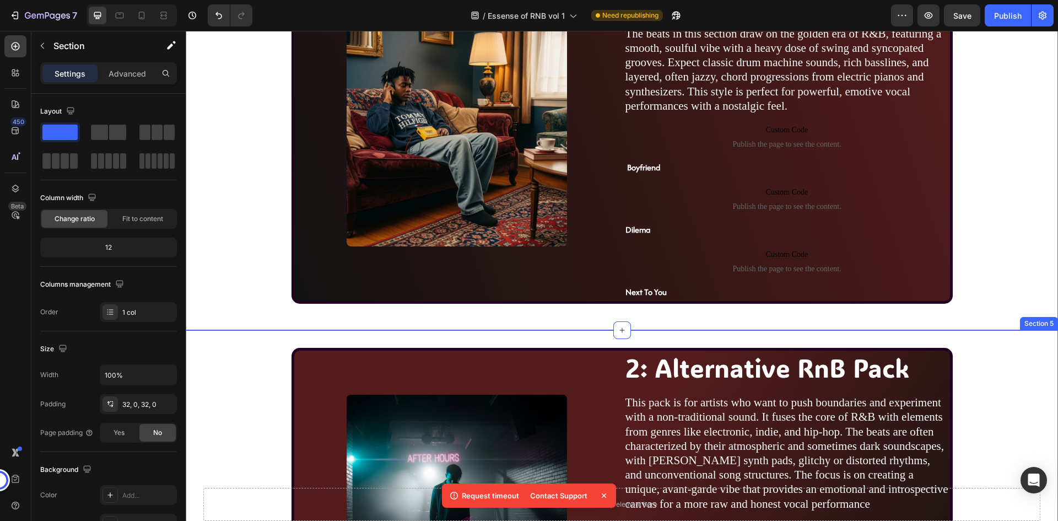
click at [267, 362] on div "Image 2: Alternative RnB Pack Heading This pack is for artists who want to push…" at bounding box center [622, 529] width 872 height 363
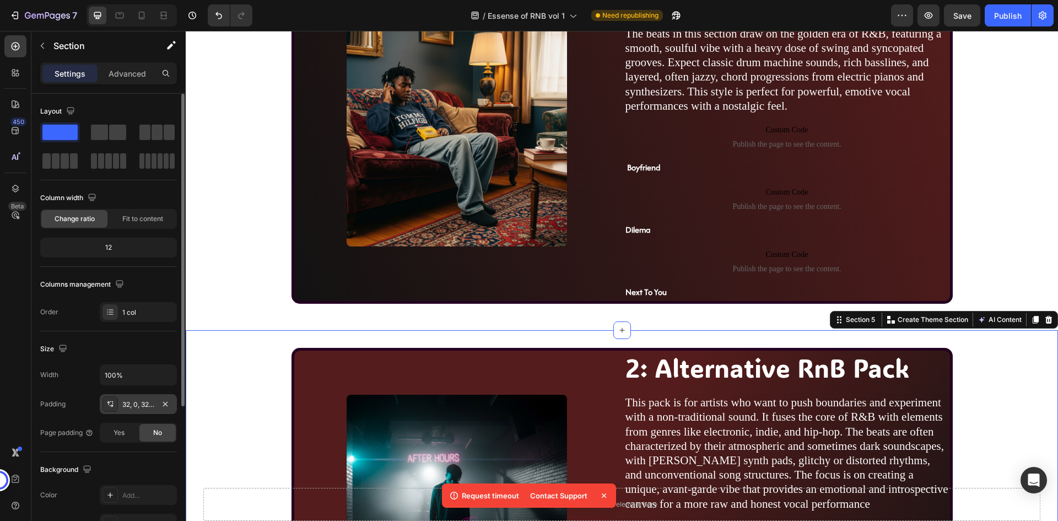
click at [147, 402] on div "32, 0, 32, 0" at bounding box center [138, 405] width 32 height 10
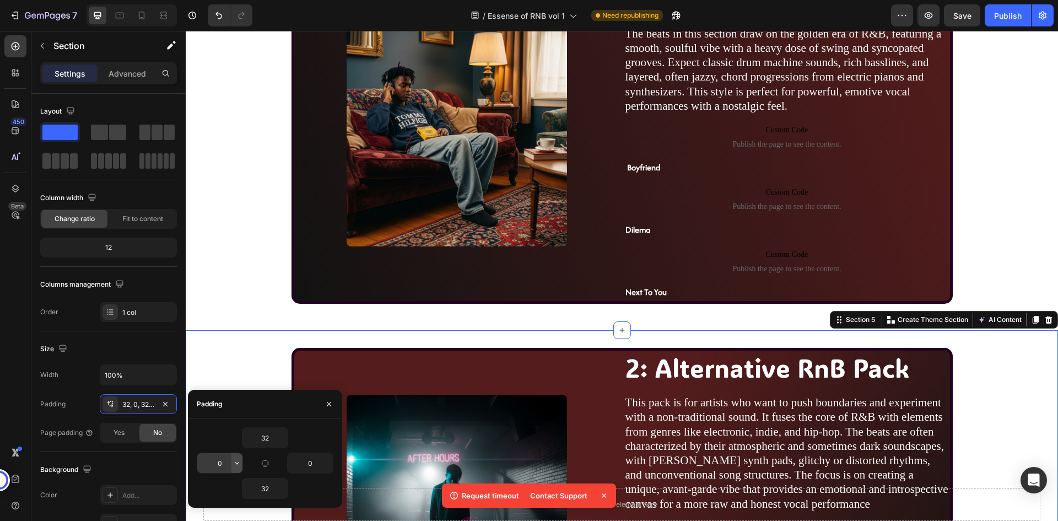
click at [233, 461] on icon "button" at bounding box center [237, 463] width 9 height 9
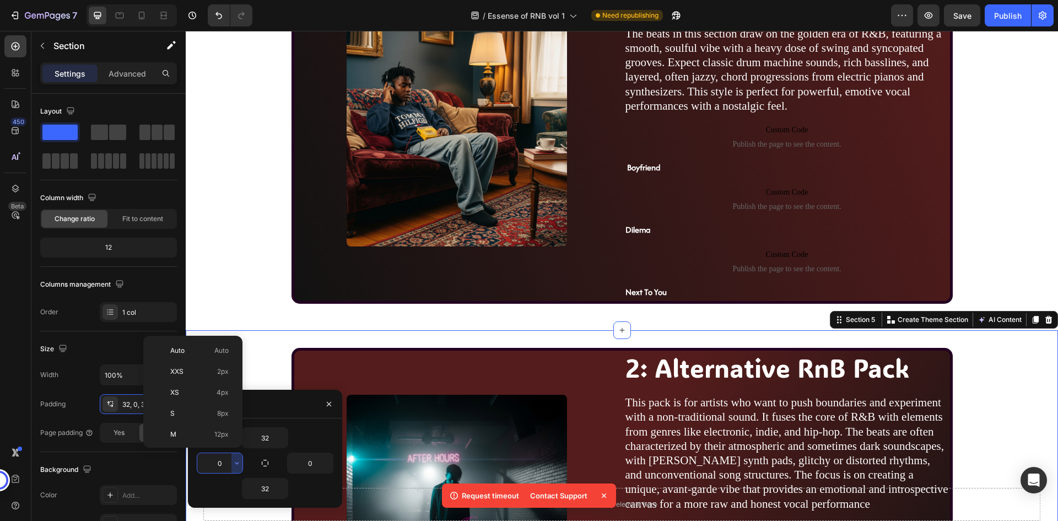
click at [215, 464] on input "0" at bounding box center [219, 463] width 45 height 20
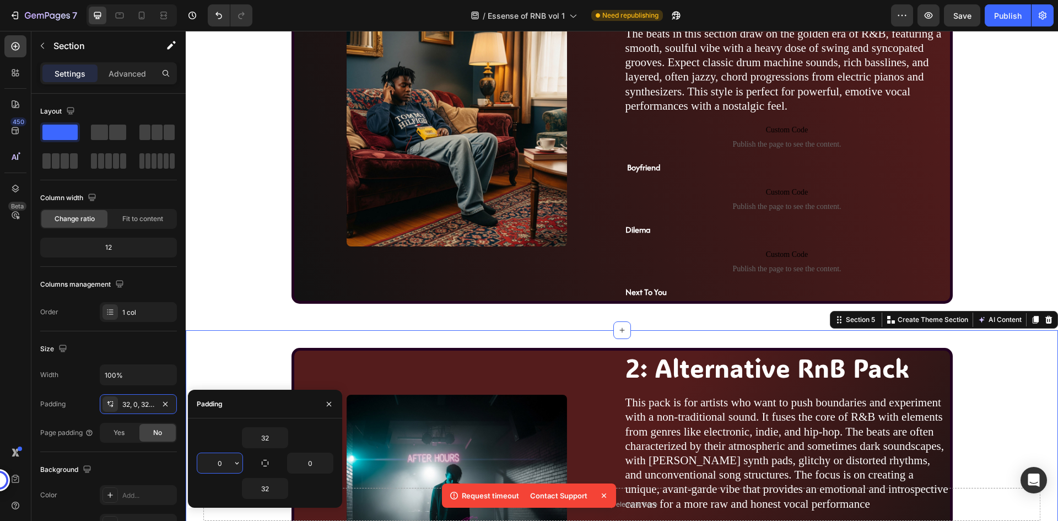
click at [215, 464] on input "0" at bounding box center [219, 463] width 45 height 20
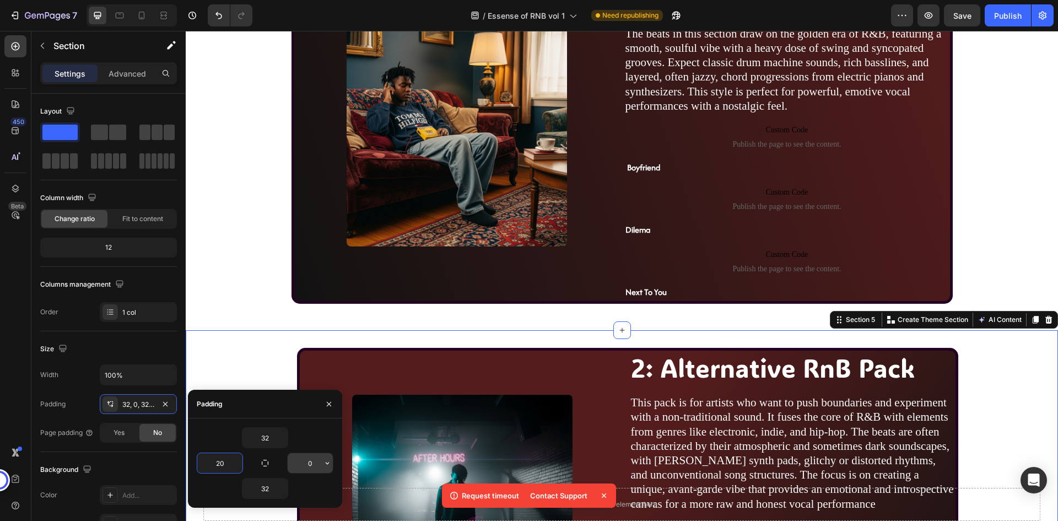
type input "20"
click at [305, 457] on input "0" at bounding box center [310, 463] width 45 height 20
type input "20"
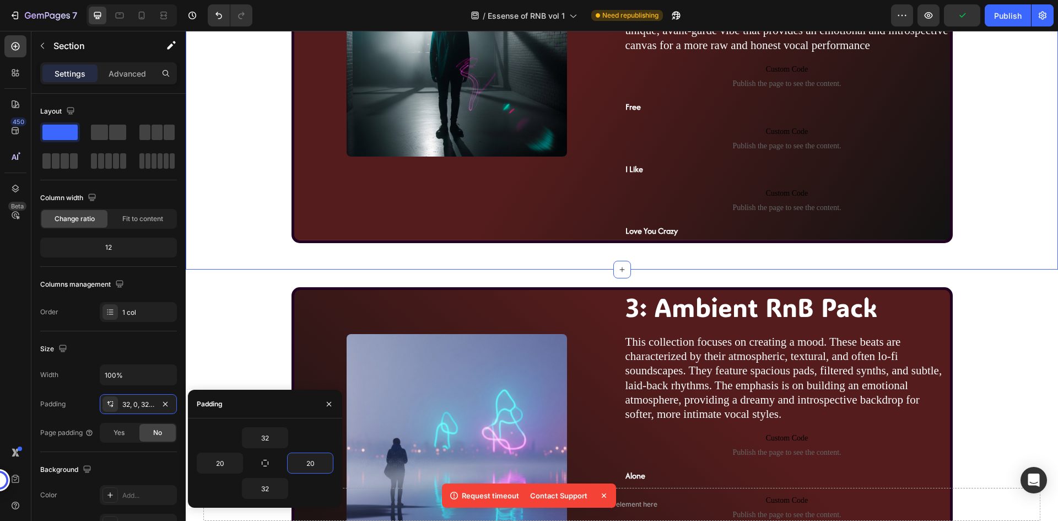
scroll to position [1365, 0]
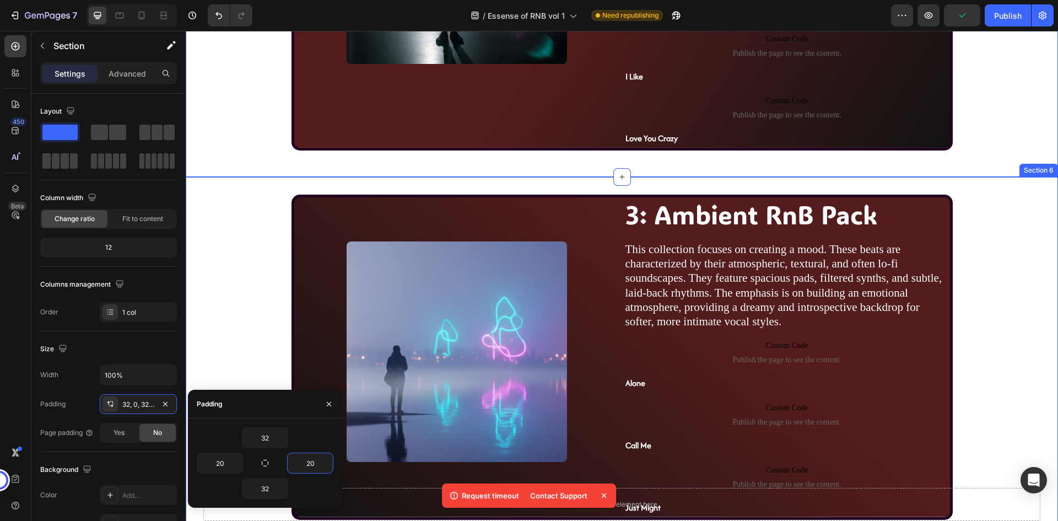
click at [260, 276] on div "Image 3: Ambient RnB Pack Heading This collection focuses on creating a mood. T…" at bounding box center [622, 361] width 872 height 333
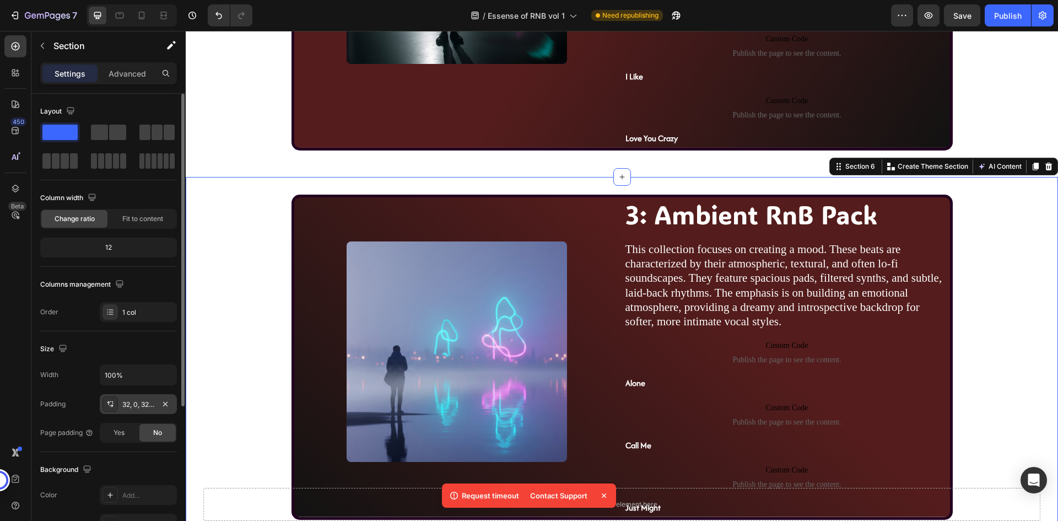
click at [143, 405] on div "32, 0, 32, 0" at bounding box center [138, 405] width 32 height 10
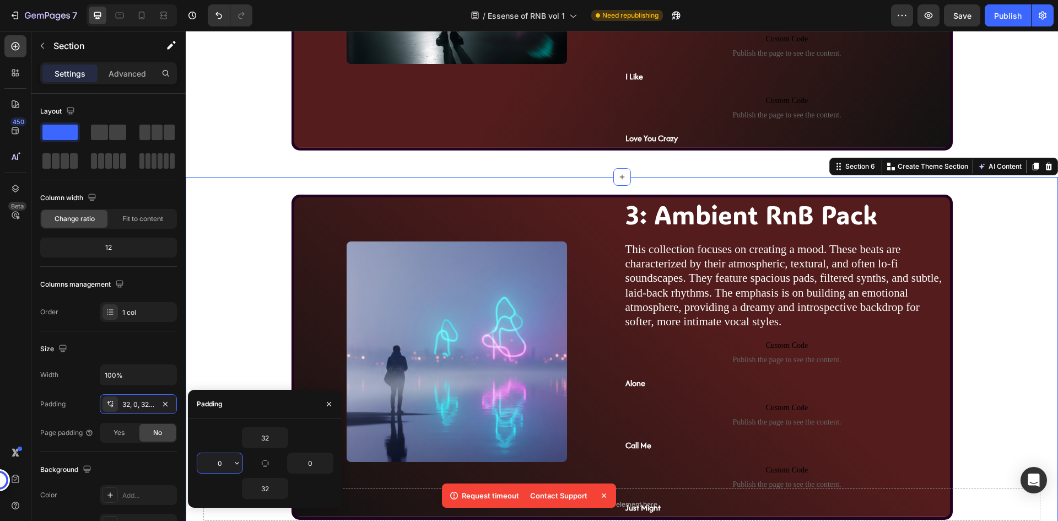
click at [230, 462] on input "0" at bounding box center [219, 463] width 45 height 20
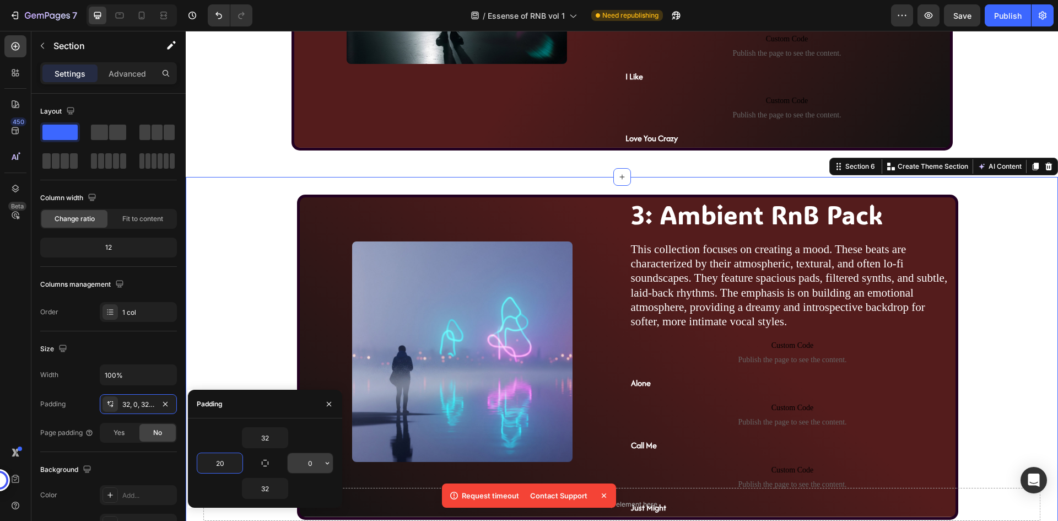
type input "20"
click at [297, 461] on input "0" at bounding box center [310, 463] width 45 height 20
type input "20"
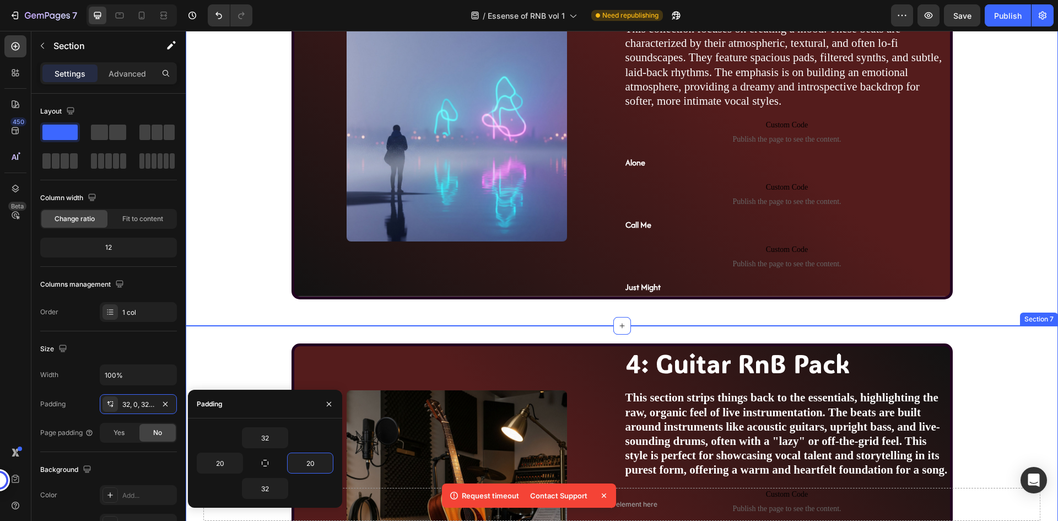
scroll to position [1750, 0]
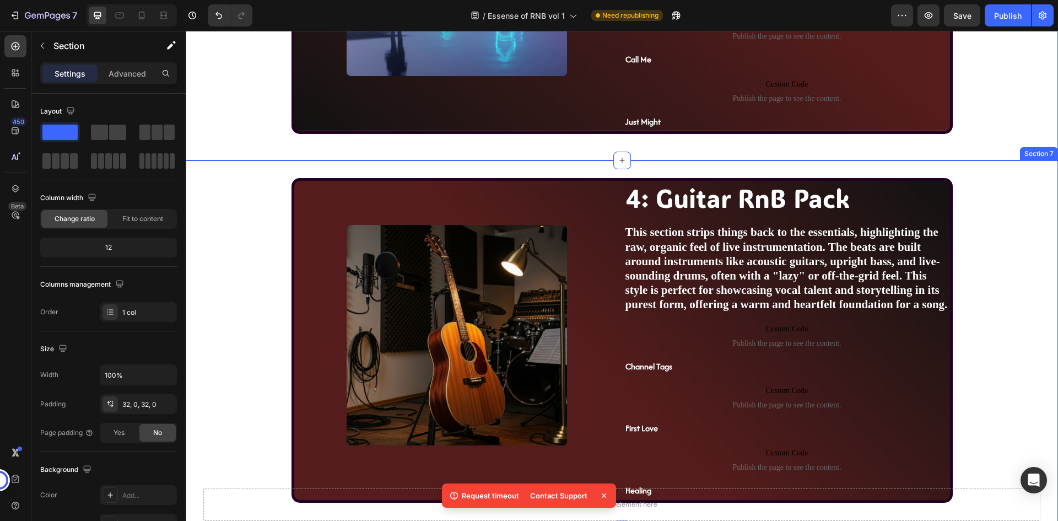
click at [263, 304] on div "Image 4: Guitar RnB Pack Heading This section strips things back to the essenti…" at bounding box center [622, 344] width 872 height 333
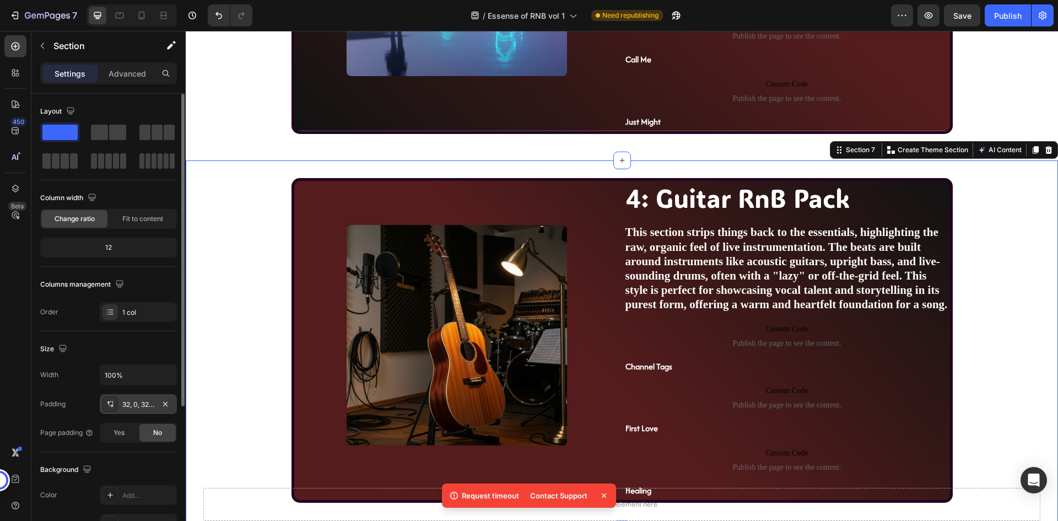
click at [146, 406] on div "32, 0, 32, 0" at bounding box center [138, 405] width 32 height 10
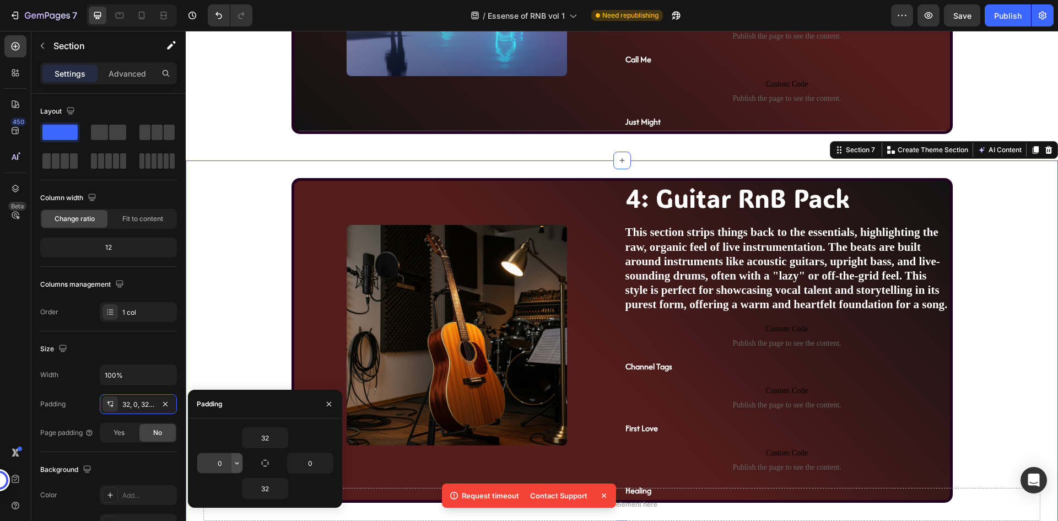
click at [233, 463] on icon "button" at bounding box center [237, 463] width 9 height 9
click at [229, 463] on input "0" at bounding box center [219, 463] width 45 height 20
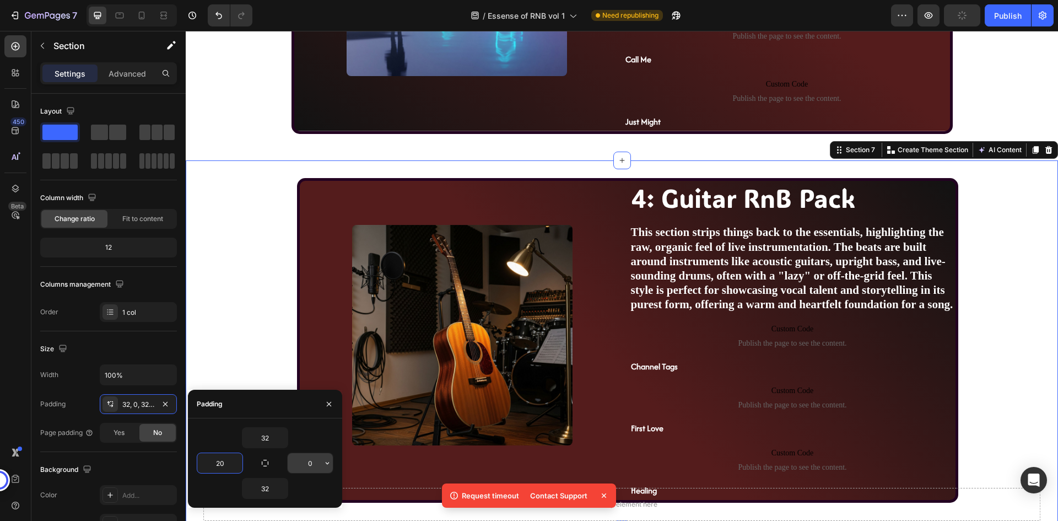
type input "20"
click at [301, 461] on input "0" at bounding box center [310, 463] width 45 height 20
type input "20"
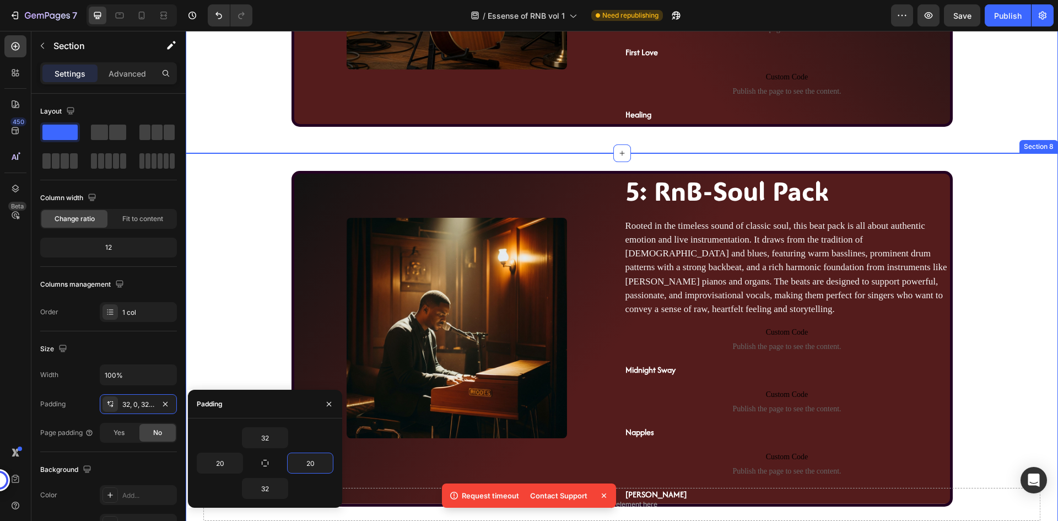
scroll to position [2136, 0]
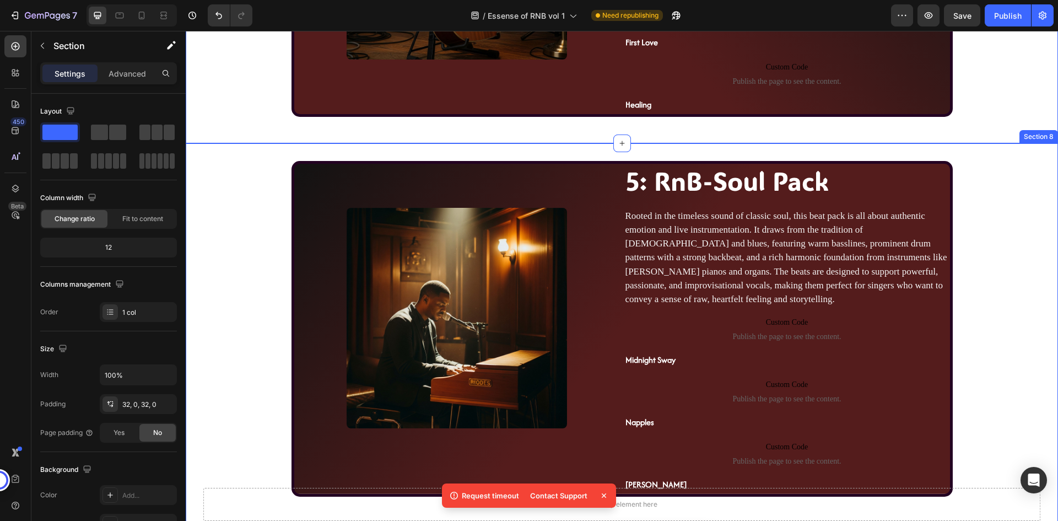
click at [271, 293] on div "Image 5: RnB-Soul Pack Heading Rooted in the timeless sound of classic soul, th…" at bounding box center [622, 361] width 872 height 400
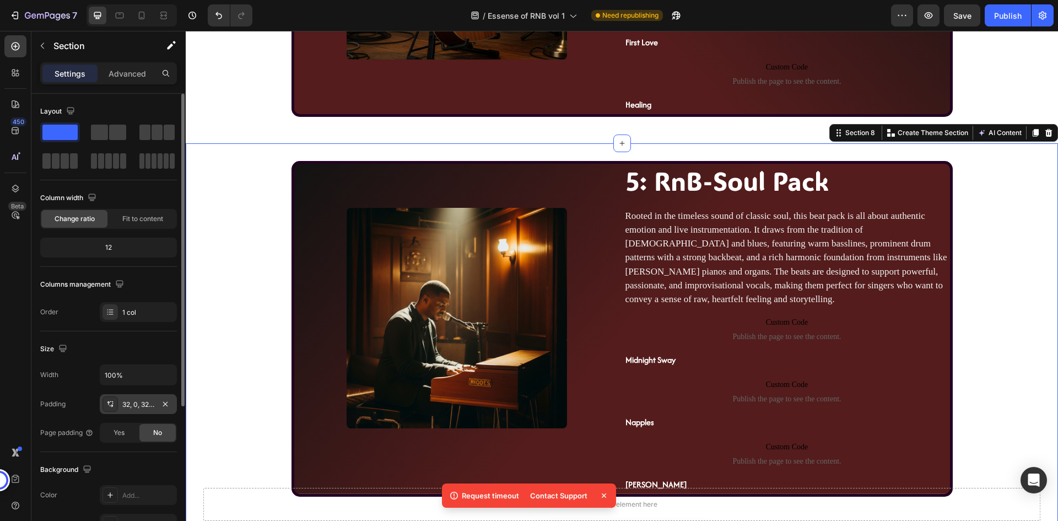
click at [144, 404] on div "32, 0, 32, 0" at bounding box center [138, 405] width 32 height 10
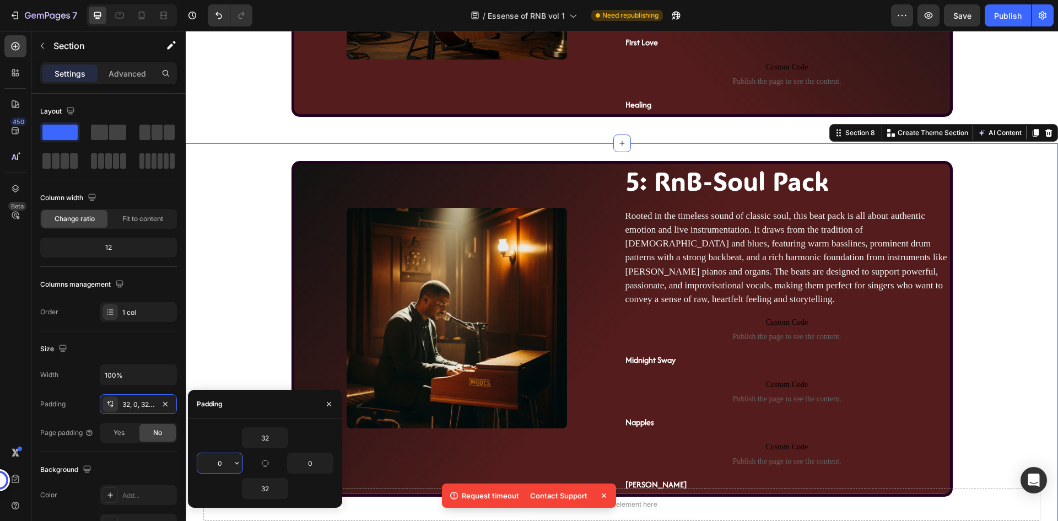
click at [228, 466] on input "0" at bounding box center [219, 463] width 45 height 20
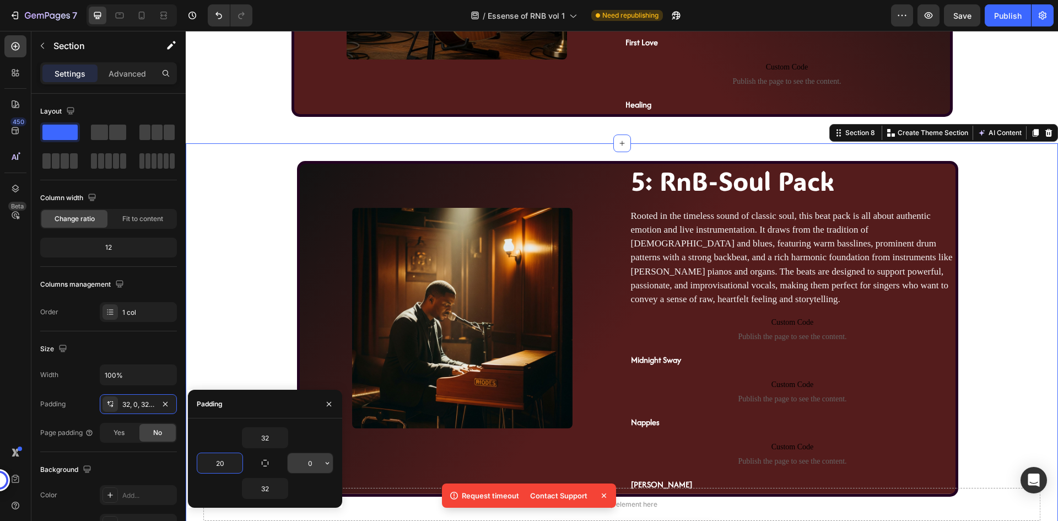
type input "20"
click at [312, 463] on input "0" at bounding box center [310, 463] width 45 height 20
type input "20"
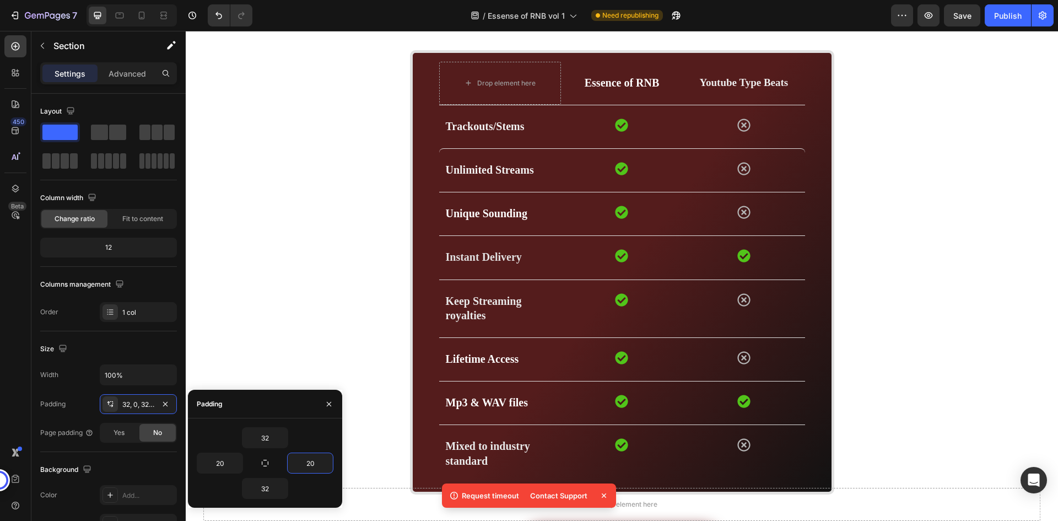
scroll to position [2743, 0]
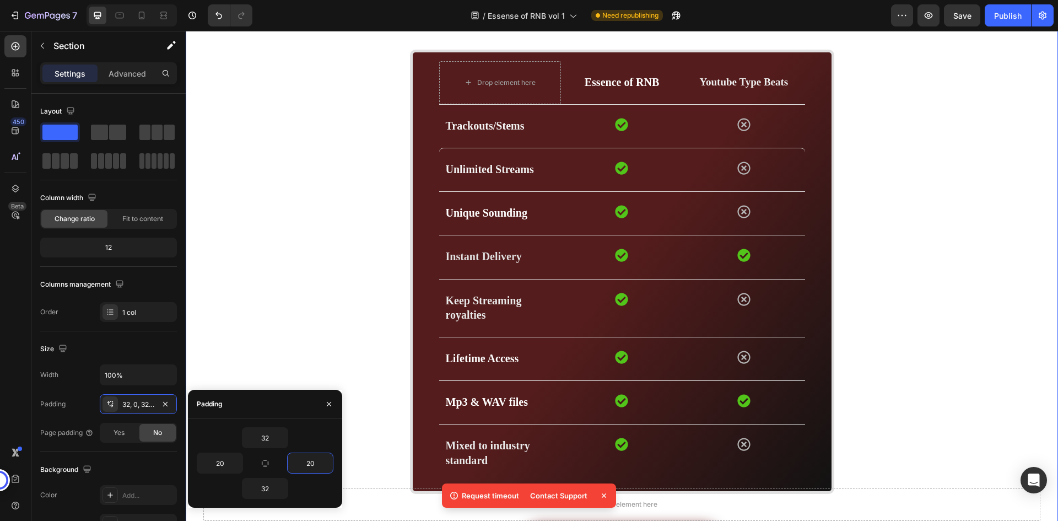
click at [346, 239] on div "Compare features Heading Drop element here Essence of RNB Text block Youtube Ty…" at bounding box center [622, 270] width 856 height 565
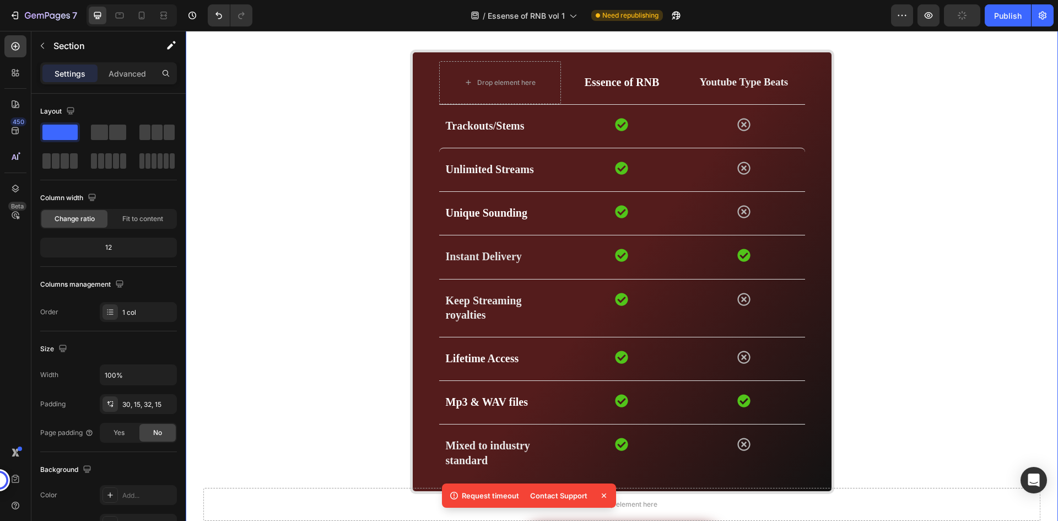
click at [381, 240] on div "Compare features Heading Drop element here Essence of RNB Text block Youtube Ty…" at bounding box center [622, 270] width 856 height 565
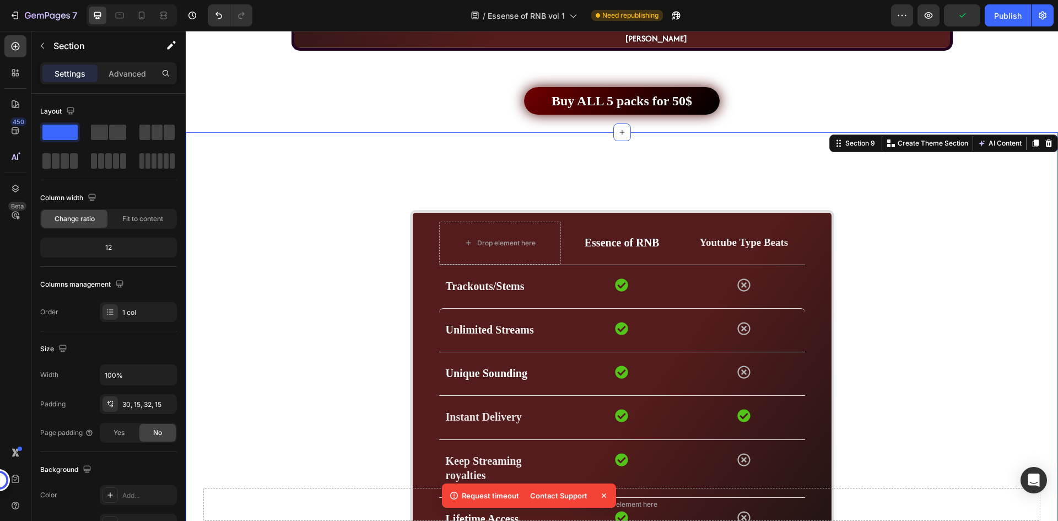
scroll to position [2577, 0]
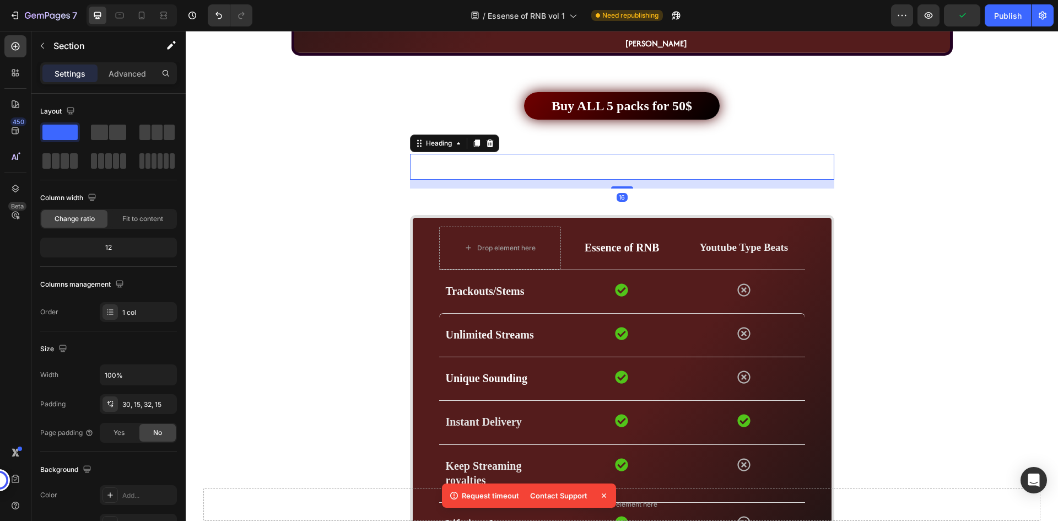
click at [416, 164] on h2 "Compare features" at bounding box center [622, 167] width 424 height 26
click at [365, 176] on div "Compare features Heading 16 Drop element here Essence of RNB Text block Youtube…" at bounding box center [622, 436] width 856 height 565
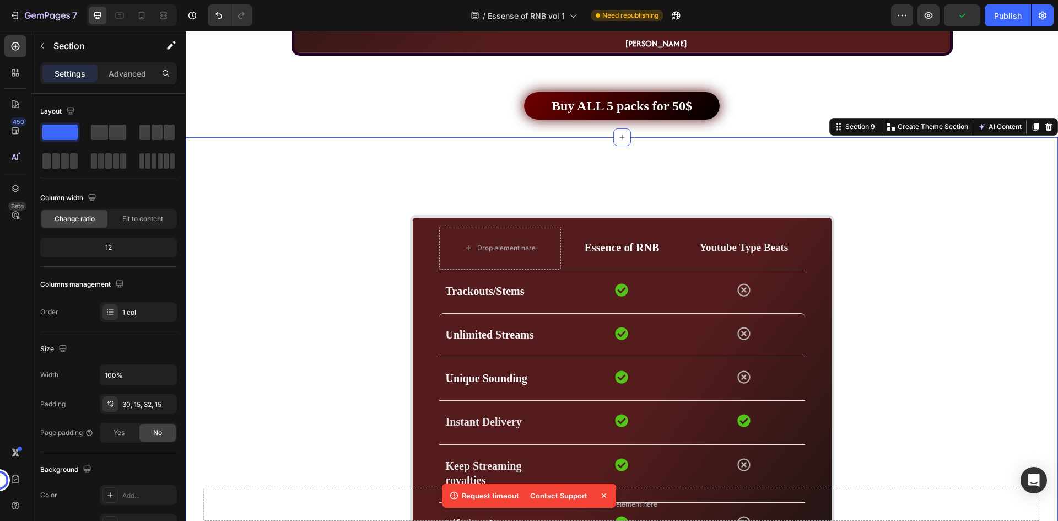
click at [365, 176] on div "Compare features Heading Drop element here Essence of RNB Text block Youtube Ty…" at bounding box center [622, 436] width 856 height 565
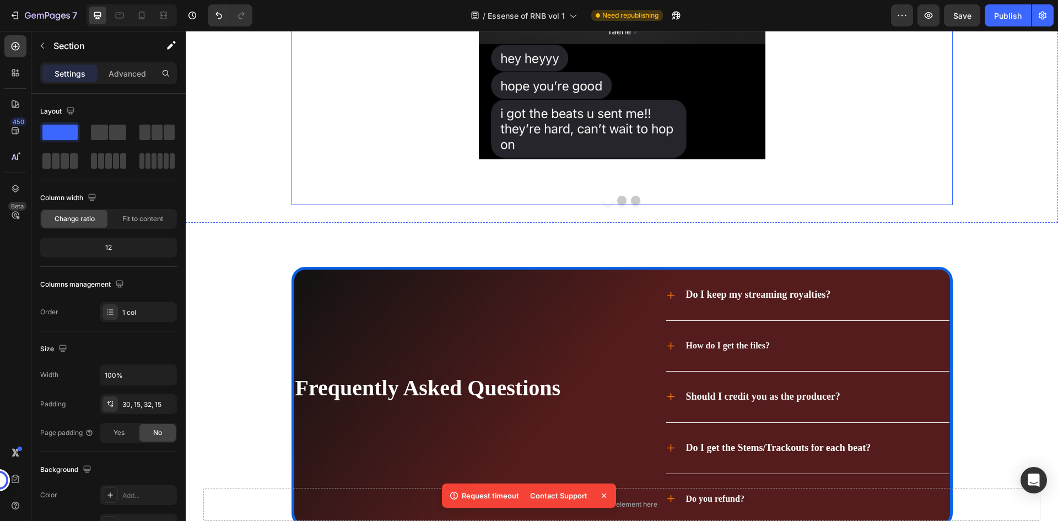
scroll to position [3845, 0]
click at [326, 186] on div "Image Image Image Image Image Image" at bounding box center [622, 67] width 661 height 237
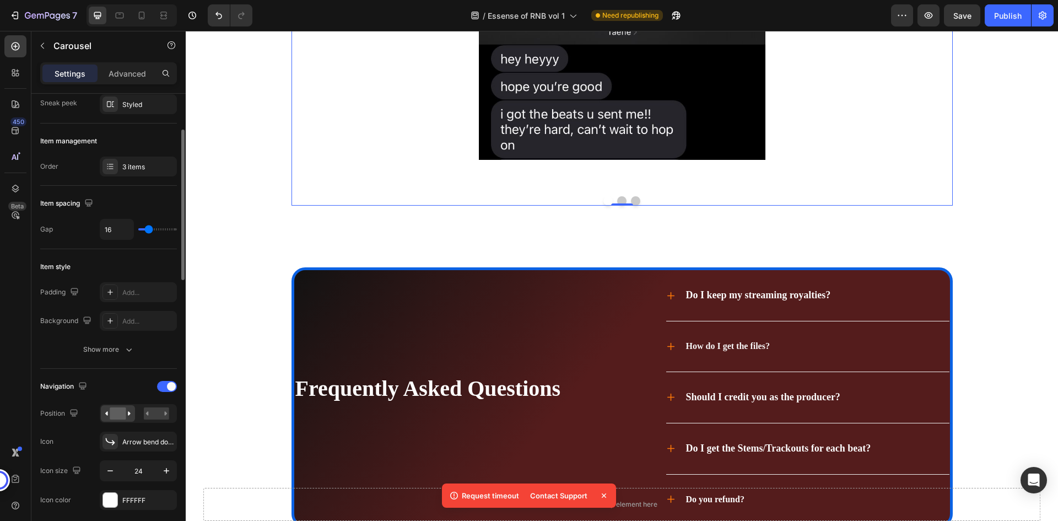
scroll to position [165, 0]
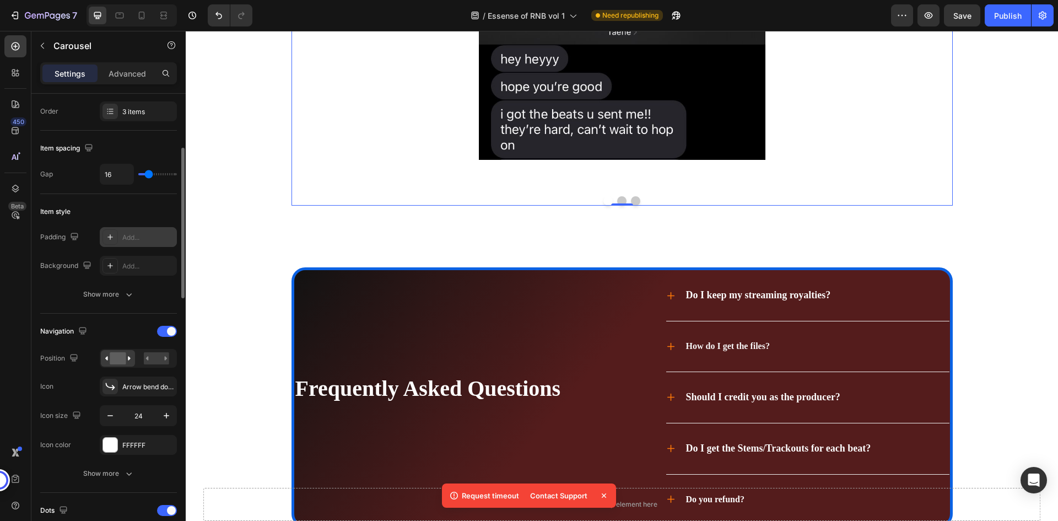
click at [136, 234] on div "Add..." at bounding box center [148, 238] width 52 height 10
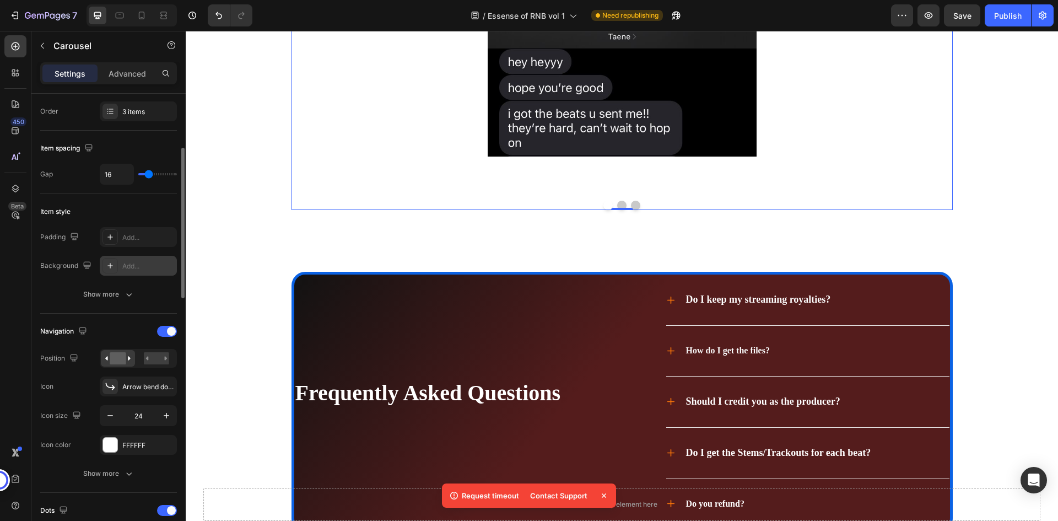
scroll to position [3847, 0]
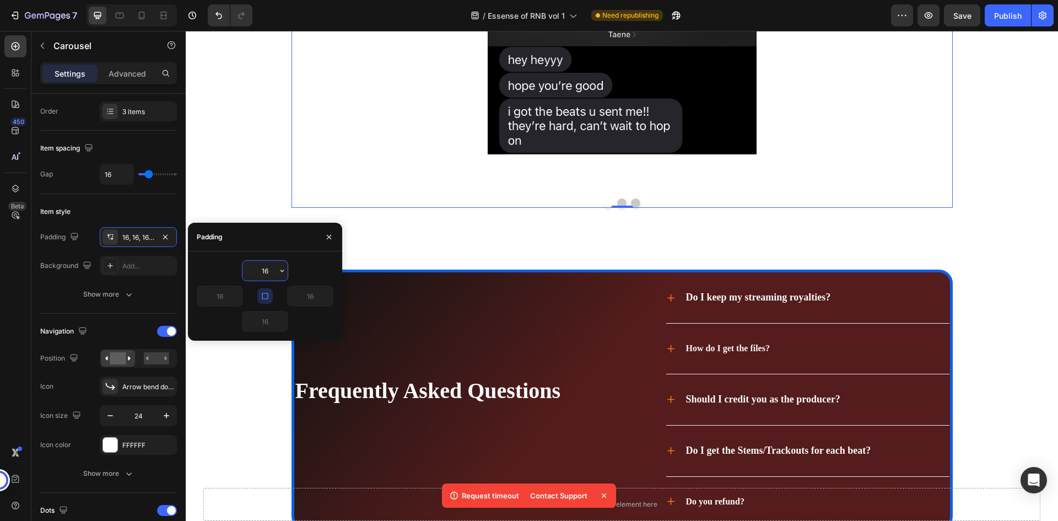
click at [268, 273] on input "16" at bounding box center [265, 271] width 45 height 20
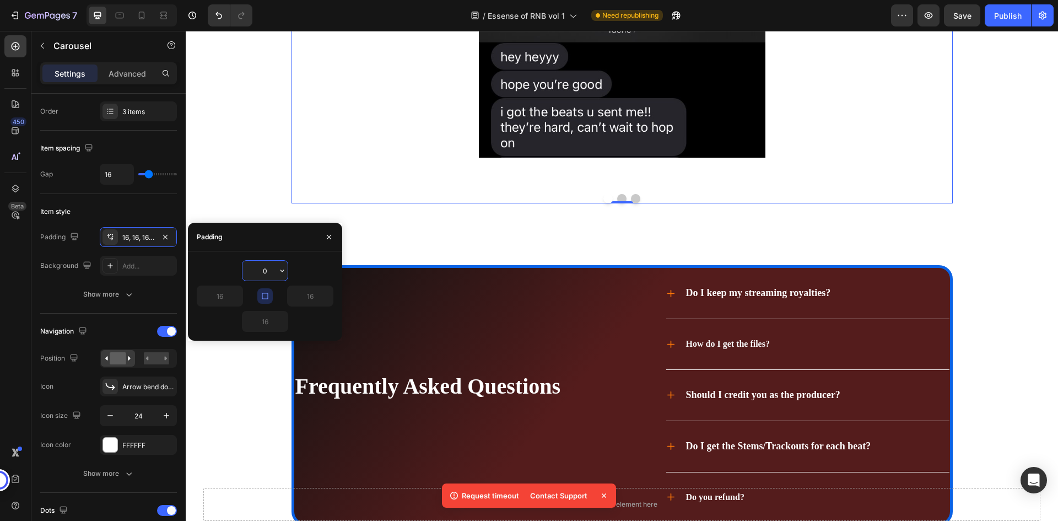
scroll to position [3845, 0]
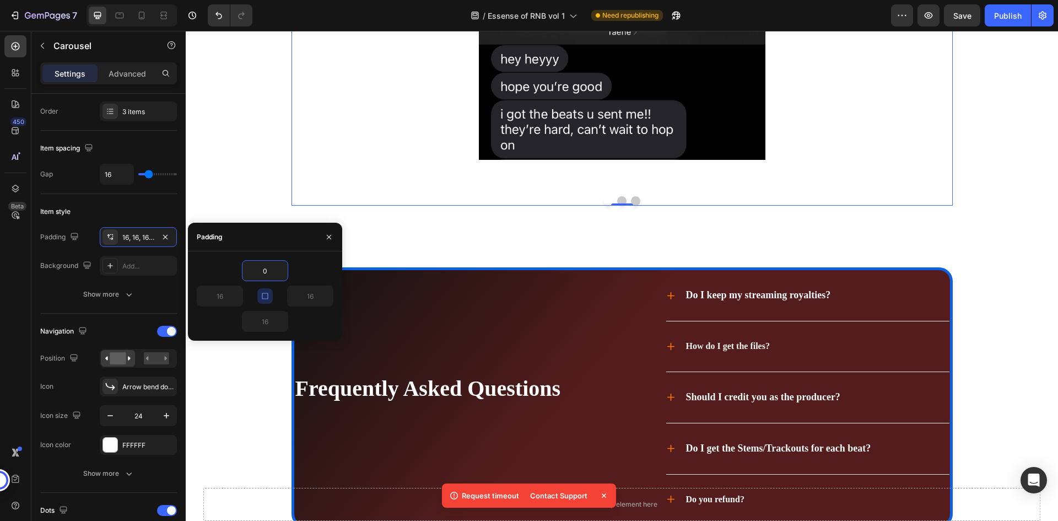
type input "0"
click at [263, 296] on icon "button" at bounding box center [265, 296] width 9 height 9
click at [263, 320] on input "0" at bounding box center [265, 321] width 45 height 20
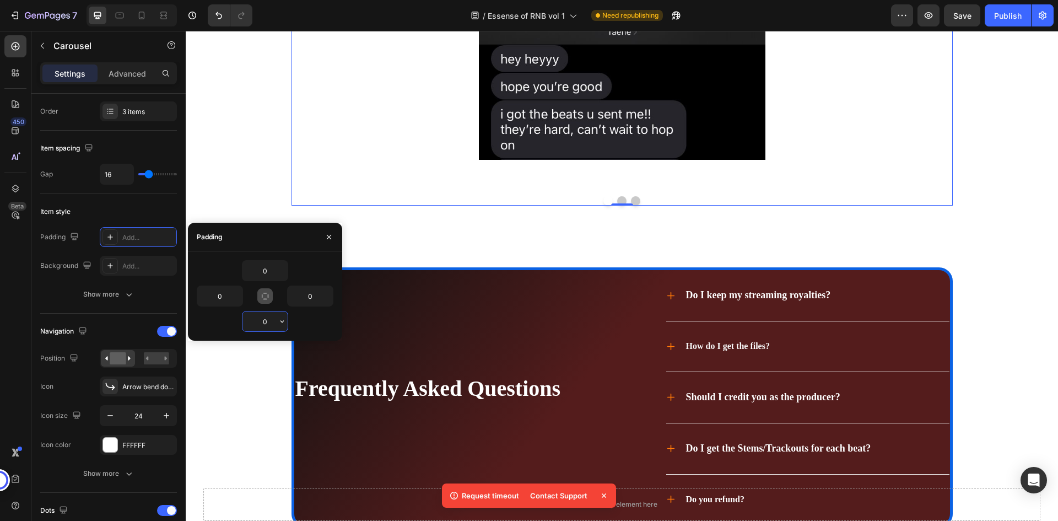
click at [263, 320] on input "0" at bounding box center [265, 321] width 45 height 20
type input "2"
type input "0"
click at [218, 295] on input "0" at bounding box center [219, 296] width 45 height 20
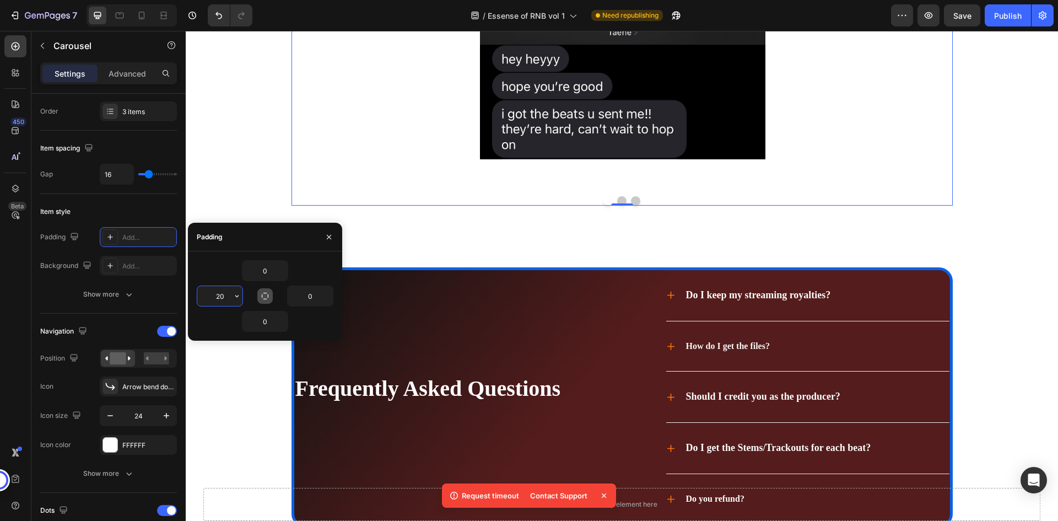
scroll to position [3840, 0]
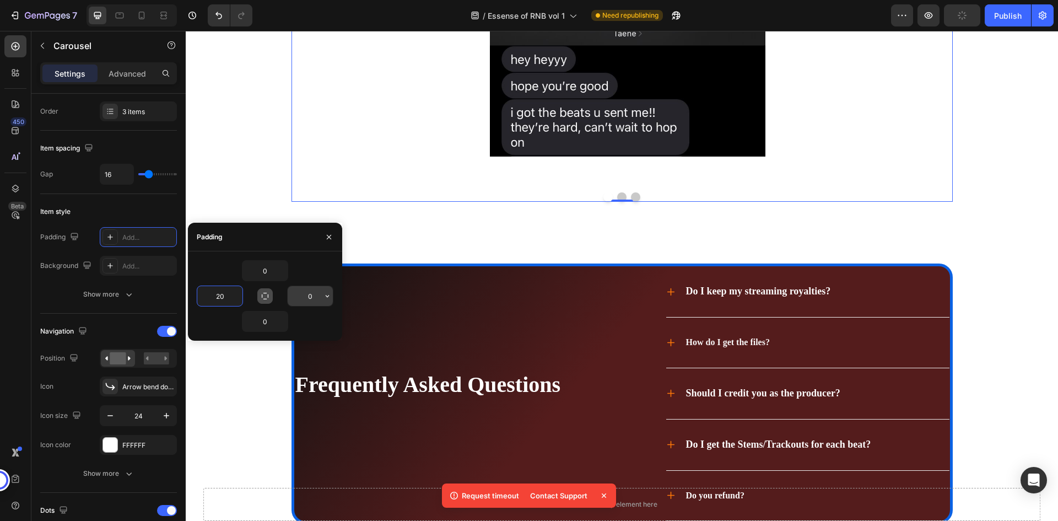
type input "20"
click at [316, 295] on input "0" at bounding box center [310, 296] width 45 height 20
type input "20"
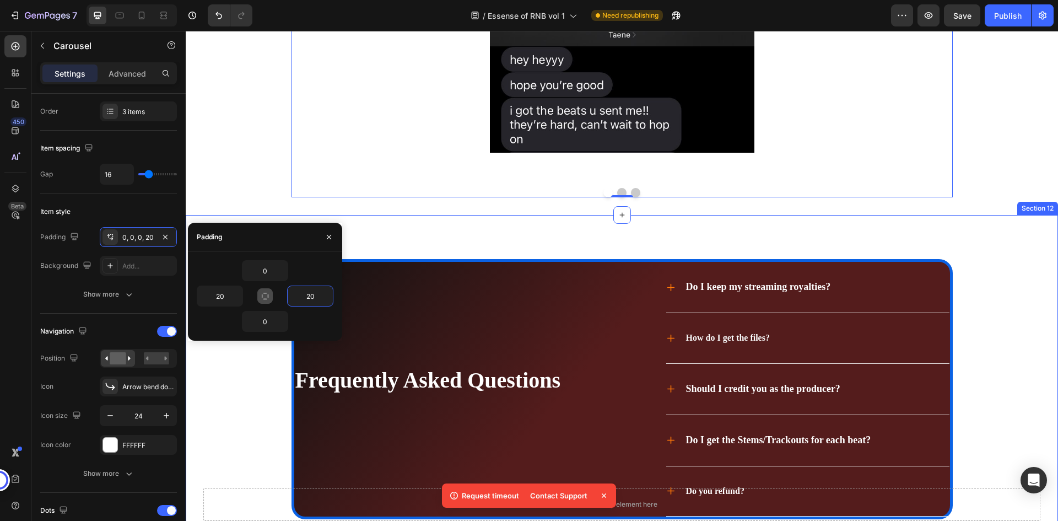
click at [274, 358] on div "Frequently Asked Questions Heading Do I keep my streaming royalties? How do I g…" at bounding box center [622, 417] width 850 height 317
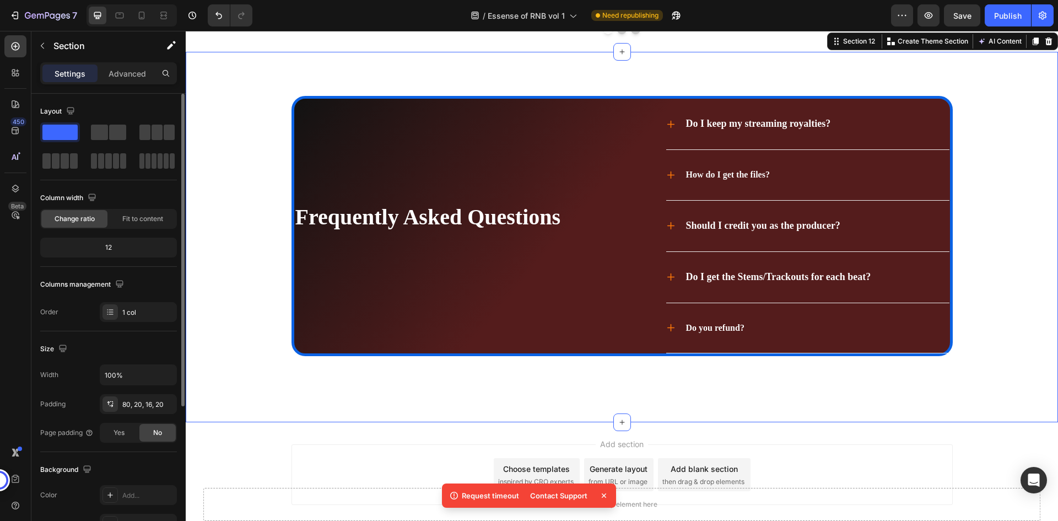
scroll to position [4057, 0]
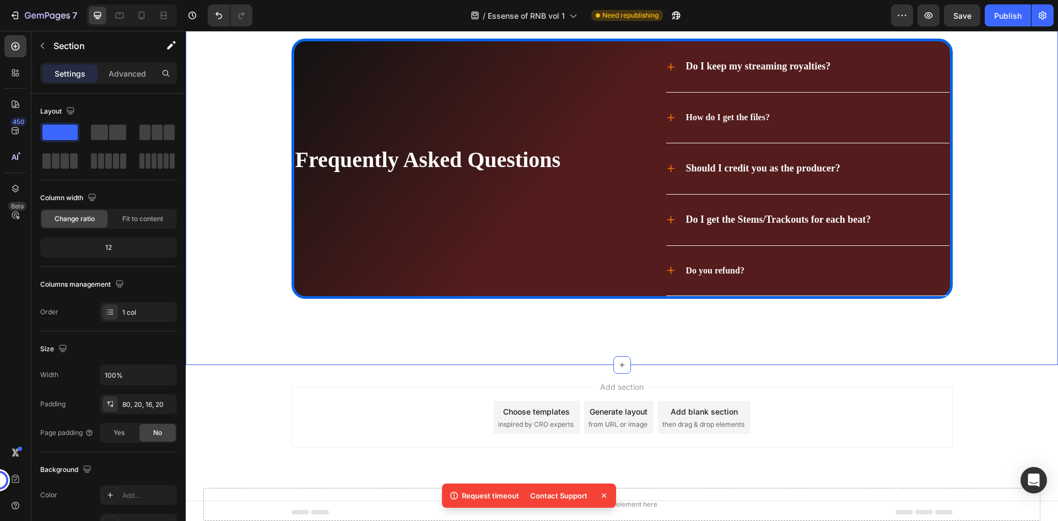
click at [265, 279] on div "Frequently Asked Questions Heading Do I keep my streaming royalties? How do I g…" at bounding box center [622, 197] width 850 height 317
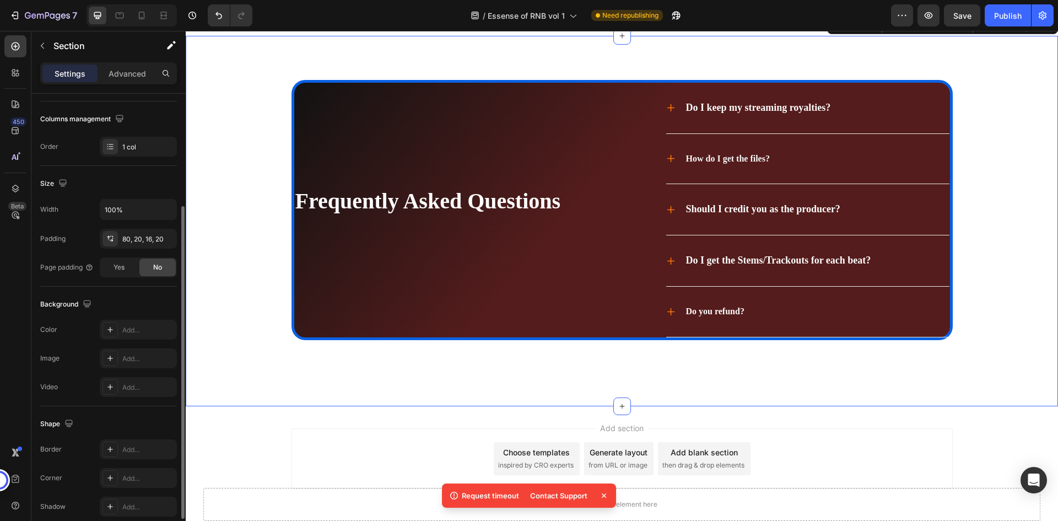
scroll to position [4146, 0]
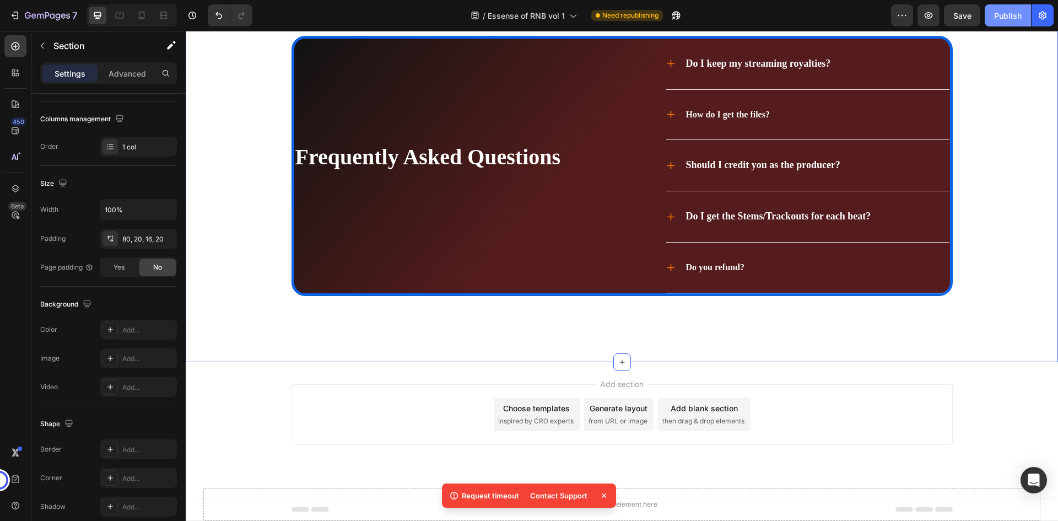
click at [1004, 15] on div "Publish" at bounding box center [1008, 16] width 28 height 12
click at [359, 6] on div "/ Essense of RNB vol 1 Need republishing" at bounding box center [576, 15] width 630 height 22
click at [359, 7] on div "/ Essense of RNB vol 1 Need republishing" at bounding box center [576, 15] width 630 height 22
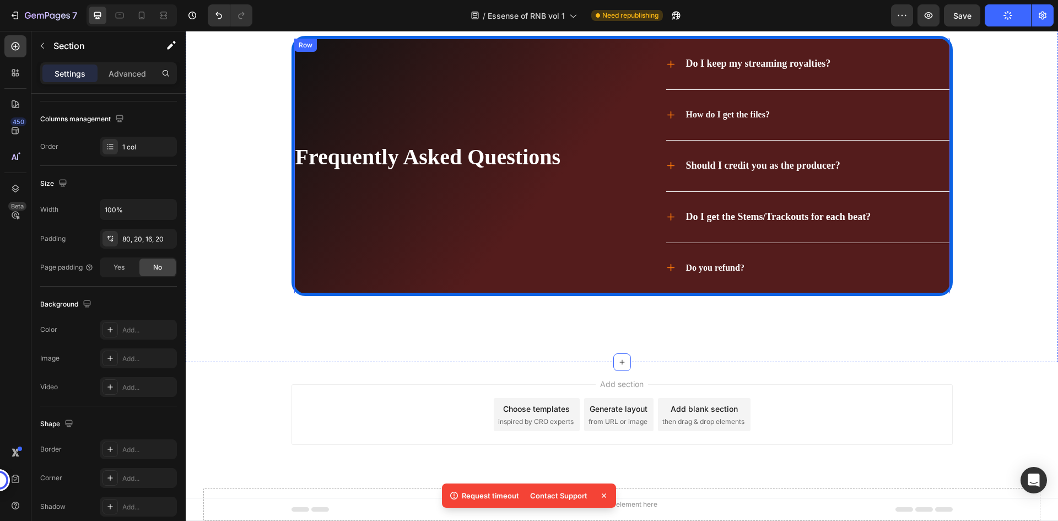
scroll to position [3871, 0]
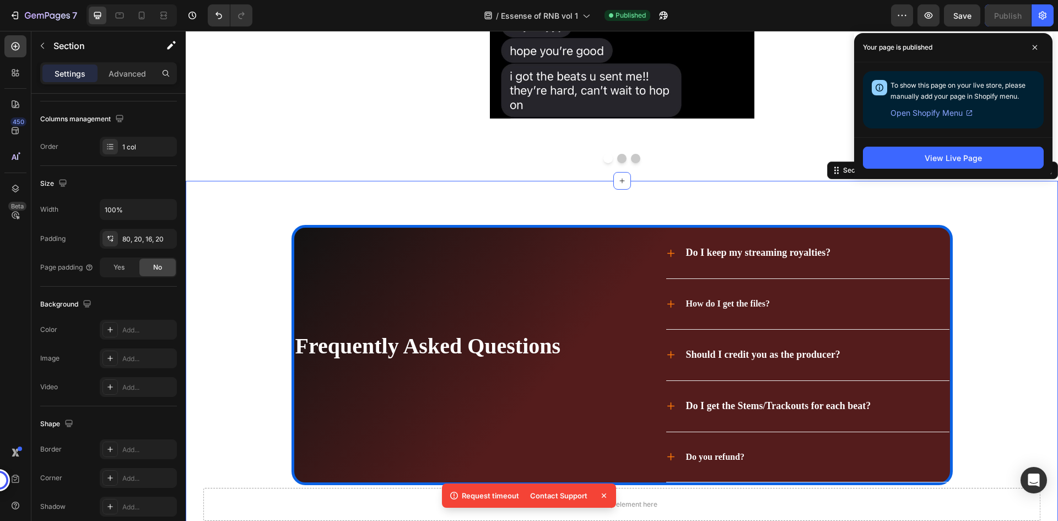
click at [717, 11] on div "/ Essense of RNB vol 1 Published" at bounding box center [576, 15] width 630 height 22
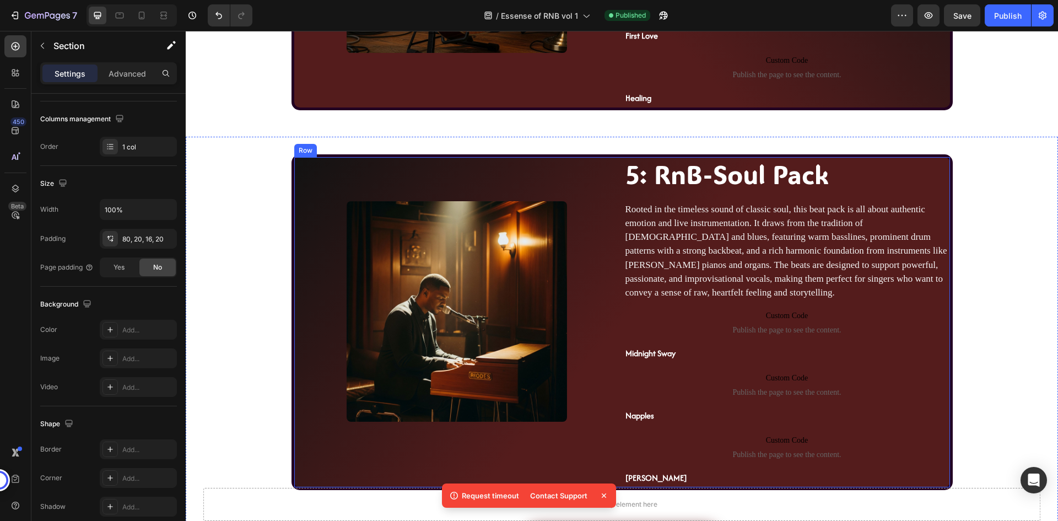
scroll to position [2181, 0]
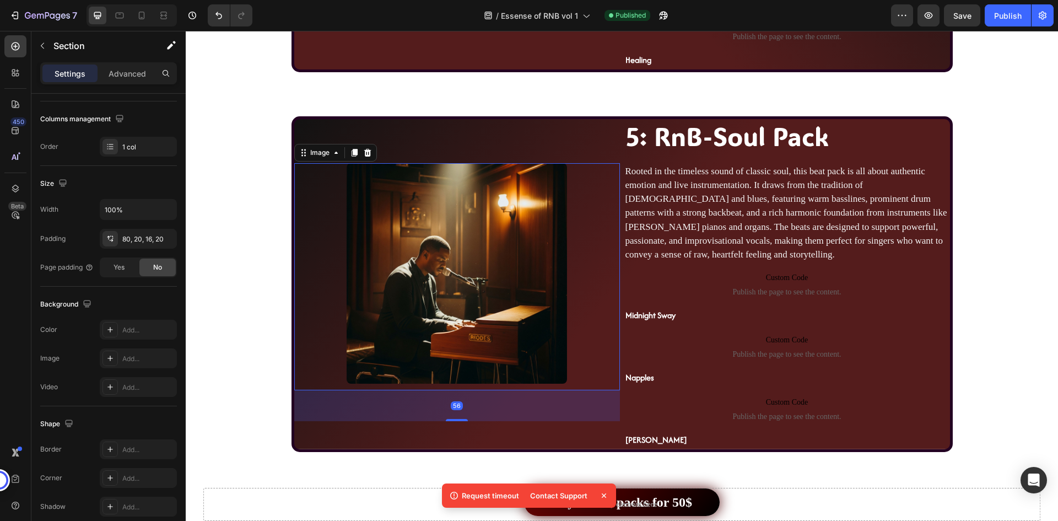
click at [510, 220] on img at bounding box center [457, 273] width 220 height 220
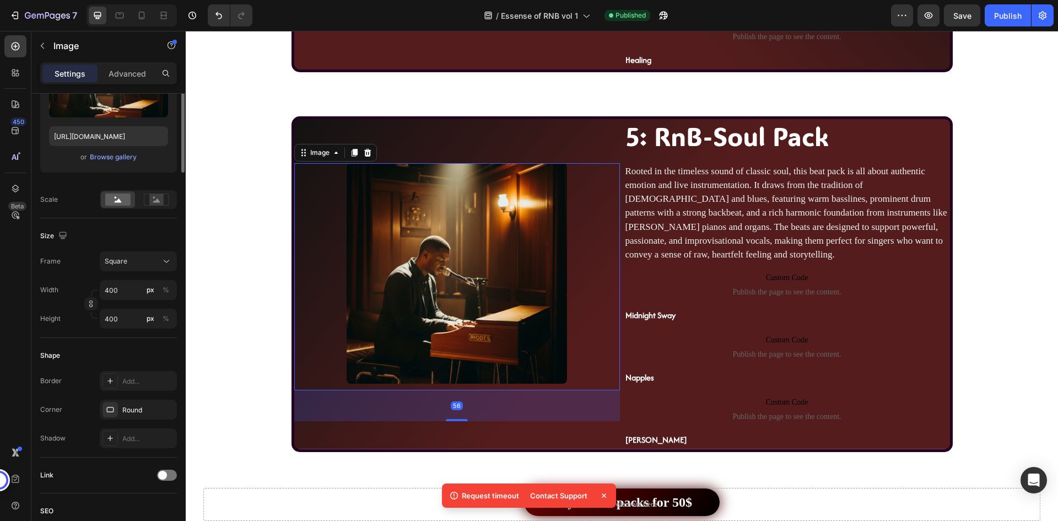
scroll to position [0, 0]
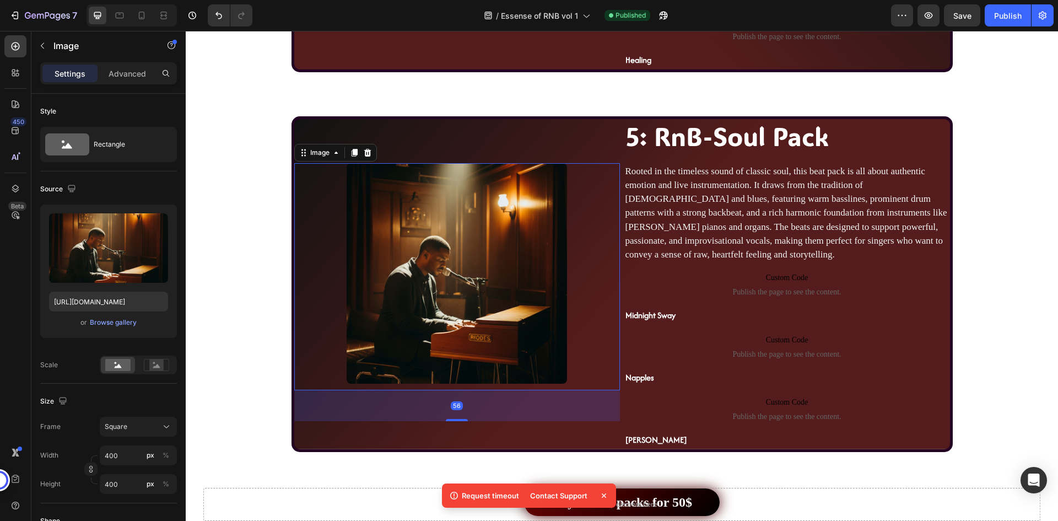
click at [839, 10] on div "/ Essense of RNB vol 1 Published" at bounding box center [576, 15] width 630 height 22
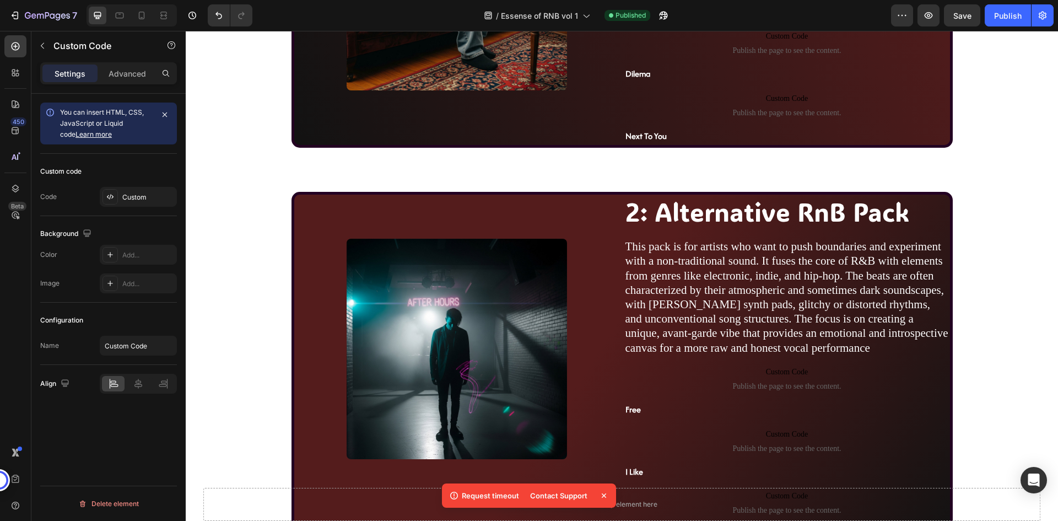
scroll to position [968, 0]
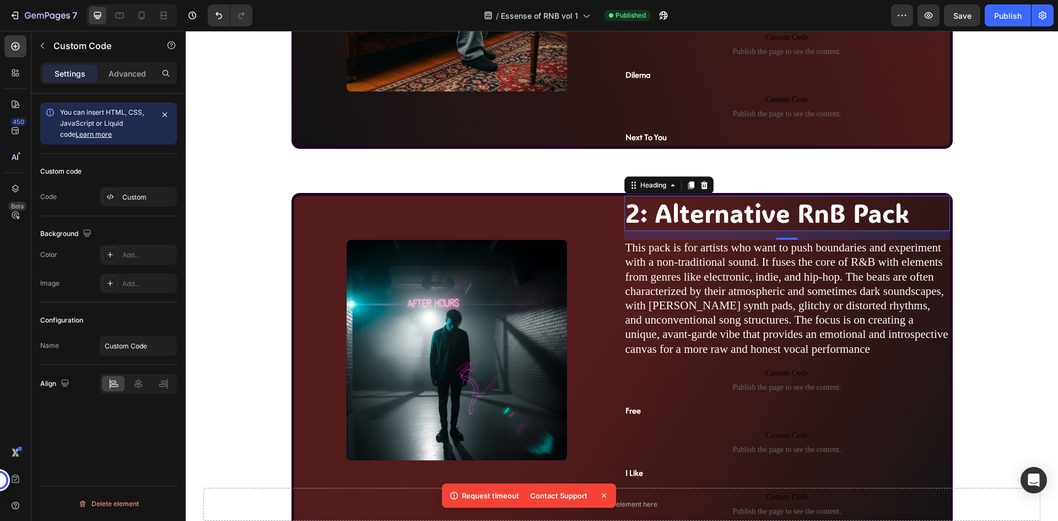
click at [701, 229] on span "2: Alternative RnB Pack" at bounding box center [768, 212] width 284 height 33
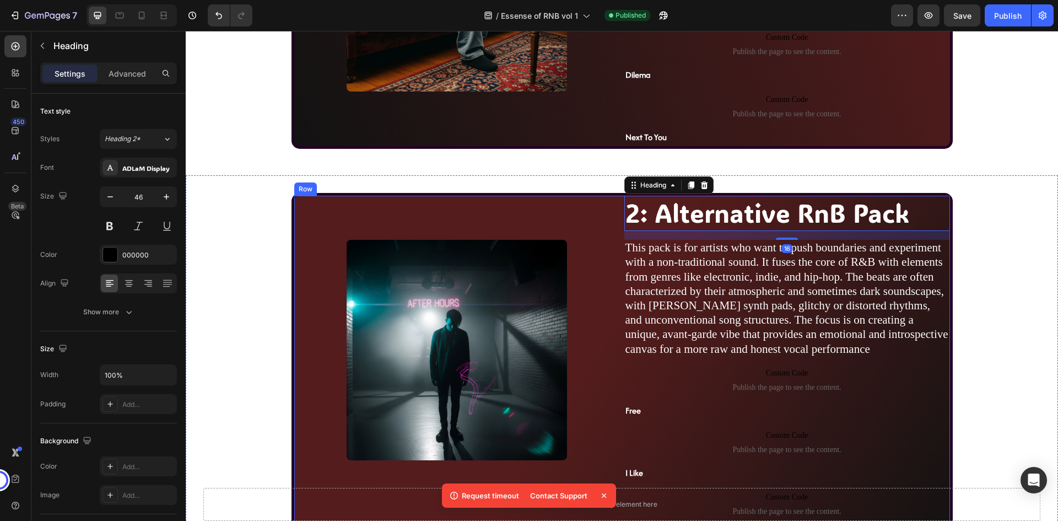
click at [601, 233] on div "Image" at bounding box center [457, 370] width 326 height 348
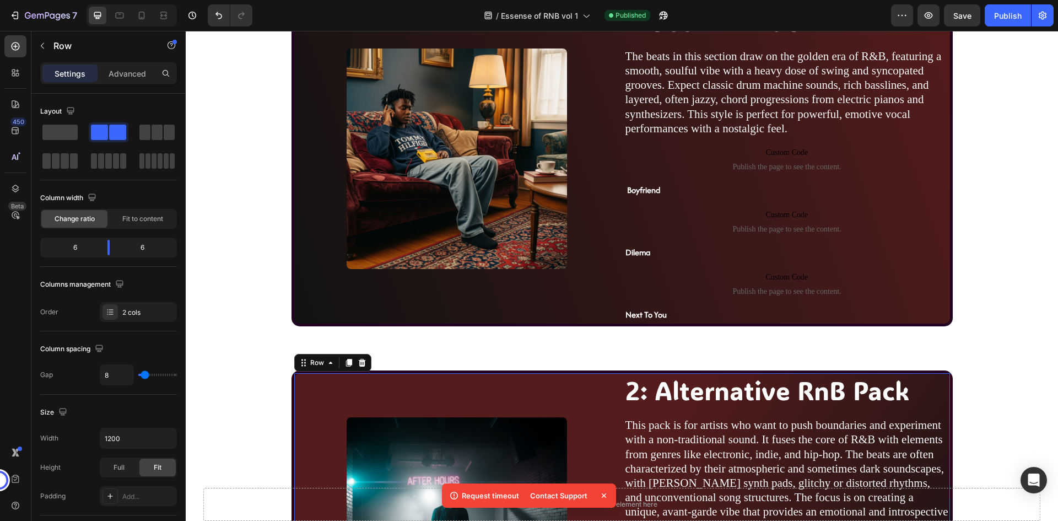
scroll to position [748, 0]
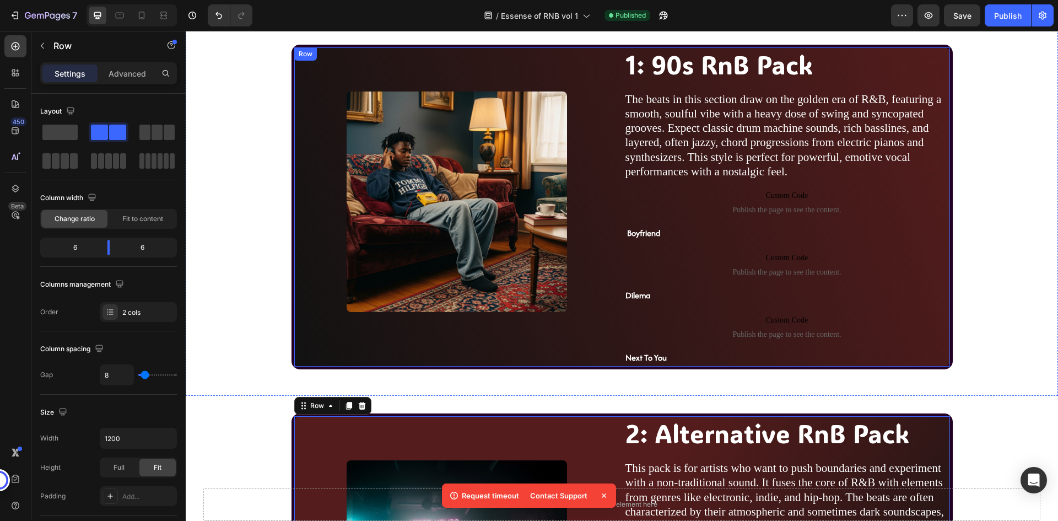
click at [586, 73] on div "Image" at bounding box center [457, 206] width 326 height 319
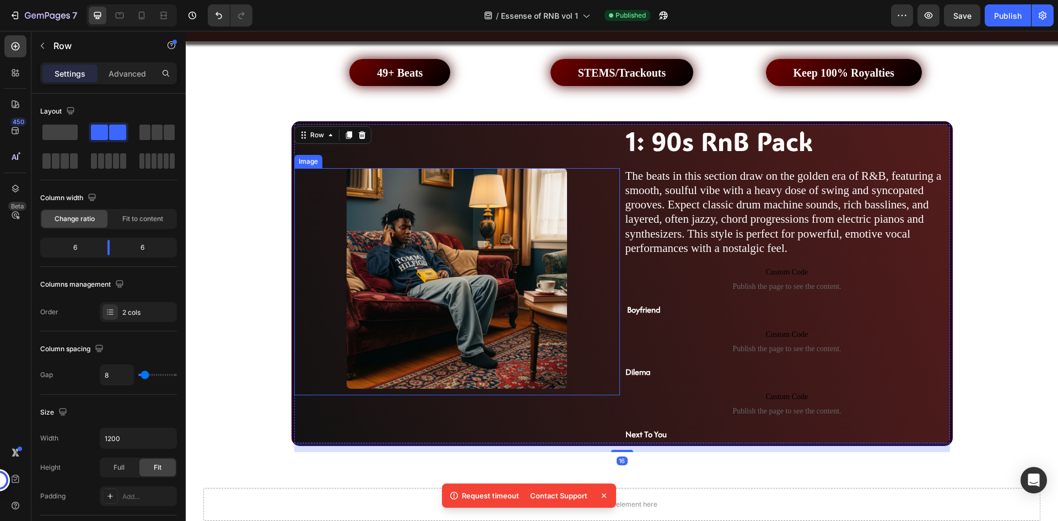
scroll to position [693, 0]
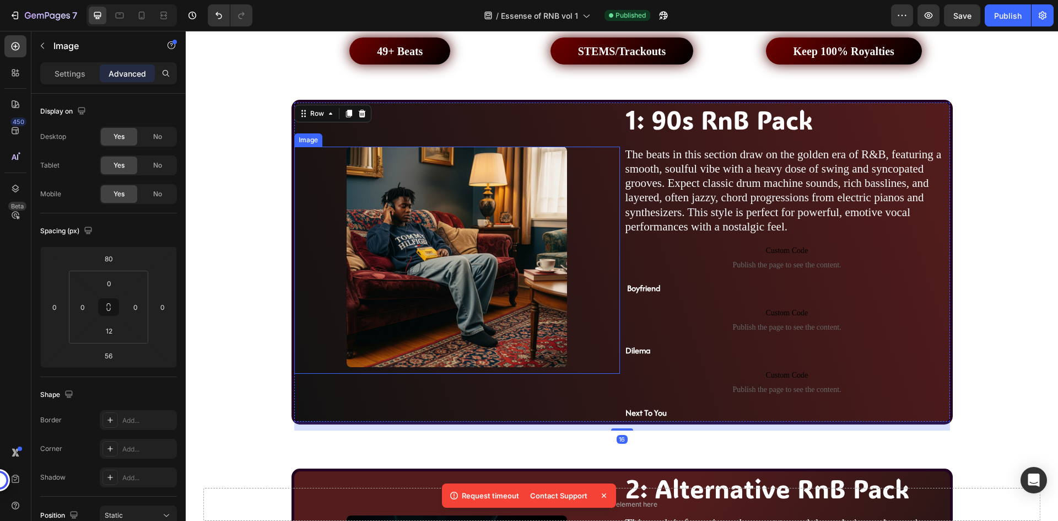
click at [534, 194] on img at bounding box center [457, 257] width 220 height 220
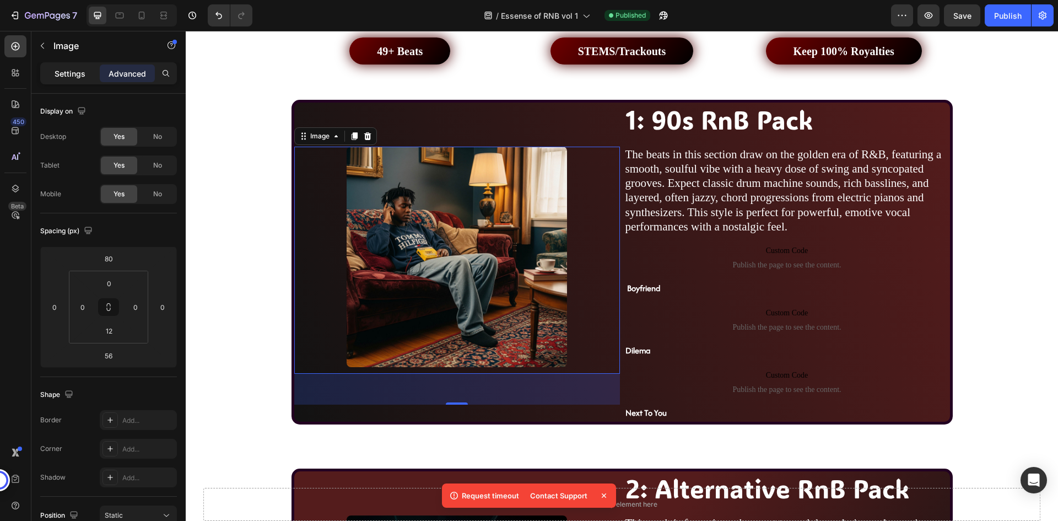
click at [64, 76] on p "Settings" at bounding box center [70, 74] width 31 height 12
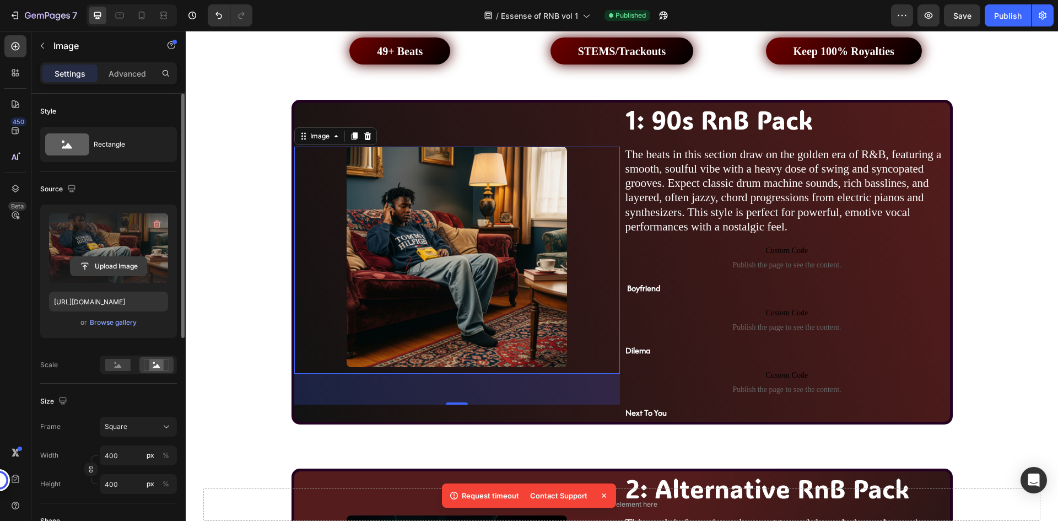
click at [115, 263] on input "file" at bounding box center [109, 266] width 76 height 19
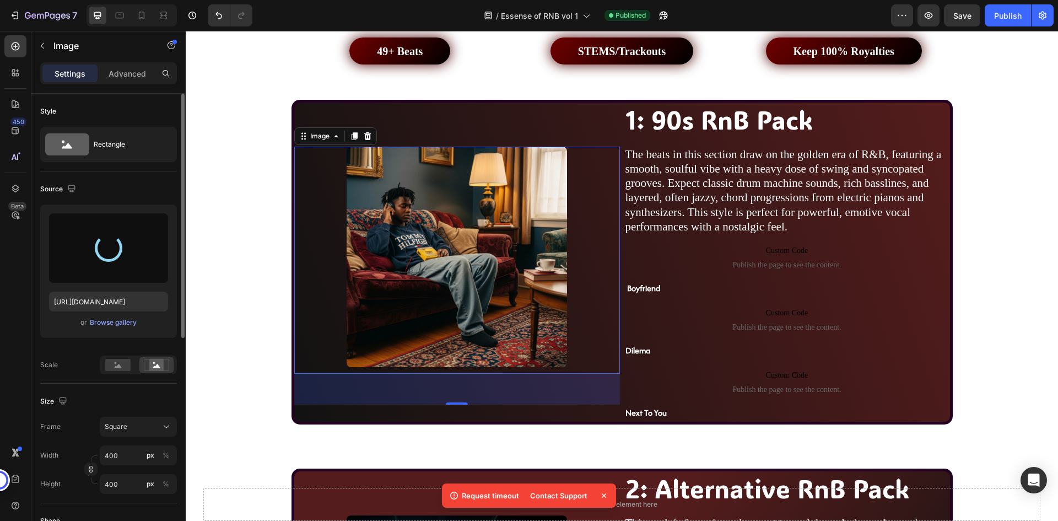
type input "[URL][DOMAIN_NAME]"
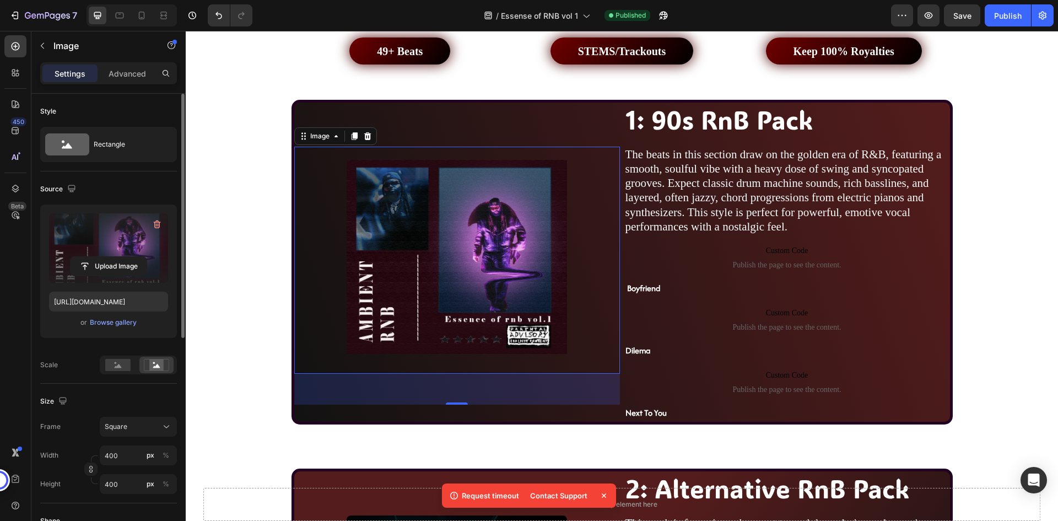
click at [154, 188] on div "Source" at bounding box center [108, 189] width 137 height 18
click at [134, 181] on div "Source" at bounding box center [108, 189] width 137 height 18
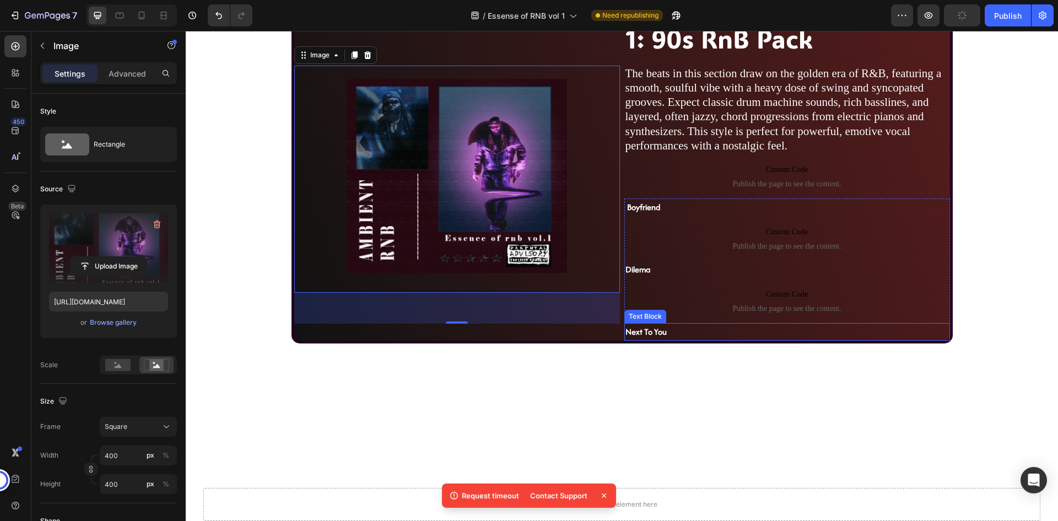
scroll to position [583, 0]
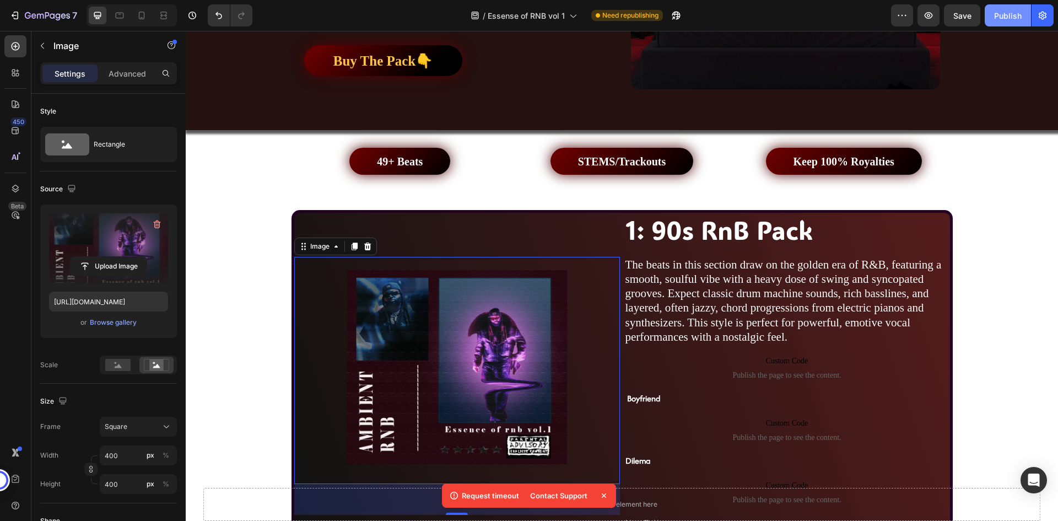
click at [1014, 25] on button "Publish" at bounding box center [1008, 15] width 46 height 22
click at [859, 10] on div "/ Essense of RNB vol 1 Need republishing" at bounding box center [576, 15] width 630 height 22
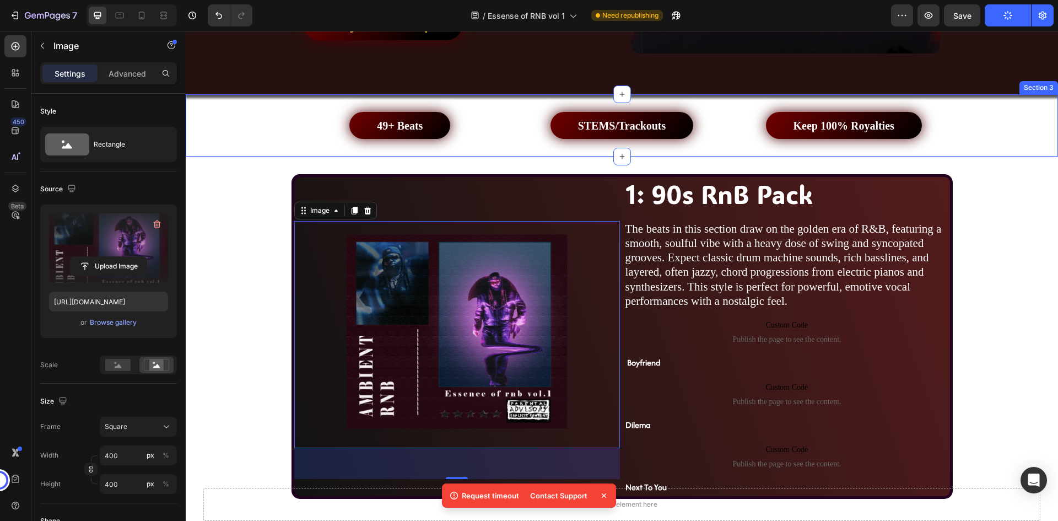
scroll to position [638, 0]
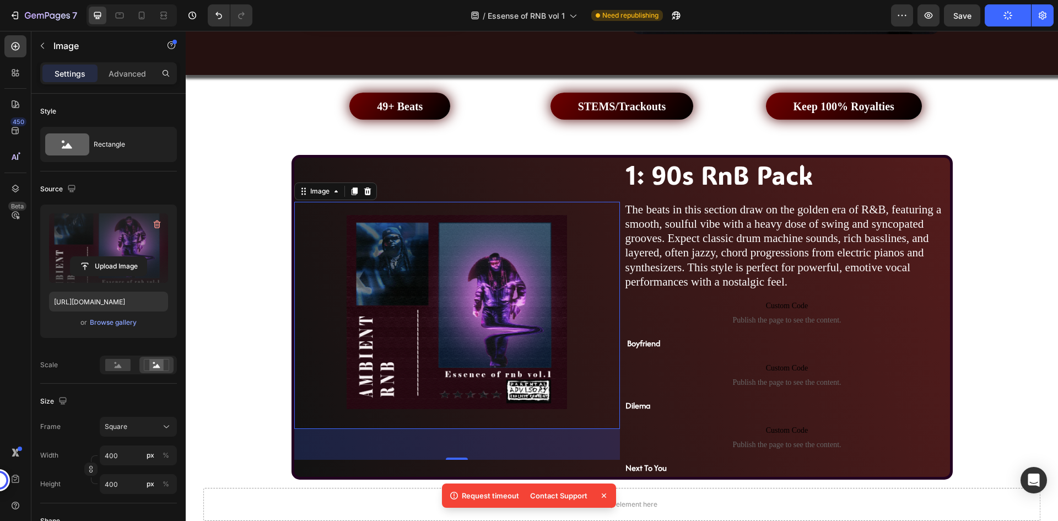
click at [413, 7] on div "/ Essense of RNB vol 1 Need republishing" at bounding box center [576, 15] width 630 height 22
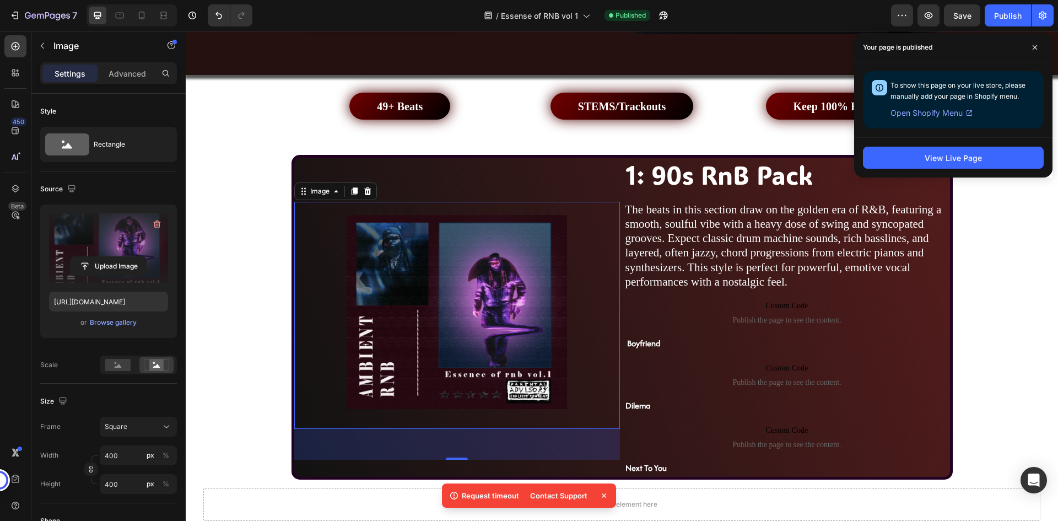
click at [449, 211] on img at bounding box center [457, 312] width 220 height 220
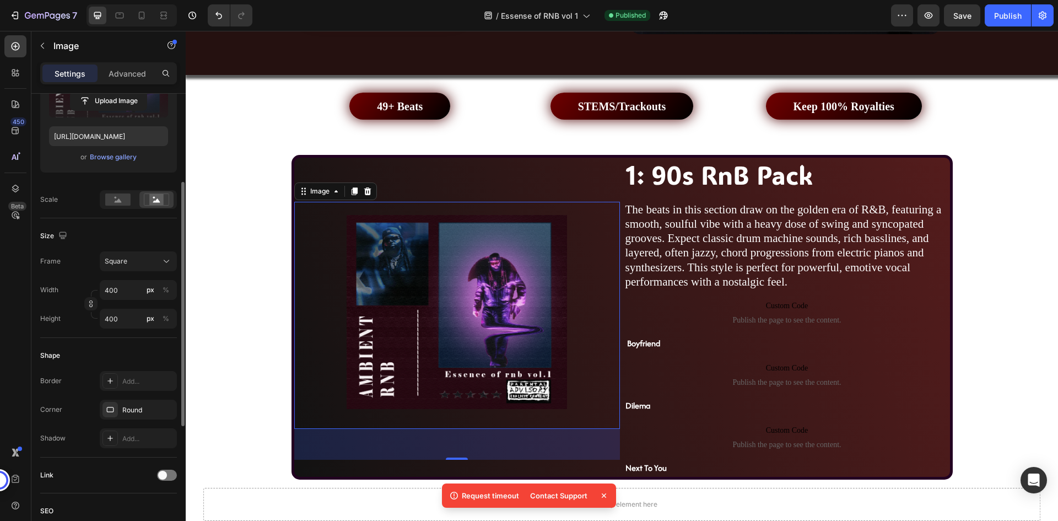
scroll to position [220, 0]
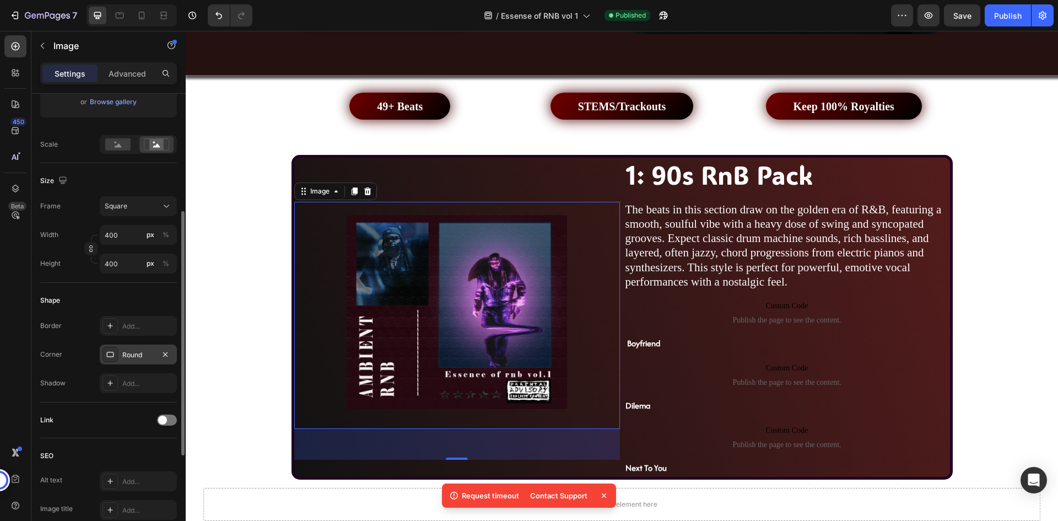
click at [135, 355] on div "Round" at bounding box center [138, 355] width 32 height 10
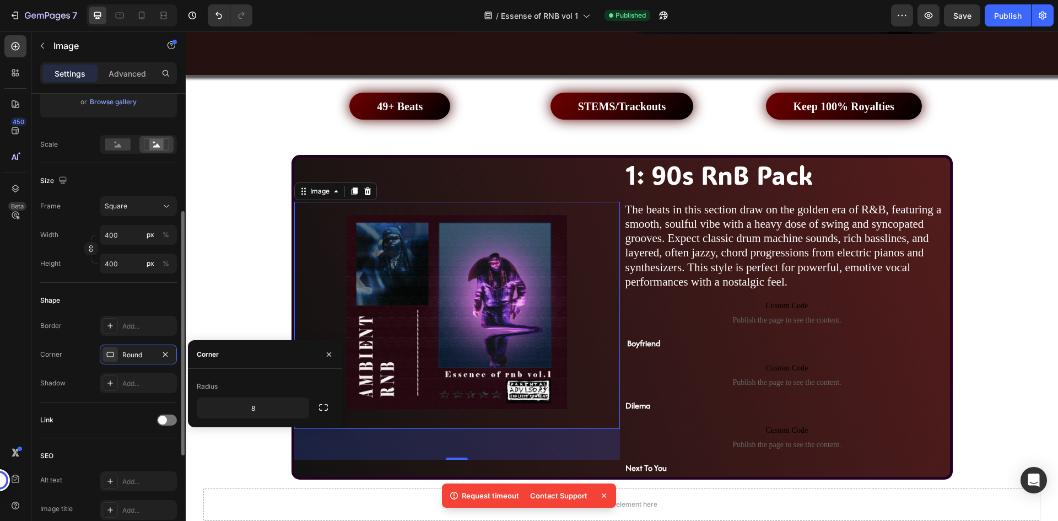
click at [126, 289] on div "Shape Border Add... Corner Round Shadow Add..." at bounding box center [108, 343] width 137 height 120
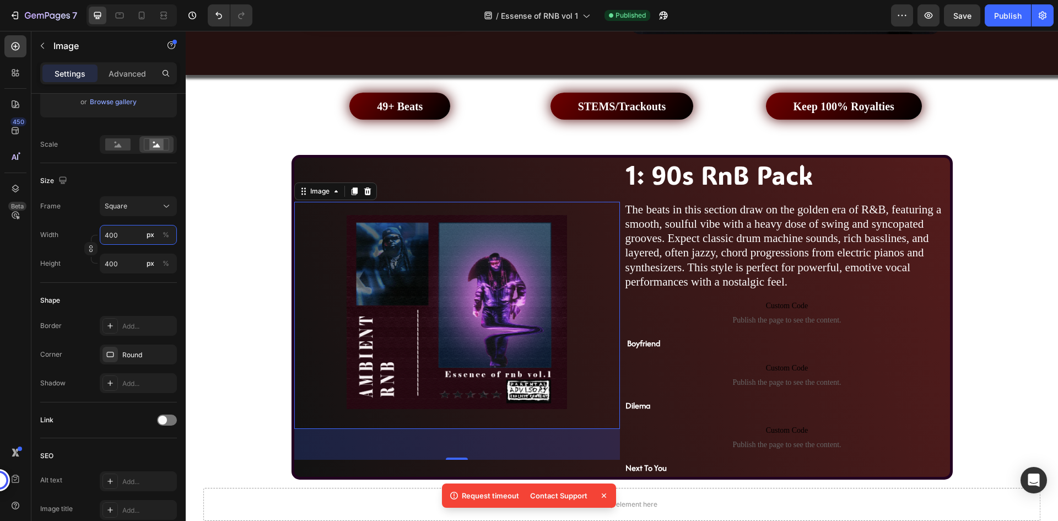
click at [119, 237] on input "400" at bounding box center [138, 235] width 77 height 20
type input "401"
type input "402"
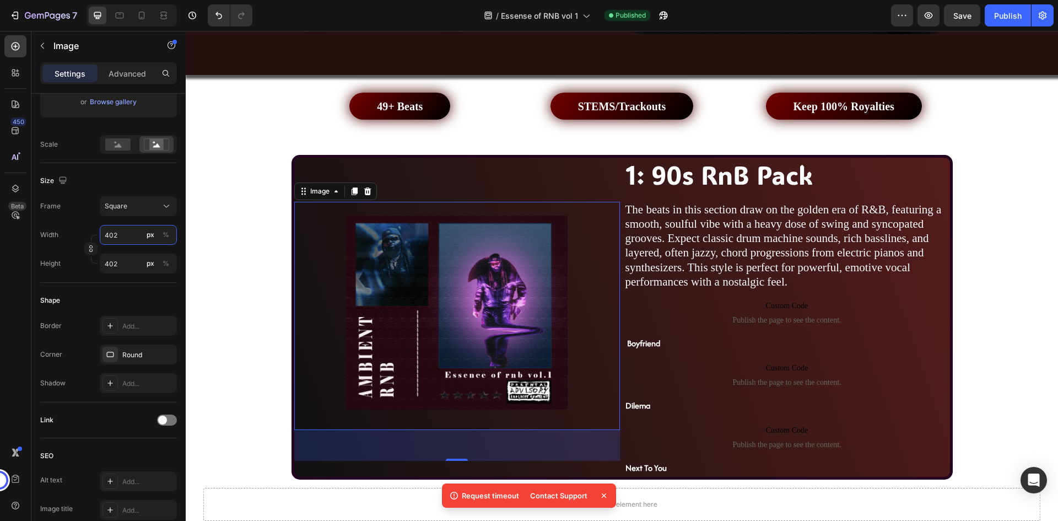
type input "403"
type input "404"
type input "405"
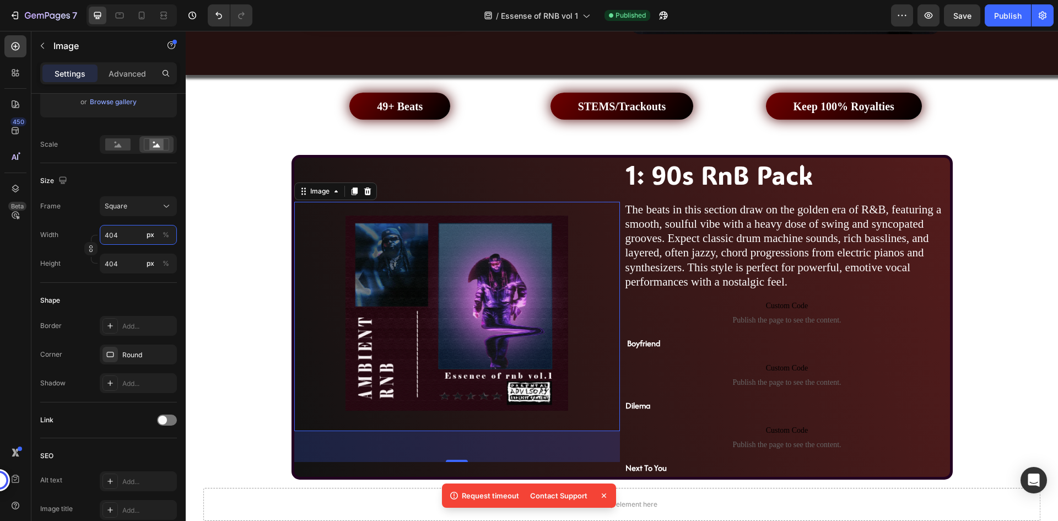
type input "405"
type input "406"
type input "407"
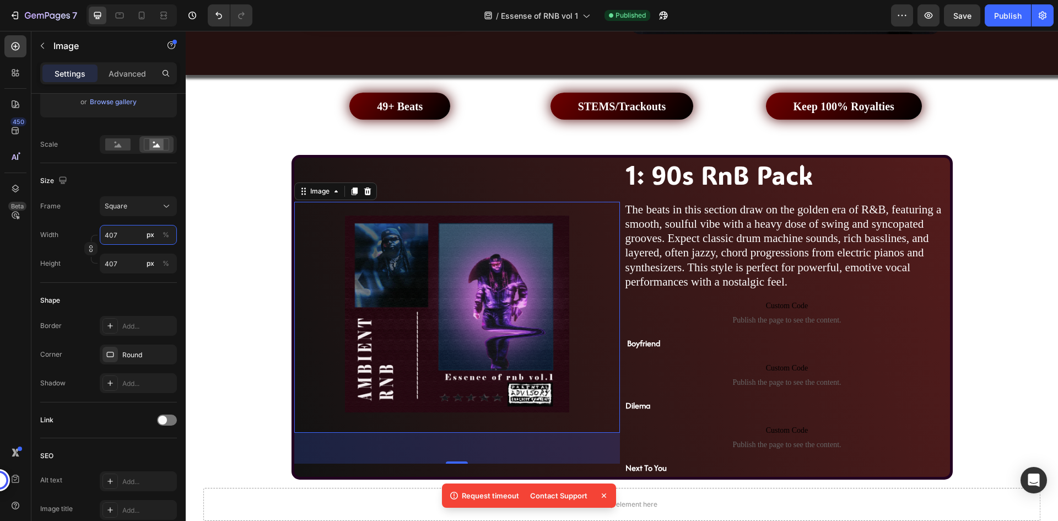
type input "408"
type input "409"
type input "410"
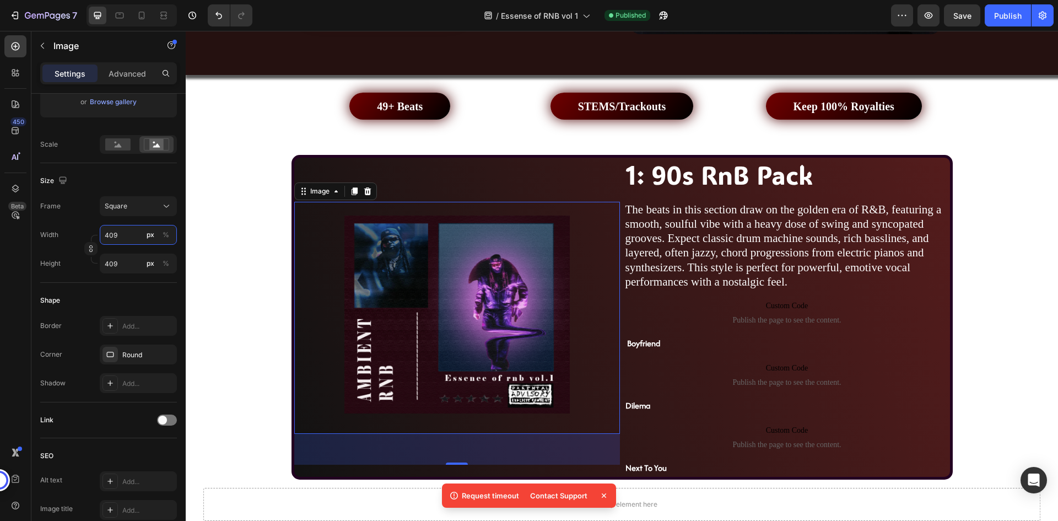
type input "410"
type input "411"
type input "412"
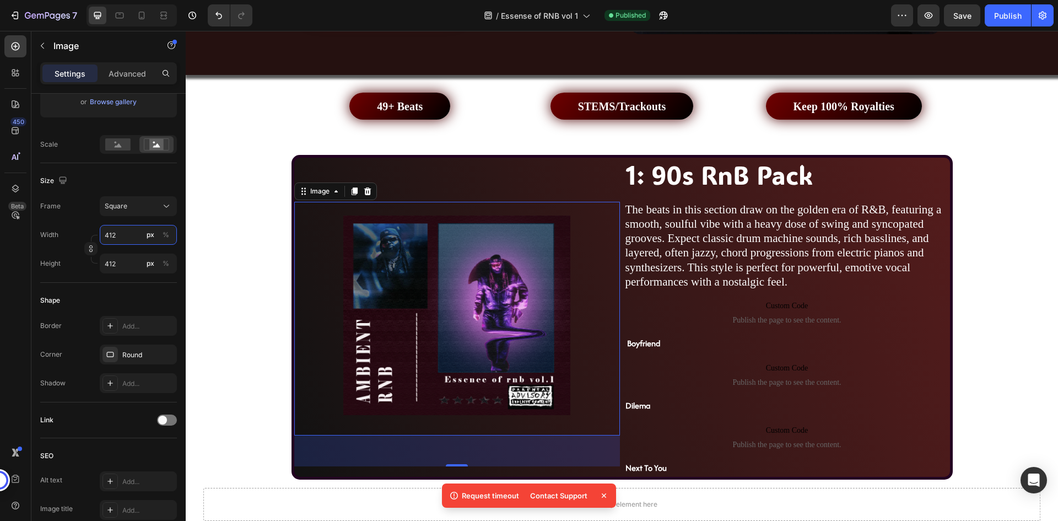
type input "413"
type input "414"
type input "413"
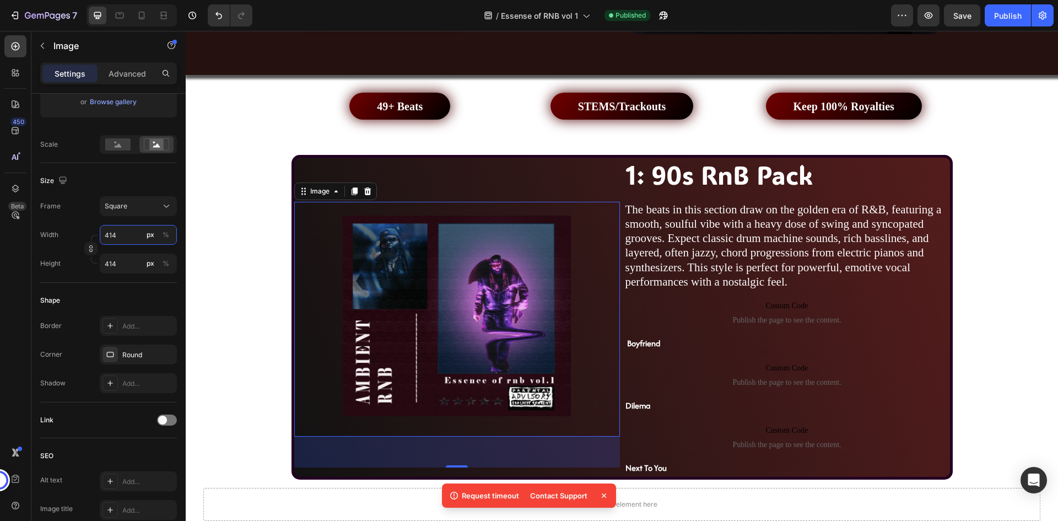
type input "413"
type input "412"
type input "411"
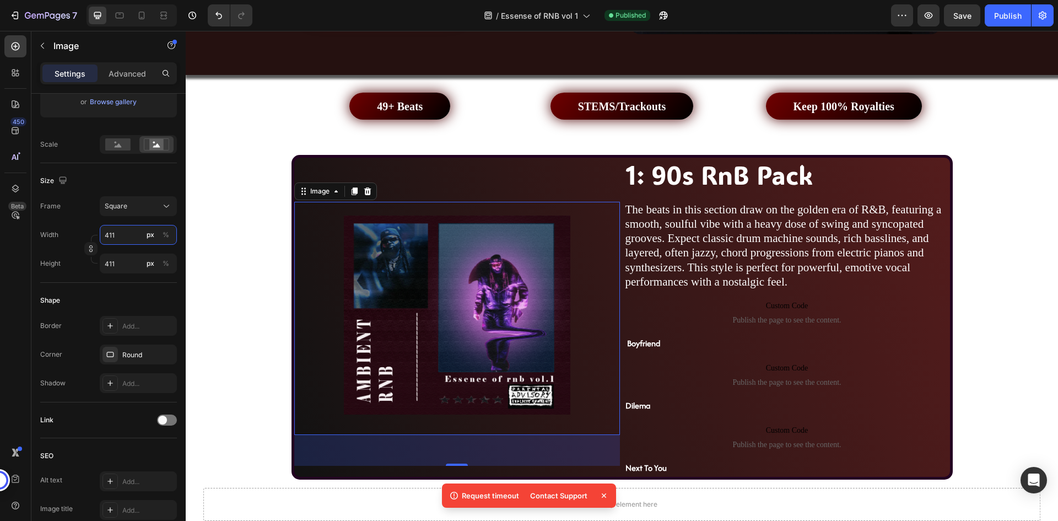
type input "410"
type input "409"
type input "408"
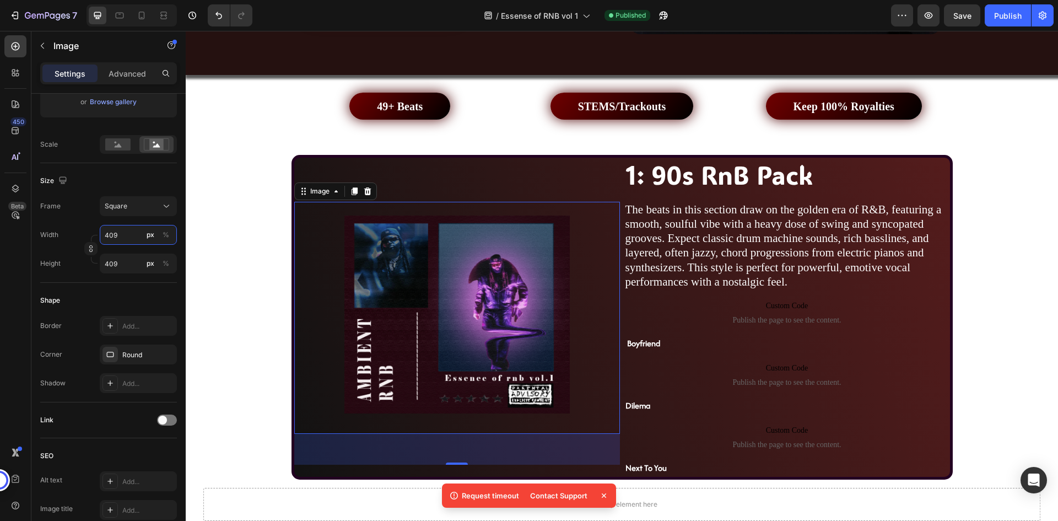
type input "408"
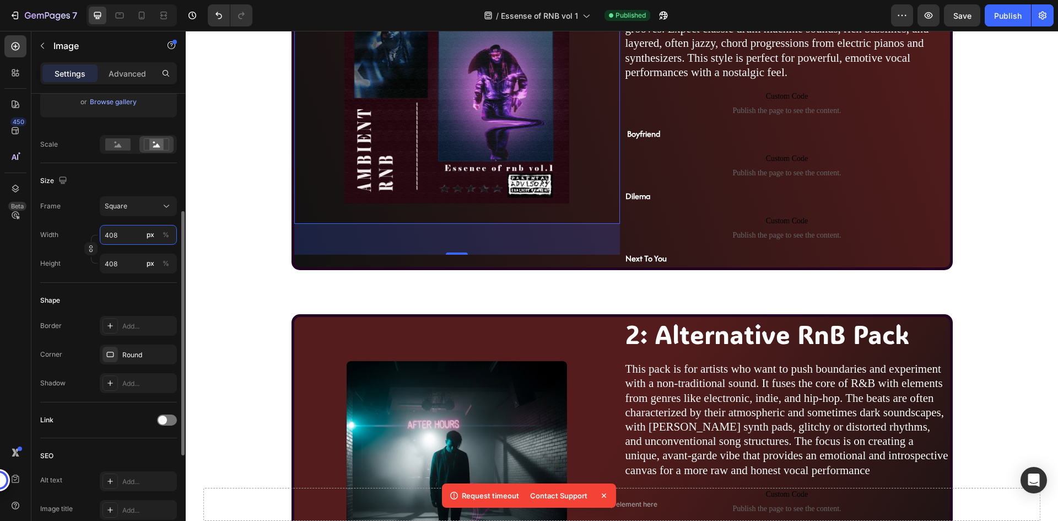
scroll to position [858, 0]
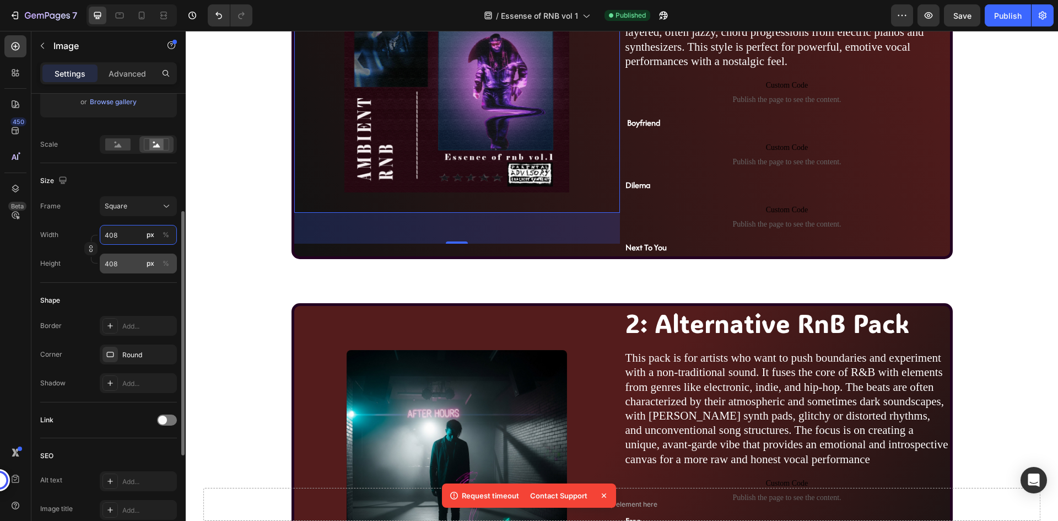
type input "409"
type input "410"
click at [129, 289] on div "Shape Border Add... Corner Round Shadow Add..." at bounding box center [108, 343] width 137 height 120
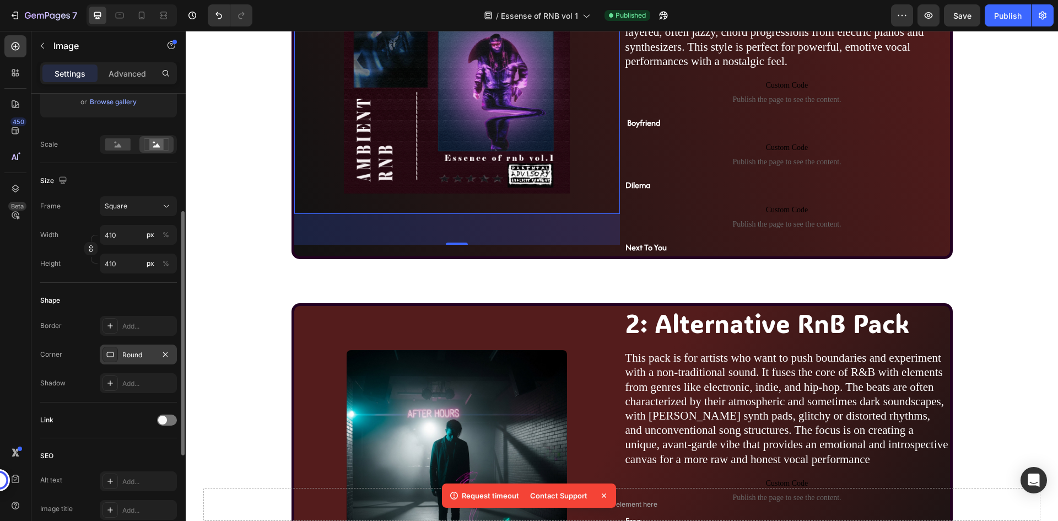
click at [140, 348] on div "Round" at bounding box center [138, 354] width 77 height 20
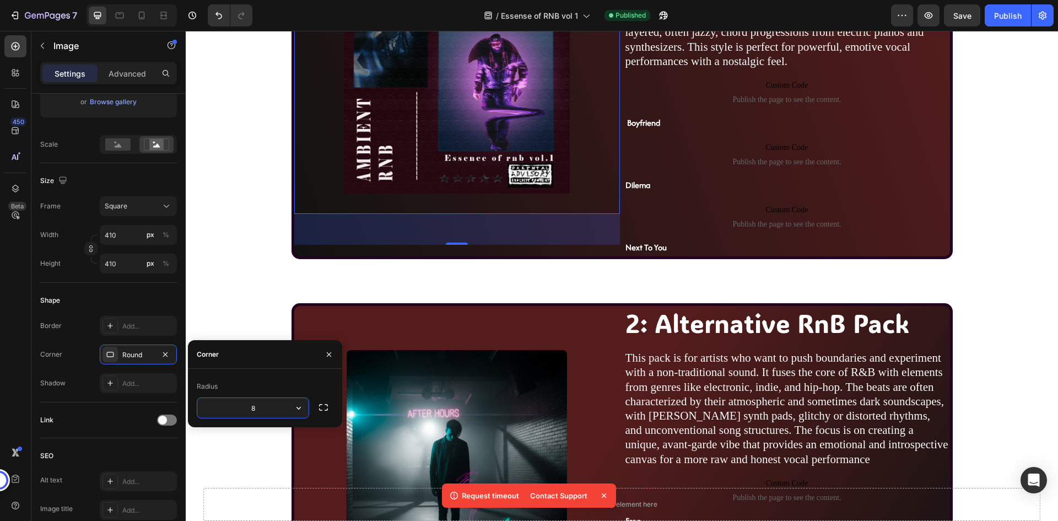
click at [277, 404] on input "8" at bounding box center [252, 408] width 111 height 20
click at [68, 360] on div "Corner Round" at bounding box center [108, 354] width 137 height 20
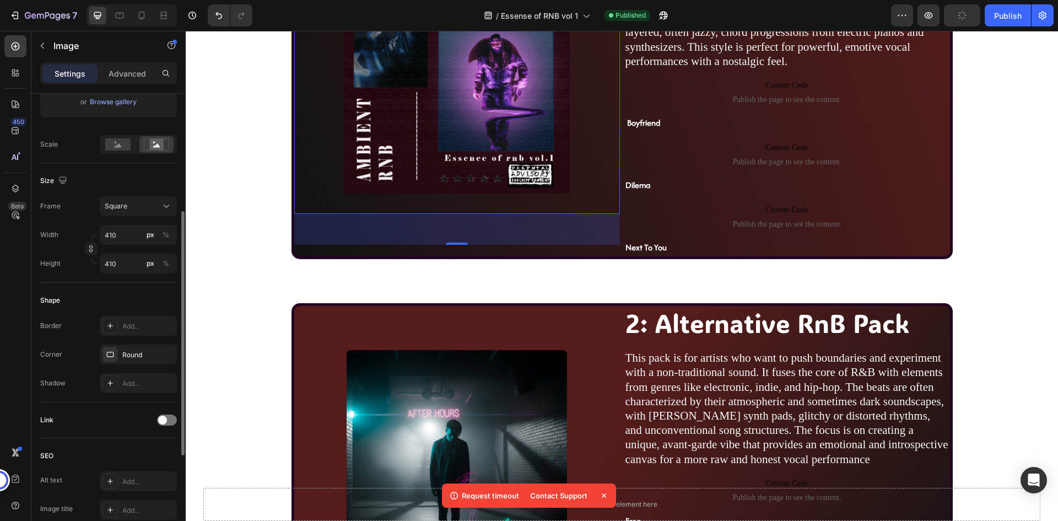
click at [134, 292] on div "Shape" at bounding box center [108, 301] width 137 height 18
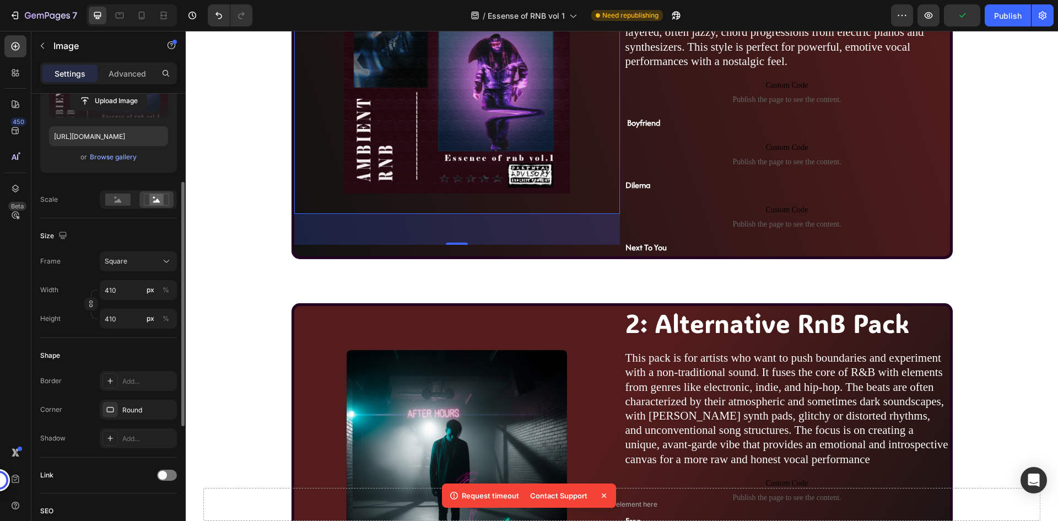
click at [136, 229] on div "Size" at bounding box center [108, 236] width 137 height 18
click at [154, 198] on circle at bounding box center [154, 198] width 2 height 2
click at [126, 200] on rect at bounding box center [117, 199] width 25 height 12
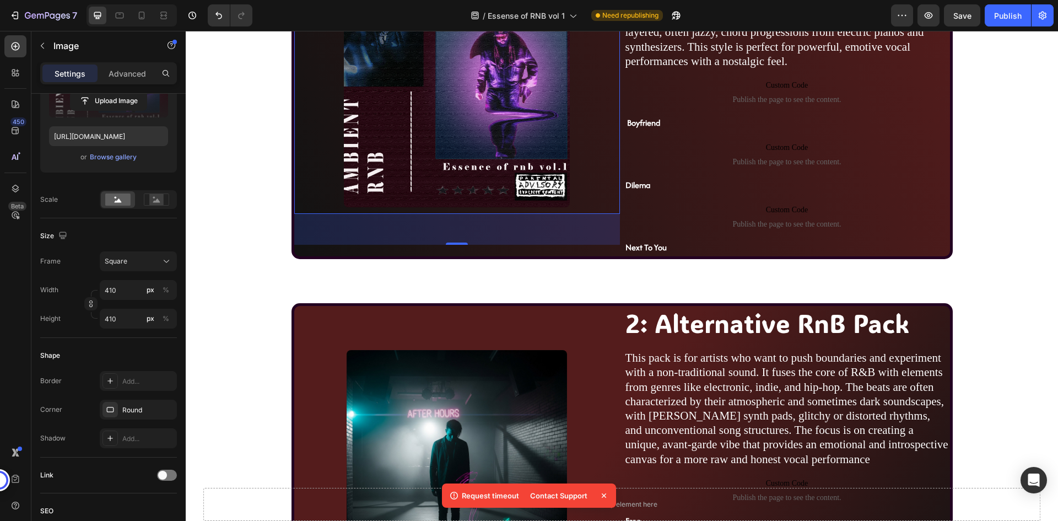
click at [129, 225] on div "Size Frame Square Width 410 px % Height 410 px %" at bounding box center [108, 278] width 137 height 120
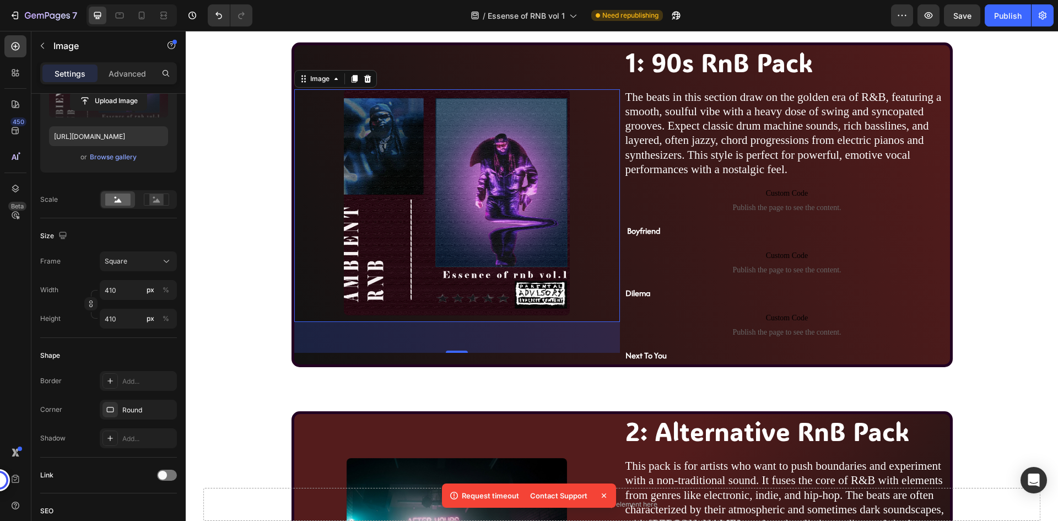
scroll to position [748, 0]
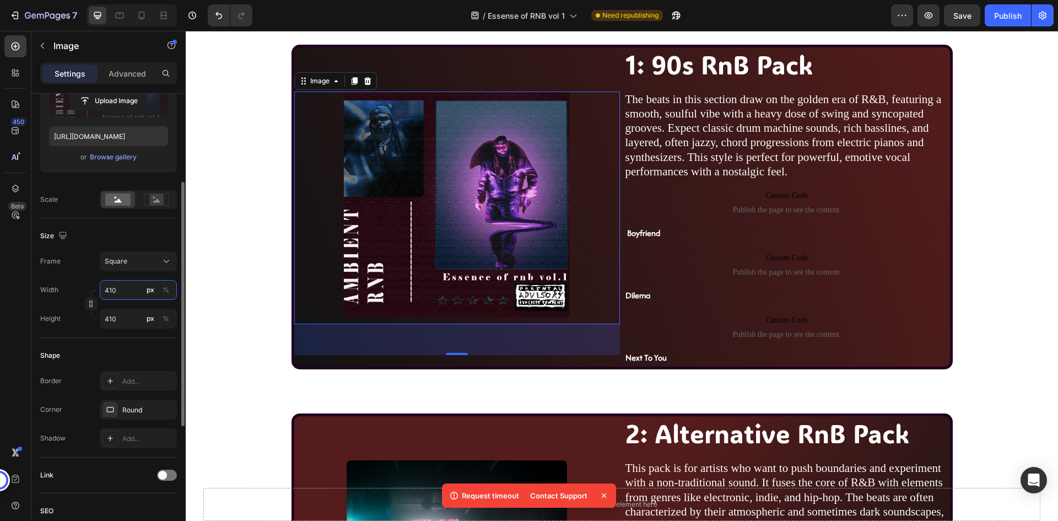
click at [113, 288] on input "410" at bounding box center [138, 290] width 77 height 20
type input "409"
type input "408"
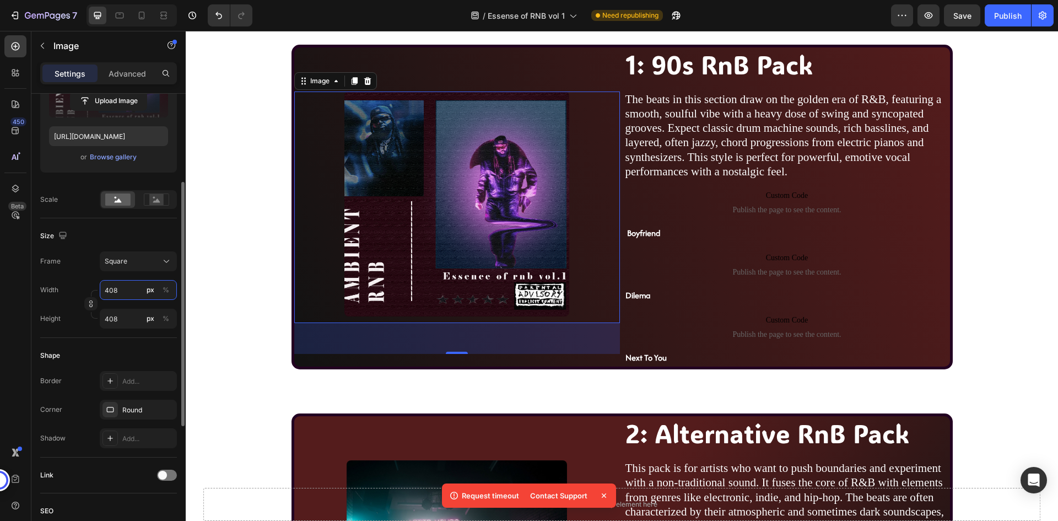
type input "407"
type input "406"
type input "405"
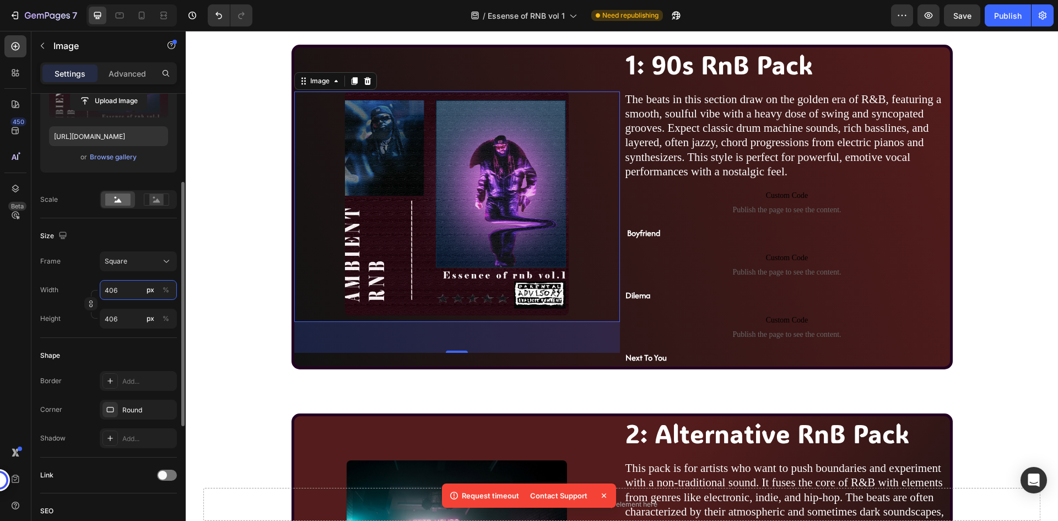
type input "405"
type input "404"
type input "403"
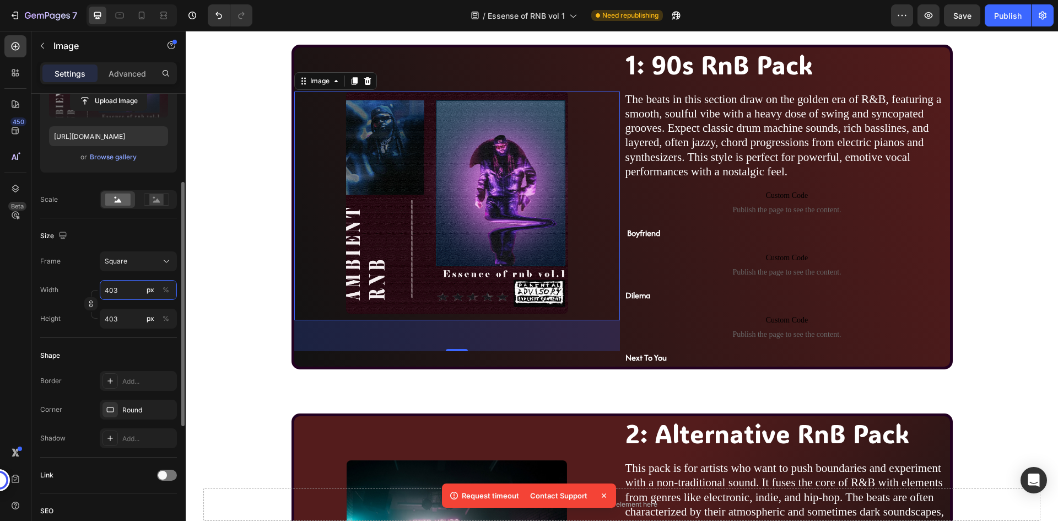
type input "402"
type input "401"
type input "400"
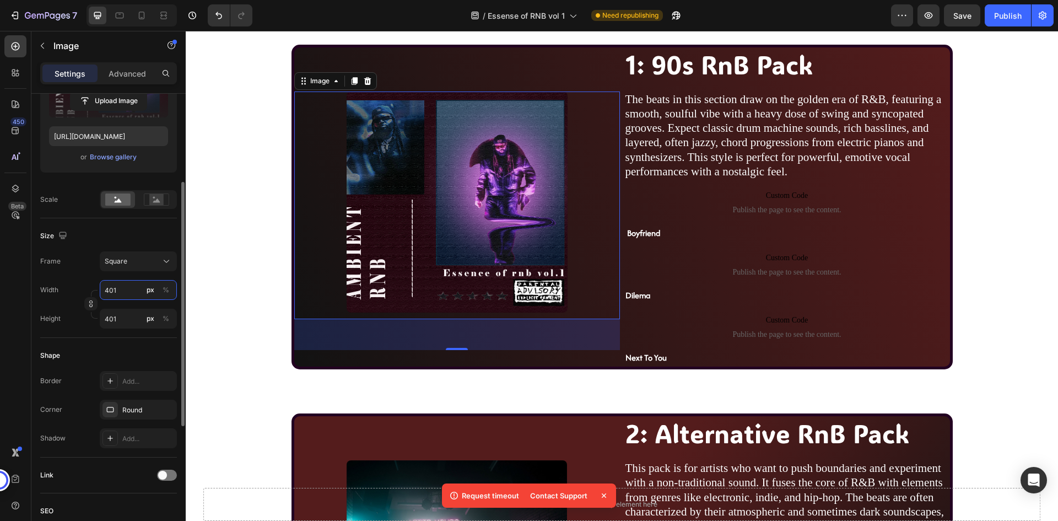
type input "400"
click at [136, 234] on div "Size" at bounding box center [108, 236] width 137 height 18
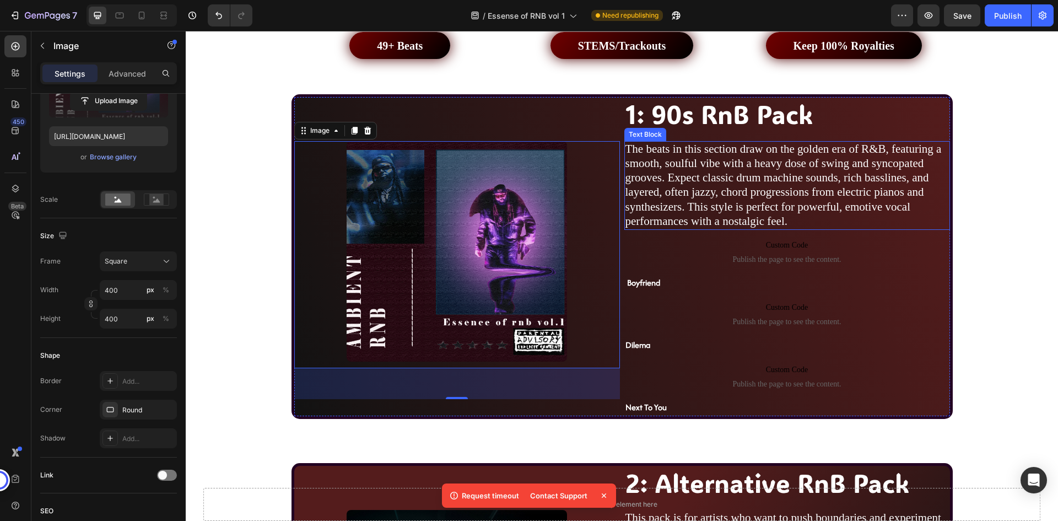
scroll to position [638, 0]
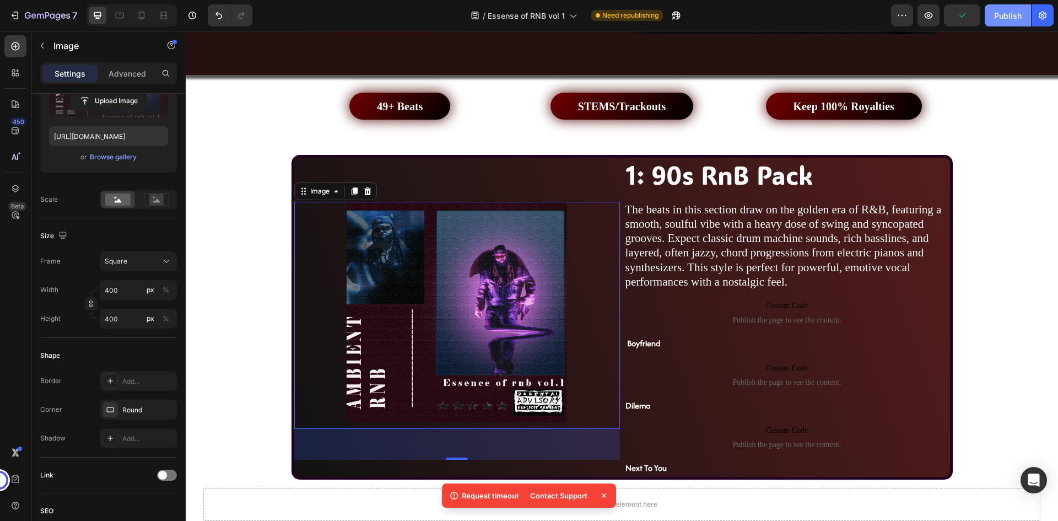
click at [1002, 12] on div "Publish" at bounding box center [1008, 16] width 28 height 12
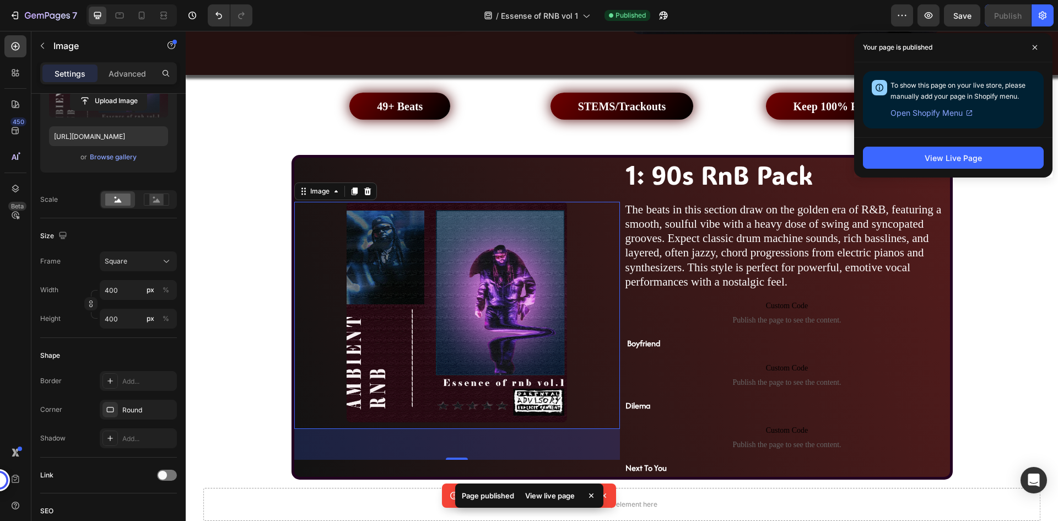
click at [440, 12] on div "/ Essense of RNB vol 1 Published" at bounding box center [576, 15] width 630 height 22
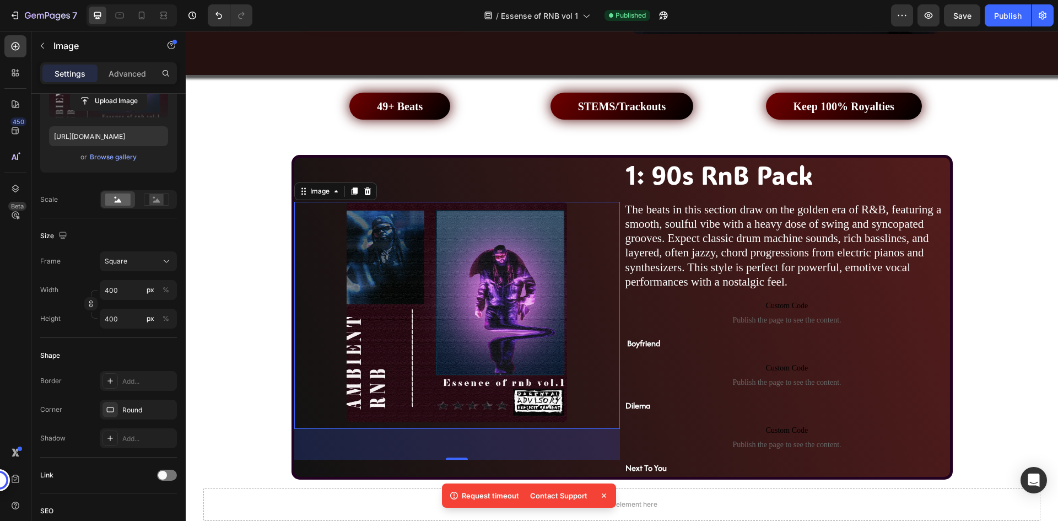
click at [442, 19] on div "/ Essense of RNB vol 1 Published" at bounding box center [576, 15] width 630 height 22
